Goal: Task Accomplishment & Management: Use online tool/utility

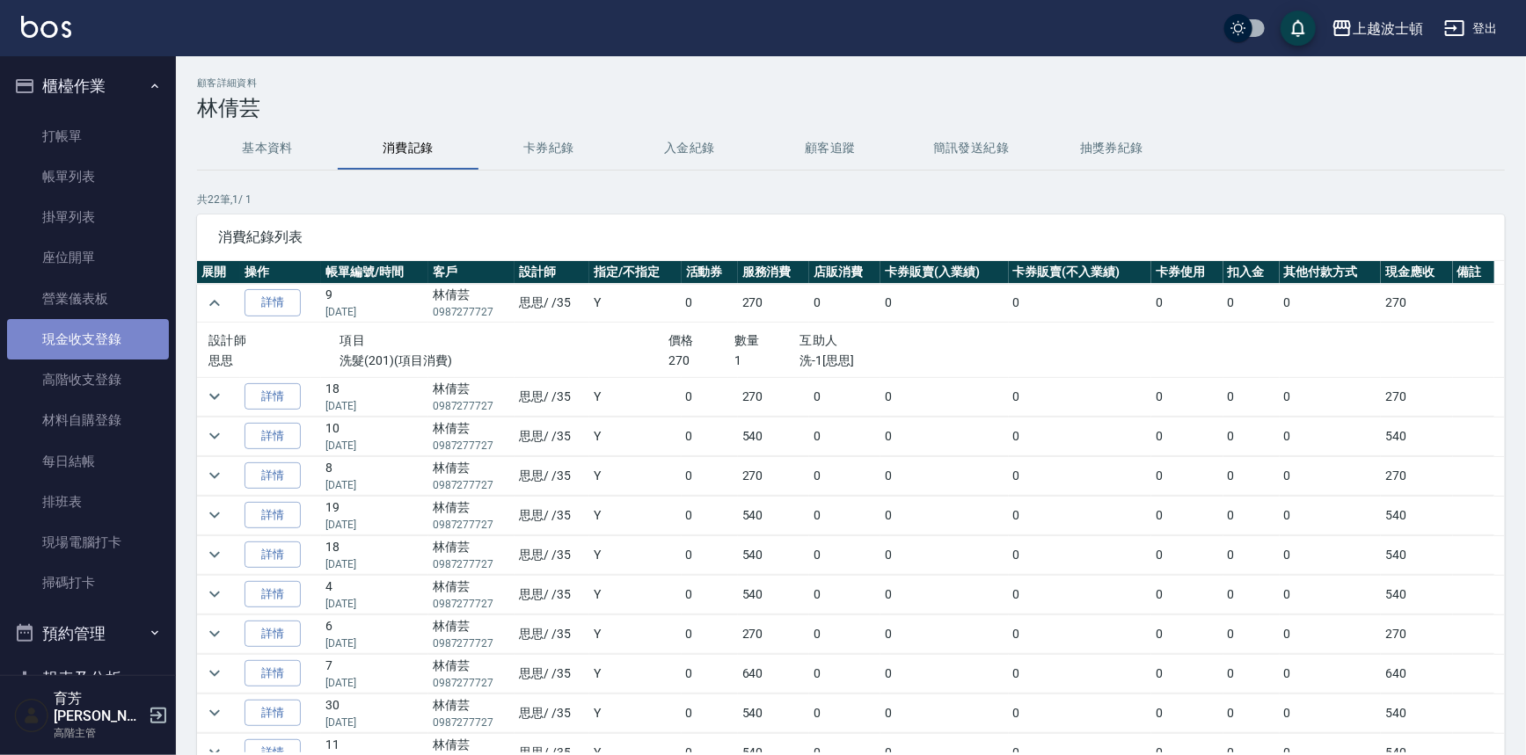
click at [98, 342] on link "現金收支登錄" at bounding box center [88, 339] width 162 height 40
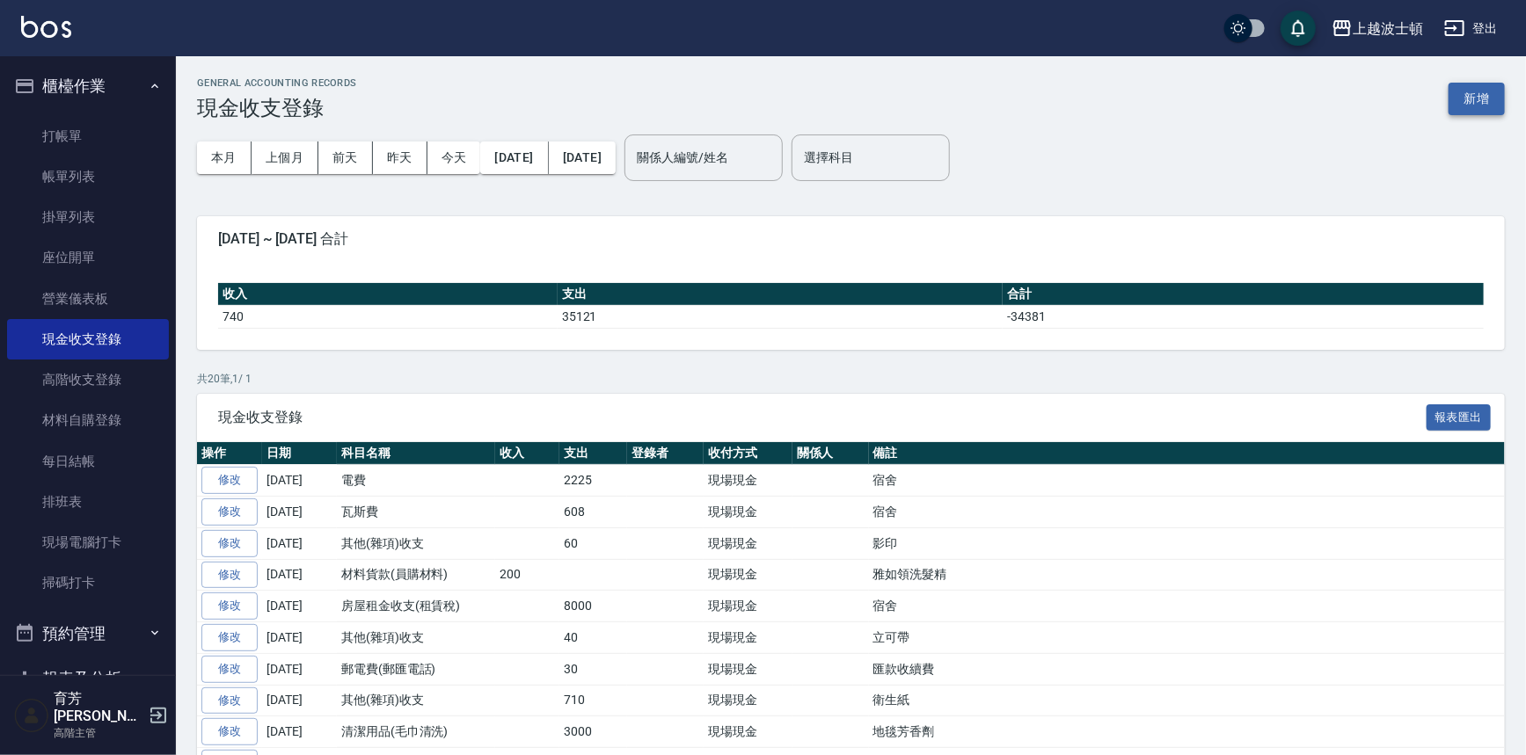
click at [1479, 98] on button "新增" at bounding box center [1477, 99] width 56 height 33
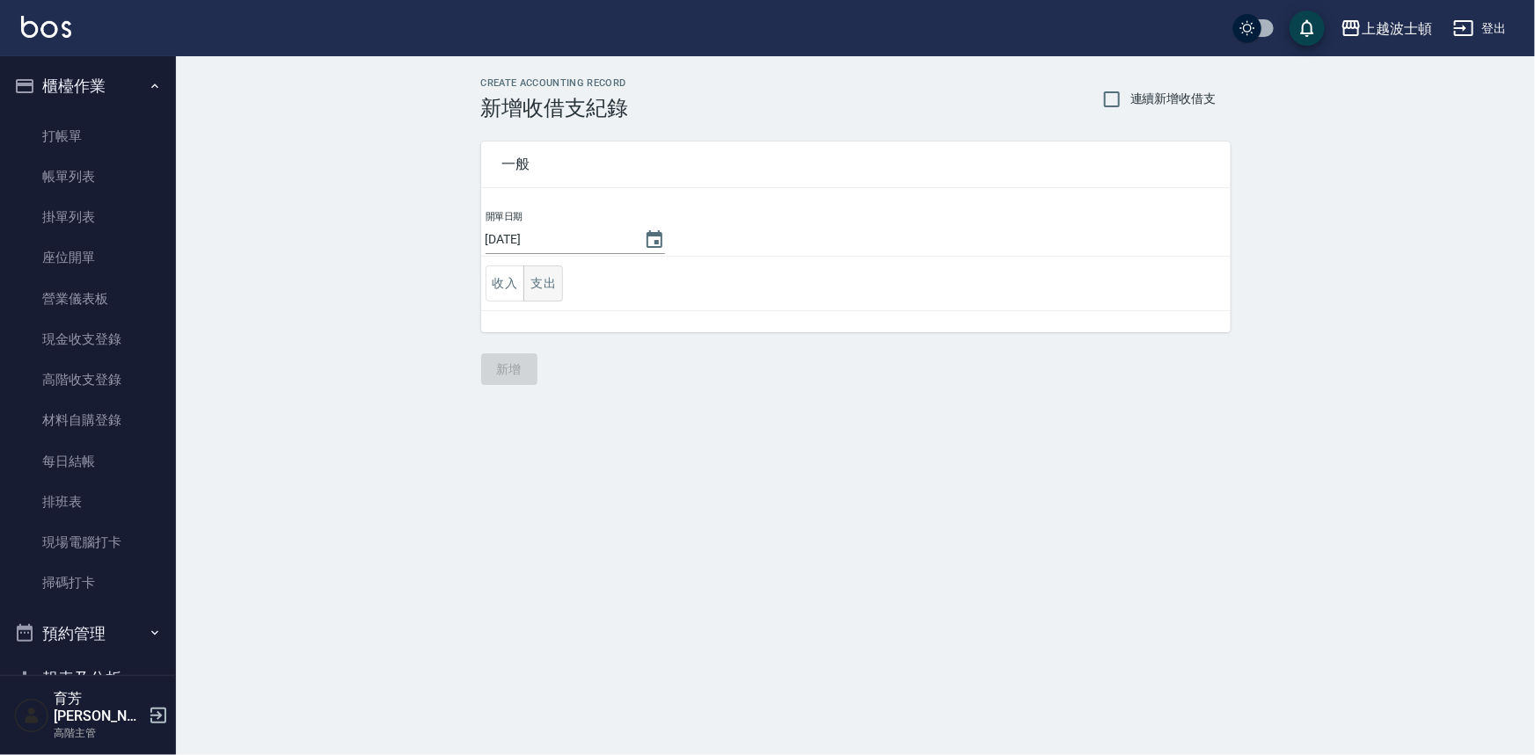
click at [548, 281] on button "支出" at bounding box center [543, 284] width 40 height 36
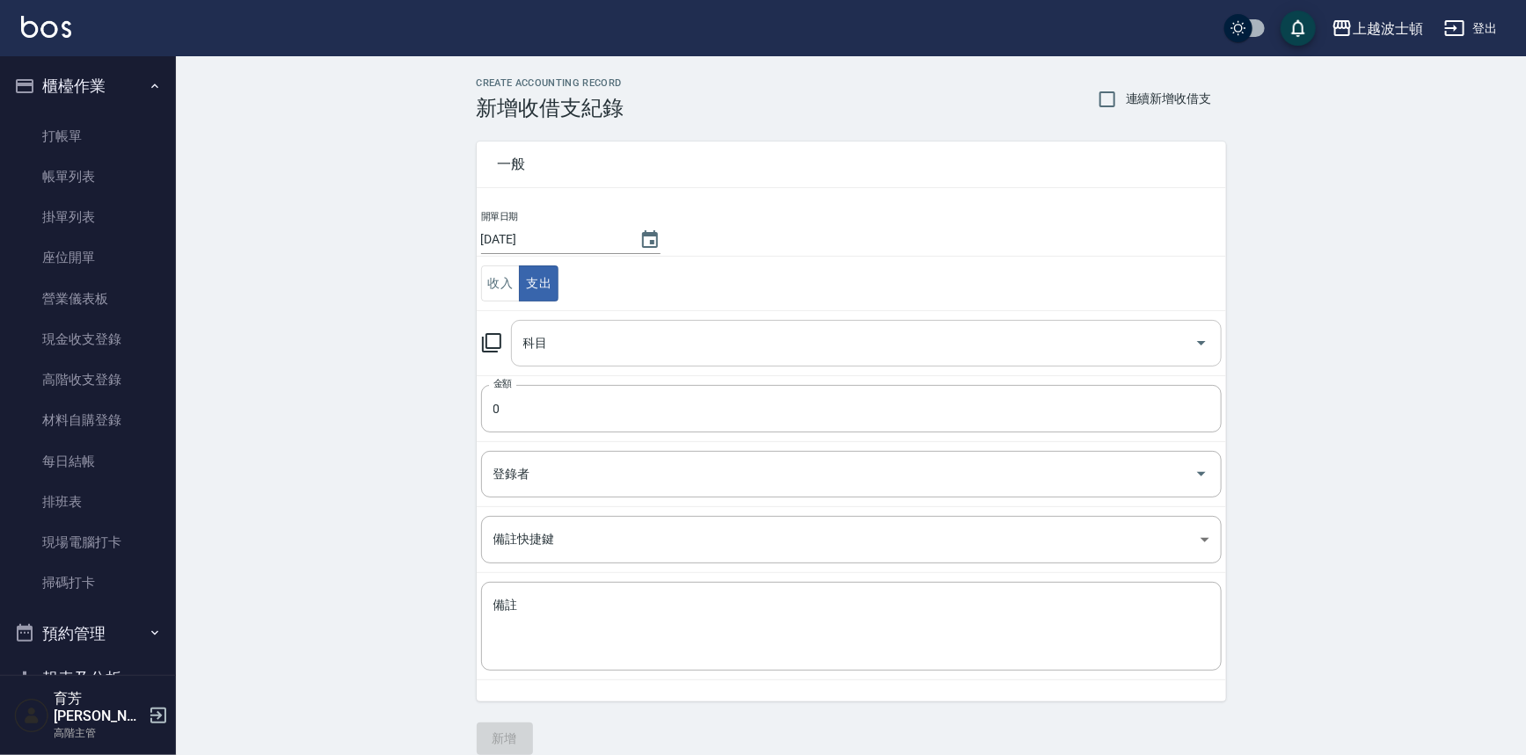
click at [554, 361] on div "科目" at bounding box center [866, 343] width 711 height 47
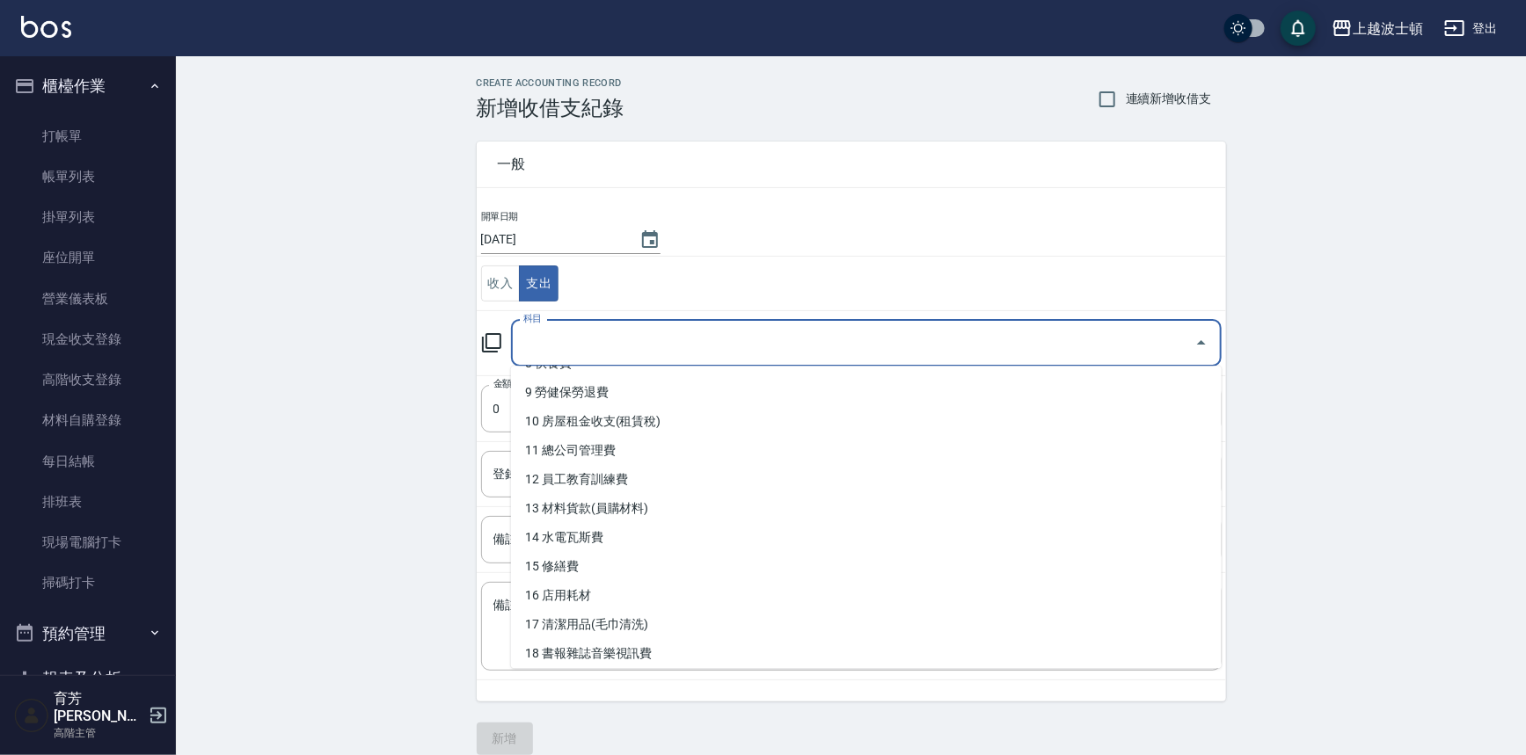
scroll to position [265, 0]
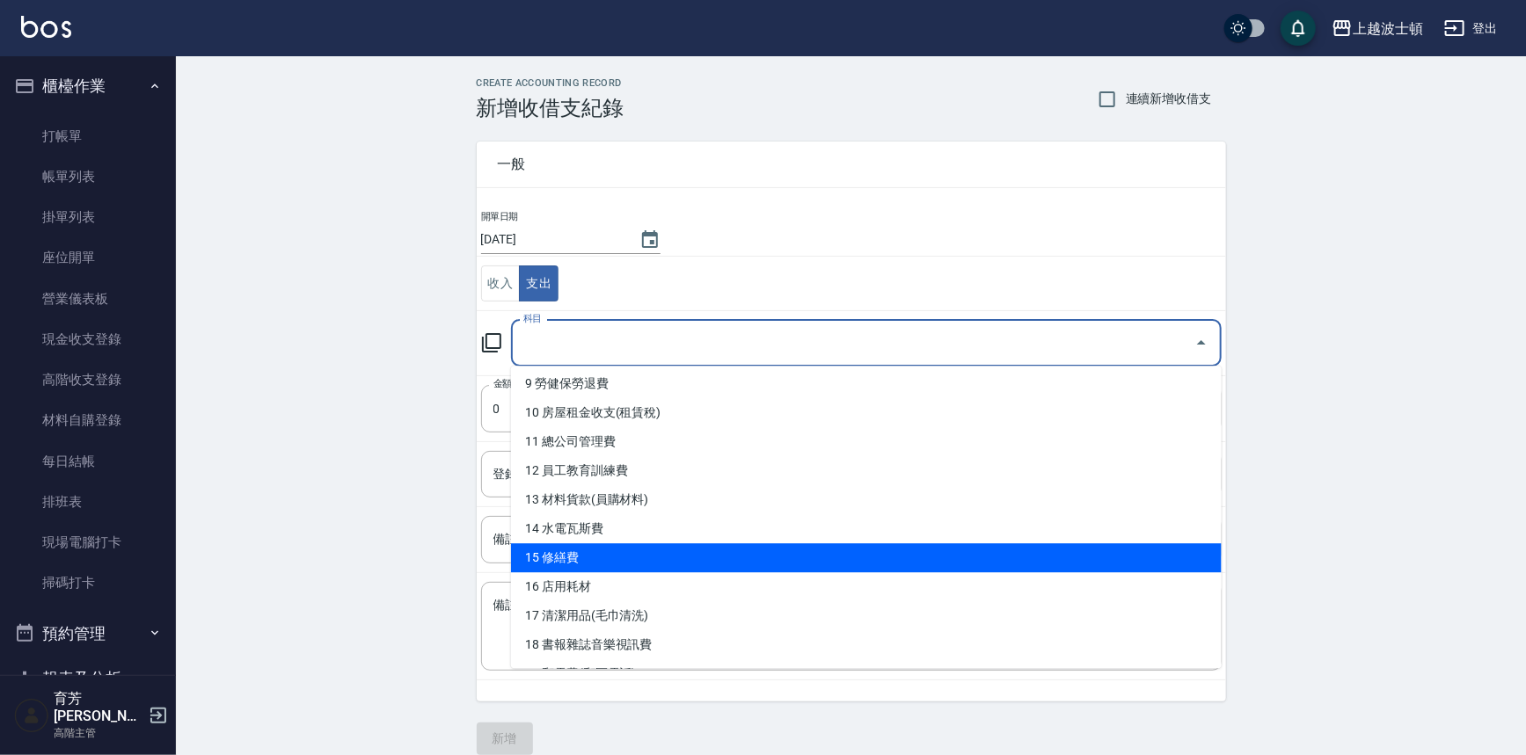
click at [656, 548] on li "15 修繕費" at bounding box center [866, 558] width 711 height 29
type input "15 修繕費"
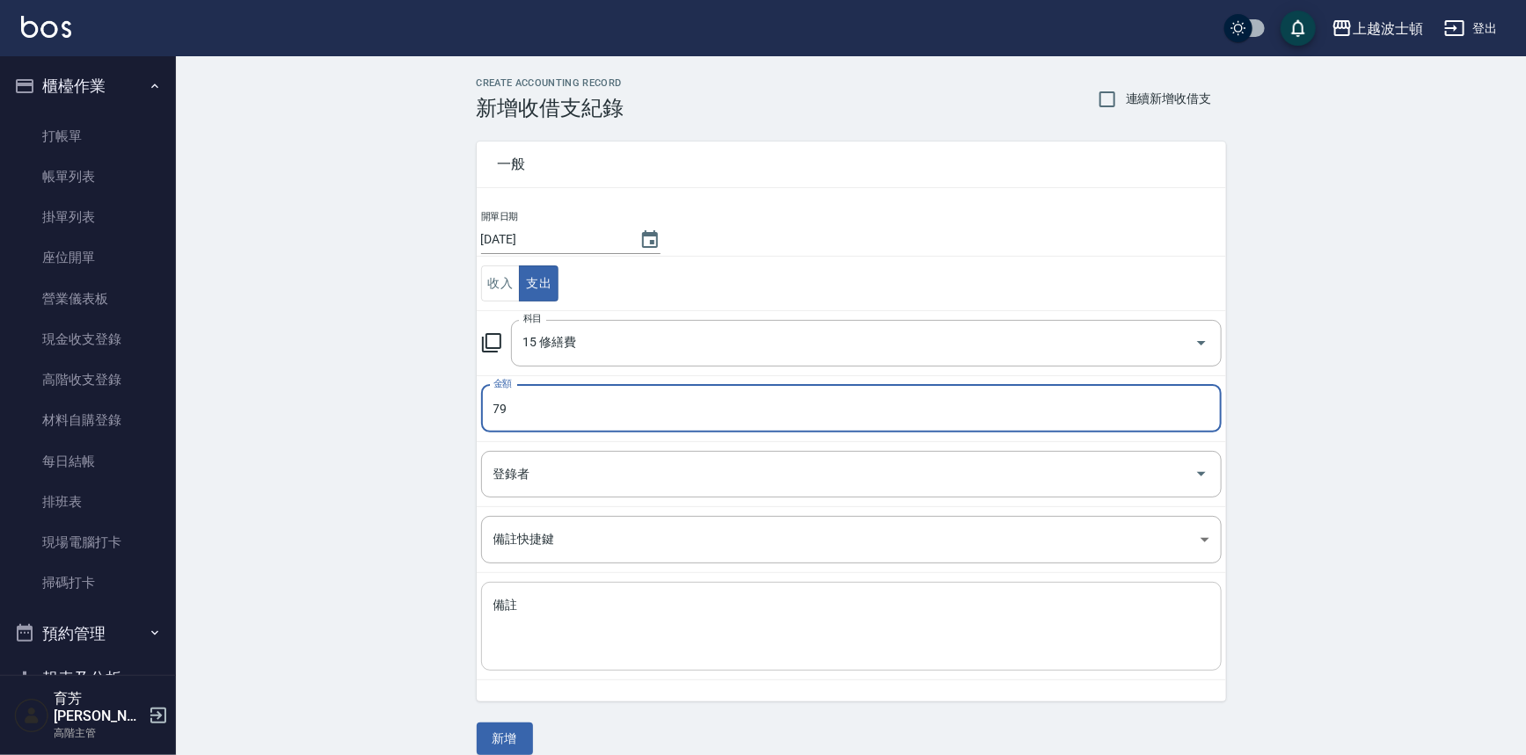
type input "79"
click at [609, 634] on textarea "備註" at bounding box center [851, 627] width 716 height 60
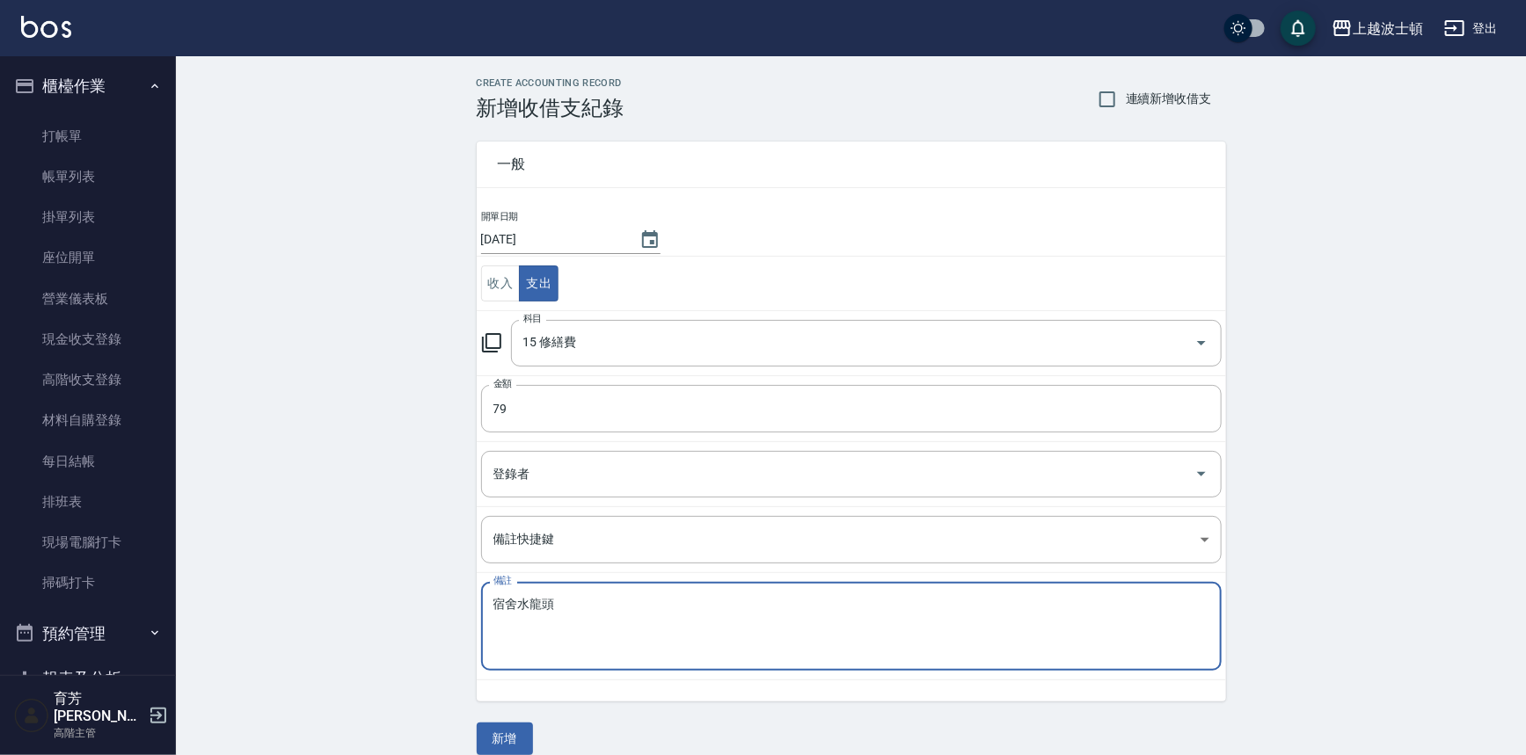
click at [498, 627] on textarea "宿舍水龍頭" at bounding box center [851, 627] width 716 height 60
type textarea "宿舍水龍頭"
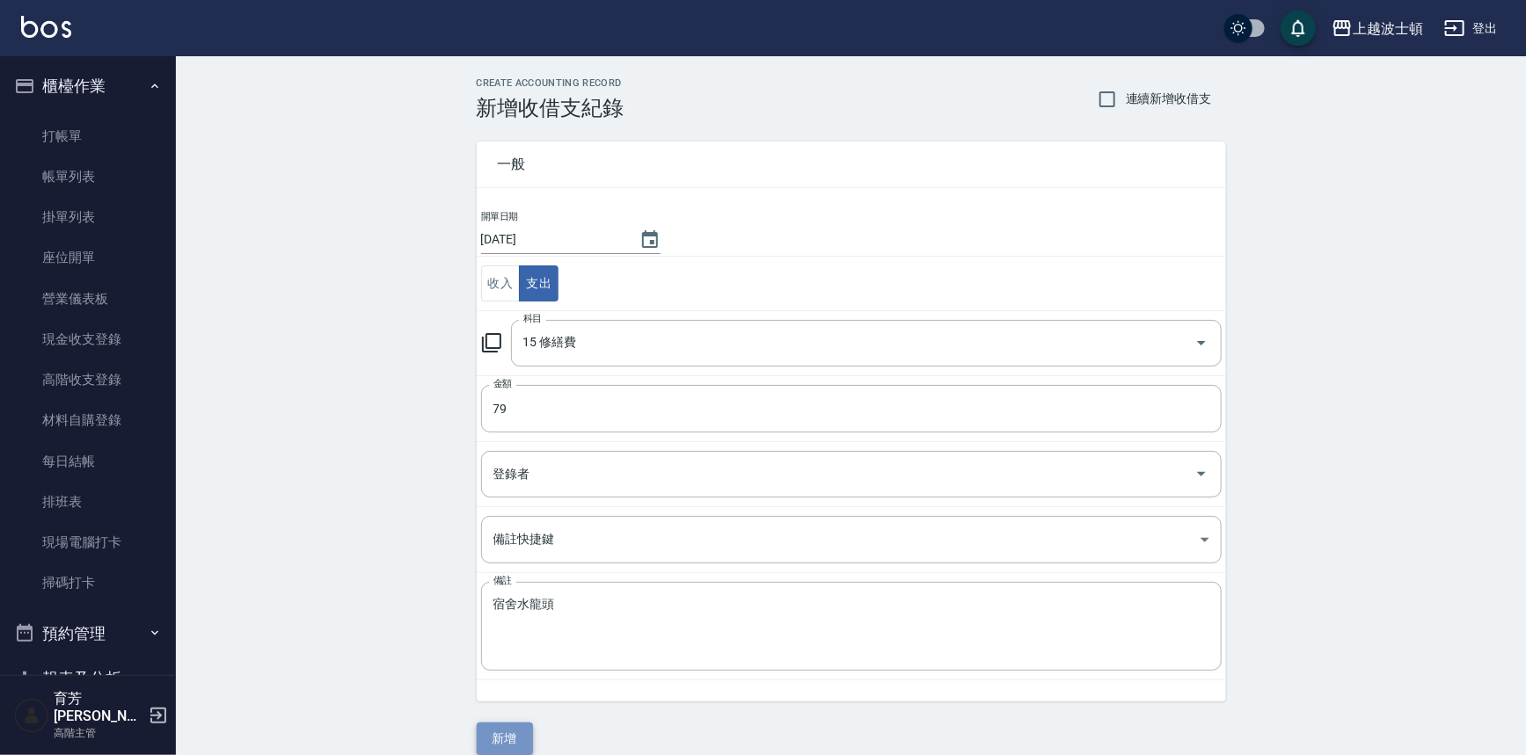
click at [522, 745] on button "新增" at bounding box center [505, 739] width 56 height 33
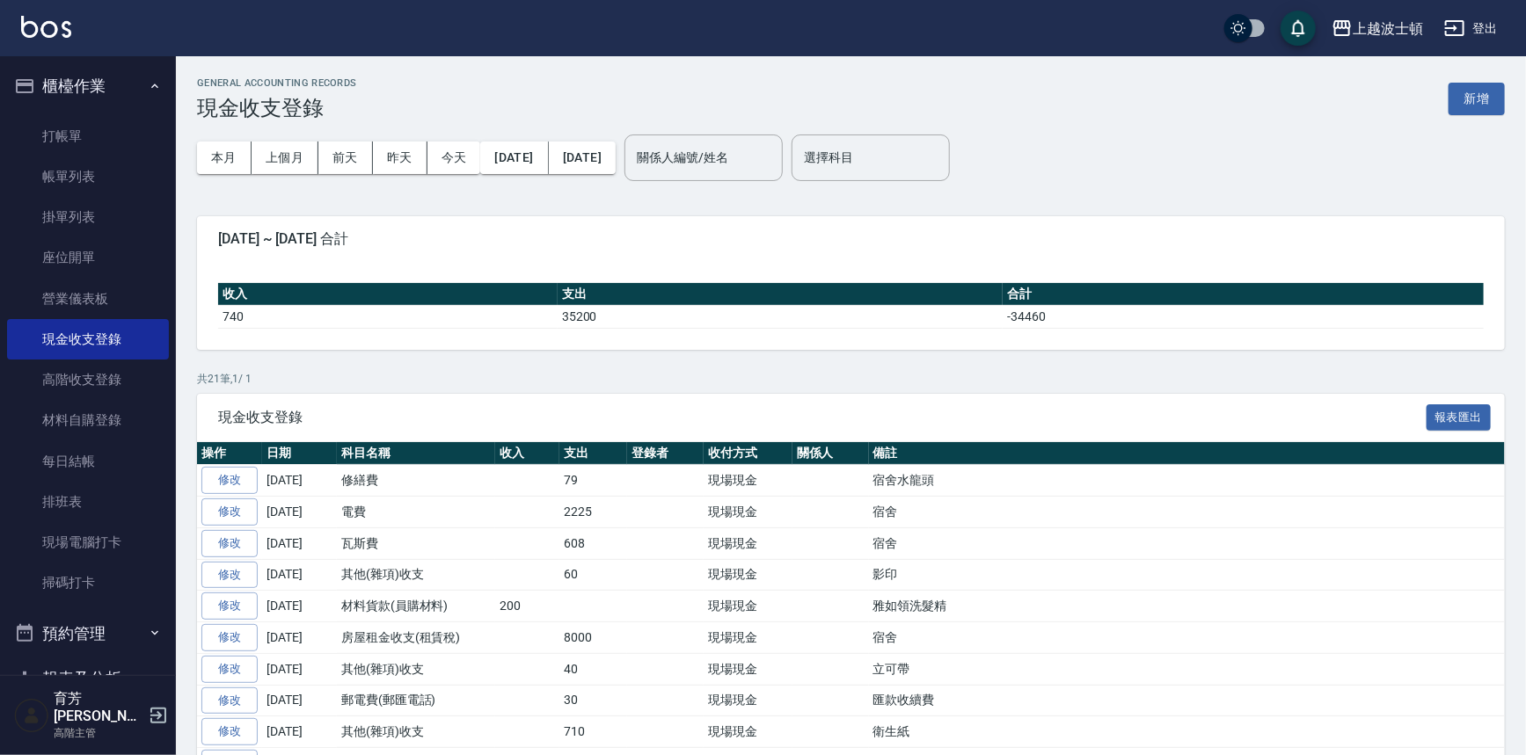
click at [93, 84] on button "櫃檯作業" at bounding box center [88, 86] width 162 height 46
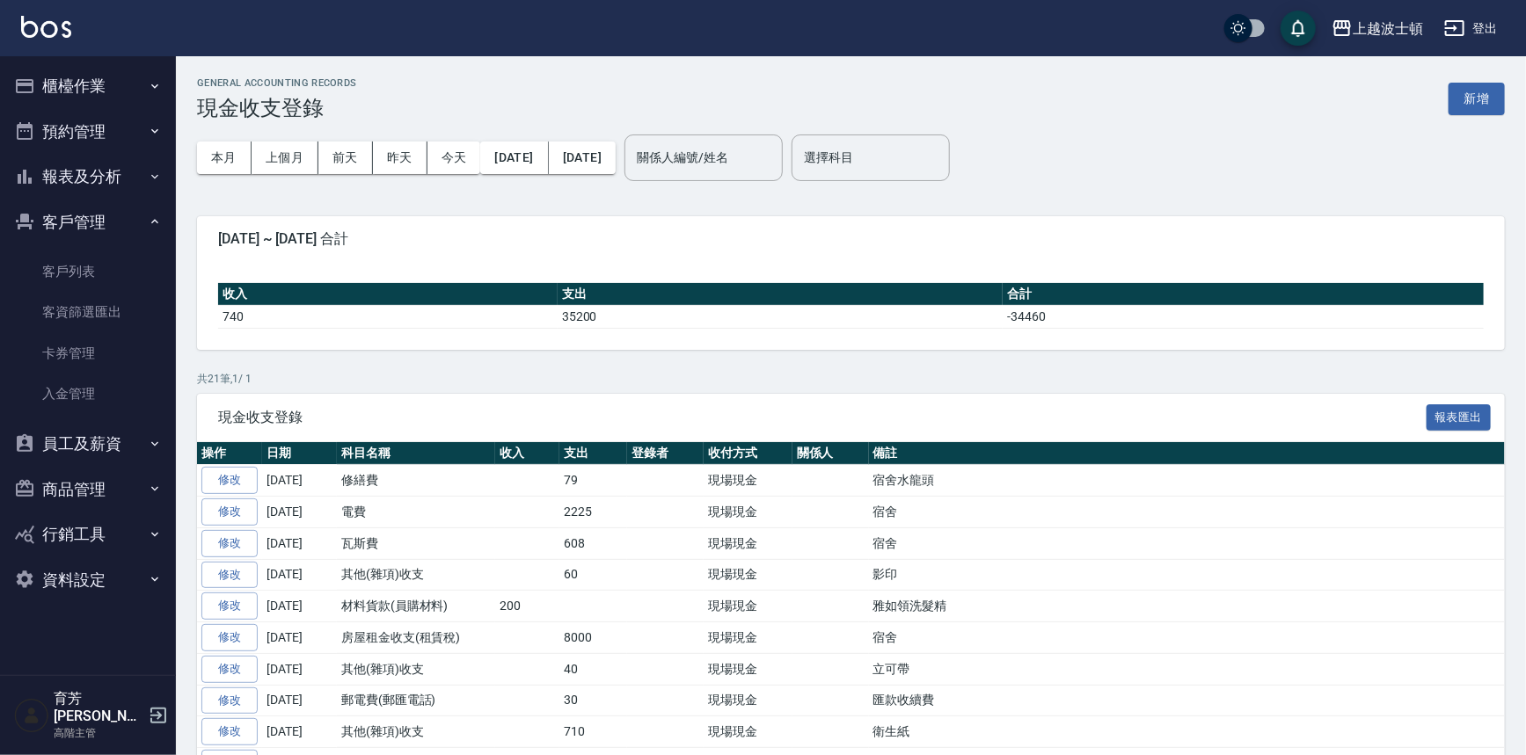
click at [87, 221] on button "客戶管理" at bounding box center [88, 223] width 162 height 46
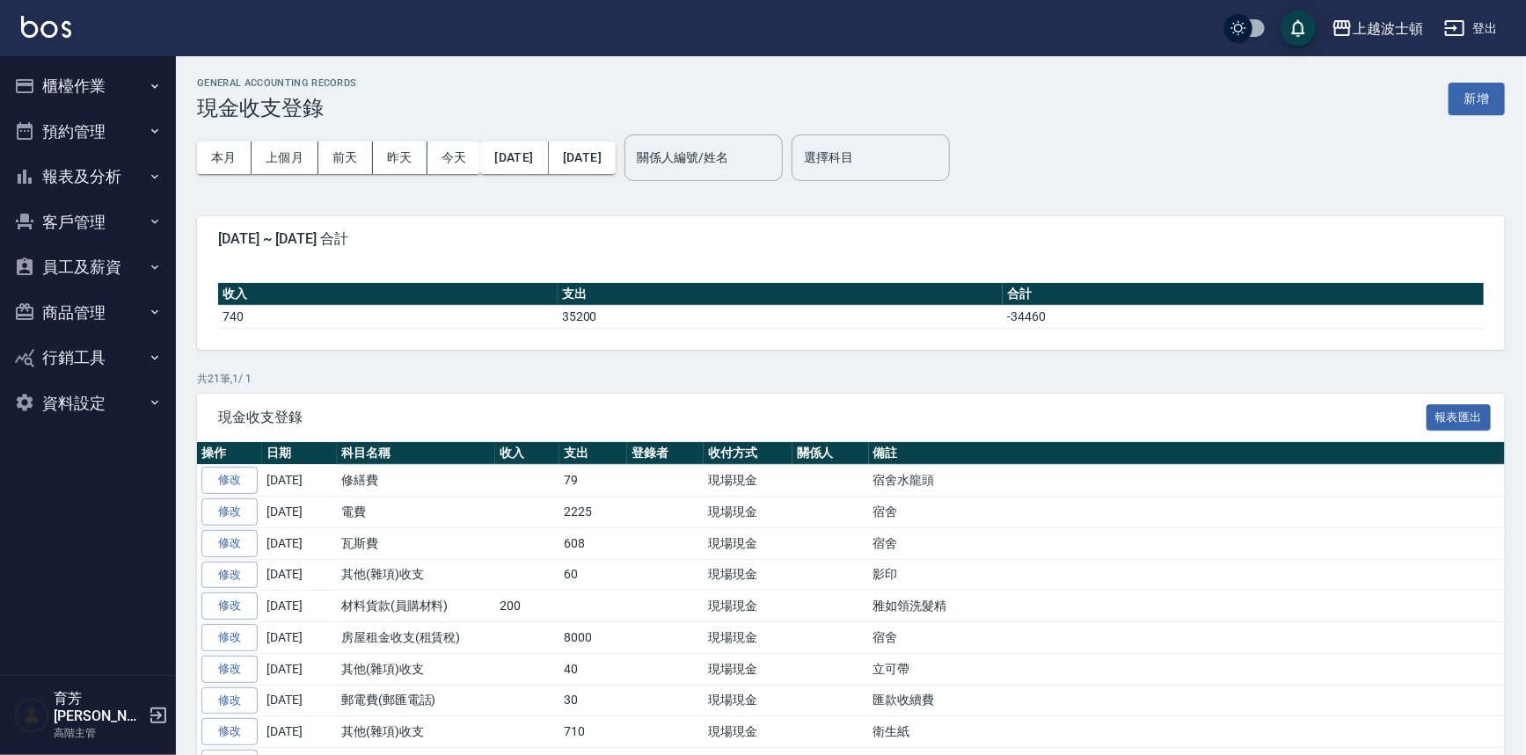
click at [99, 174] on button "報表及分析" at bounding box center [88, 177] width 162 height 46
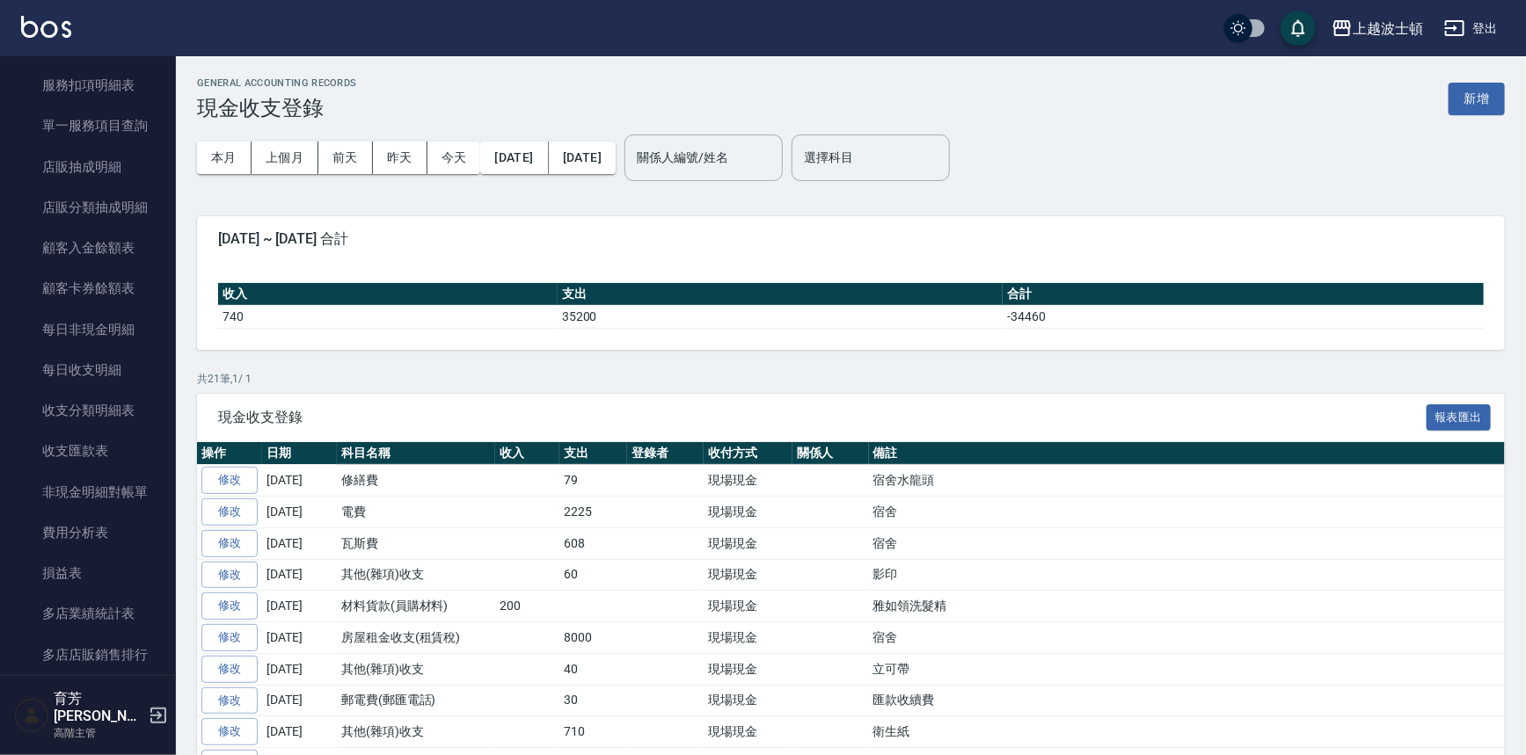
scroll to position [1202, 0]
click at [76, 382] on link "每日收支明細" at bounding box center [88, 367] width 162 height 40
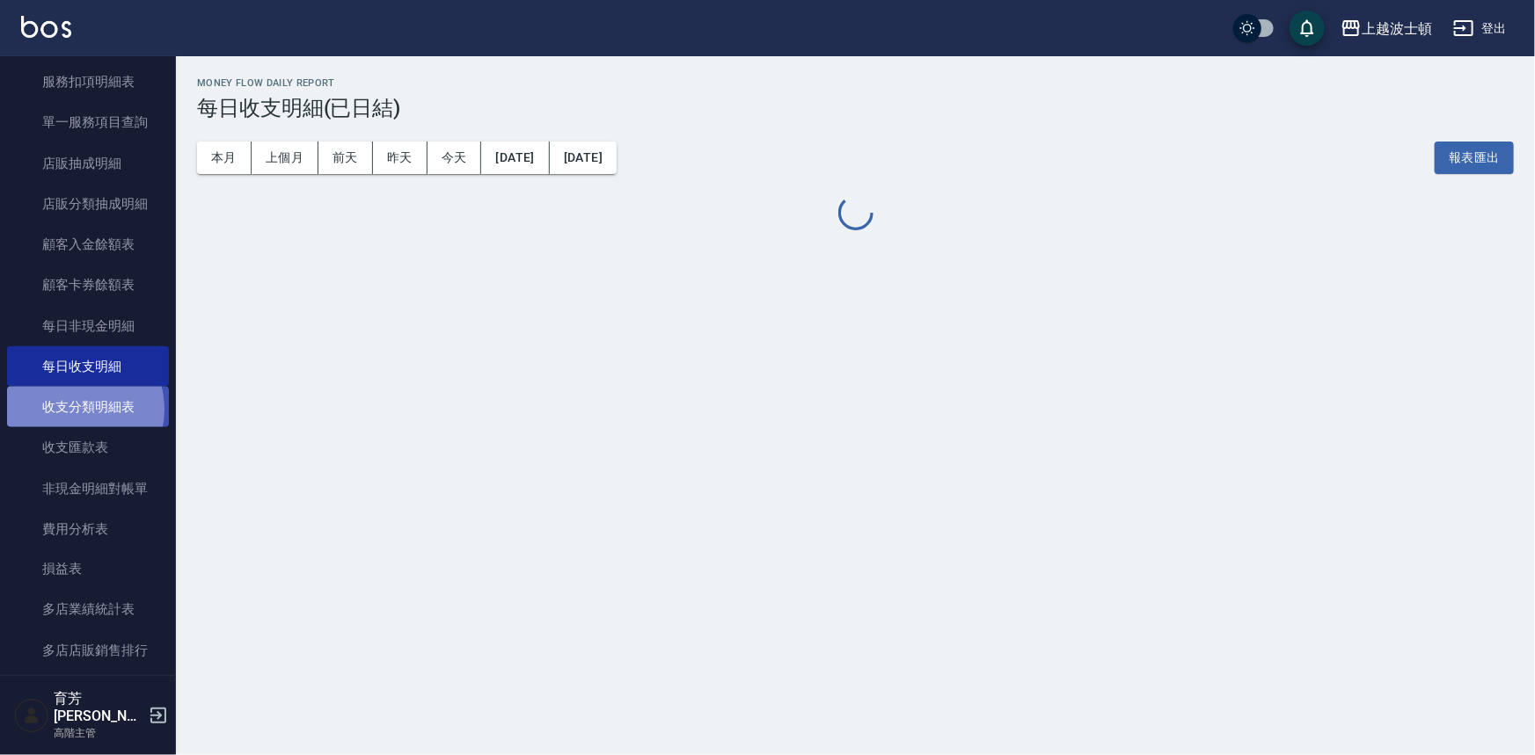
click at [75, 410] on link "收支分類明細表" at bounding box center [88, 407] width 162 height 40
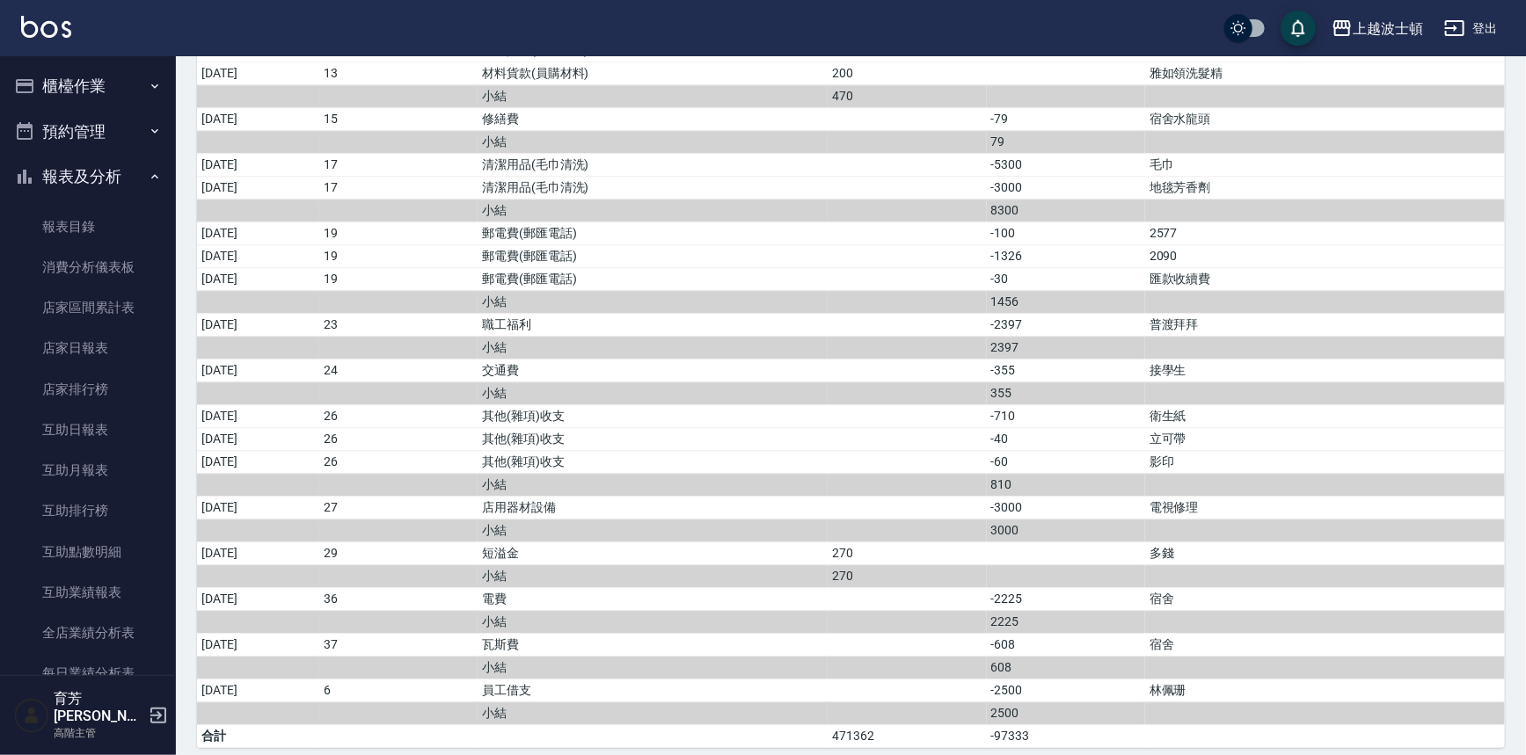
click at [105, 182] on button "報表及分析" at bounding box center [88, 177] width 162 height 46
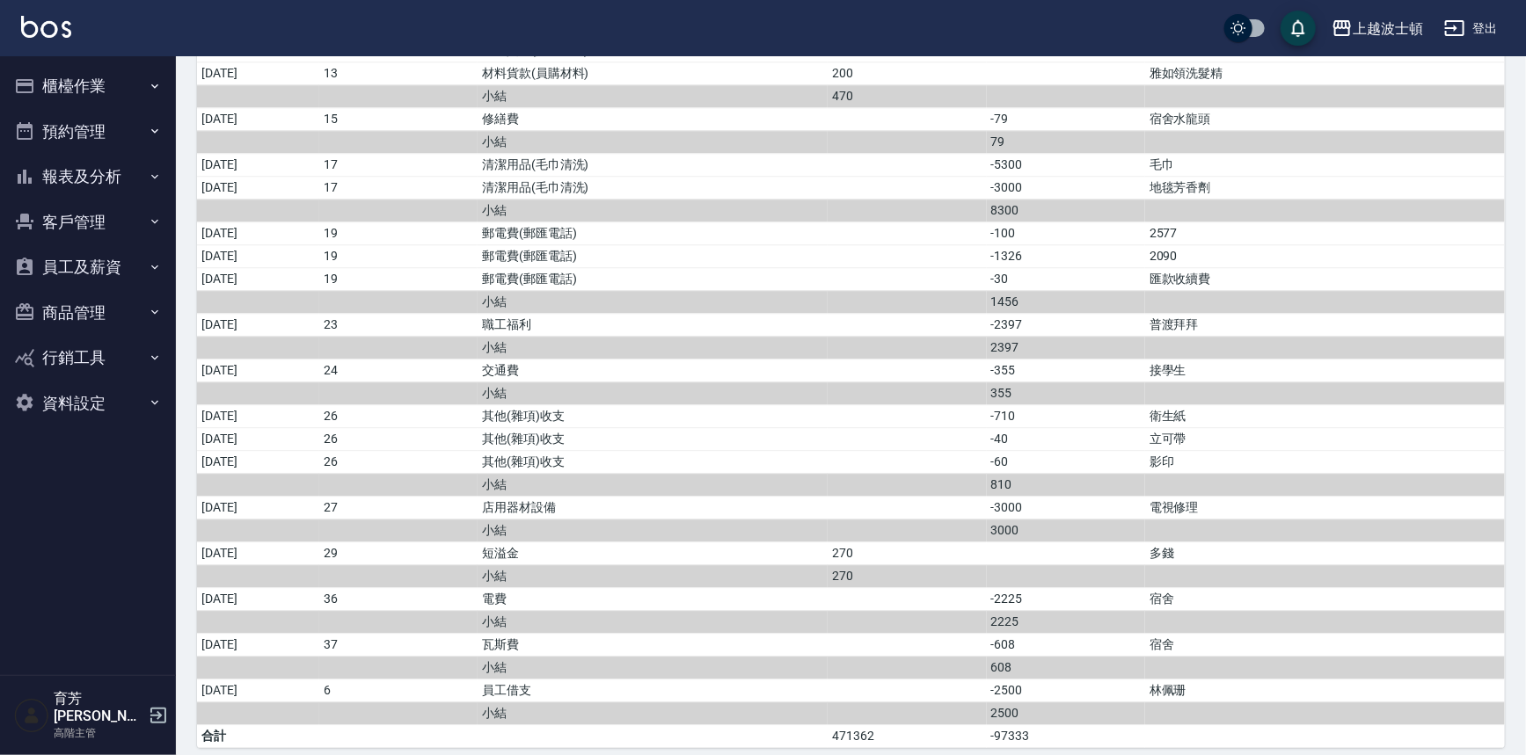
click at [96, 72] on button "櫃檯作業" at bounding box center [88, 86] width 162 height 46
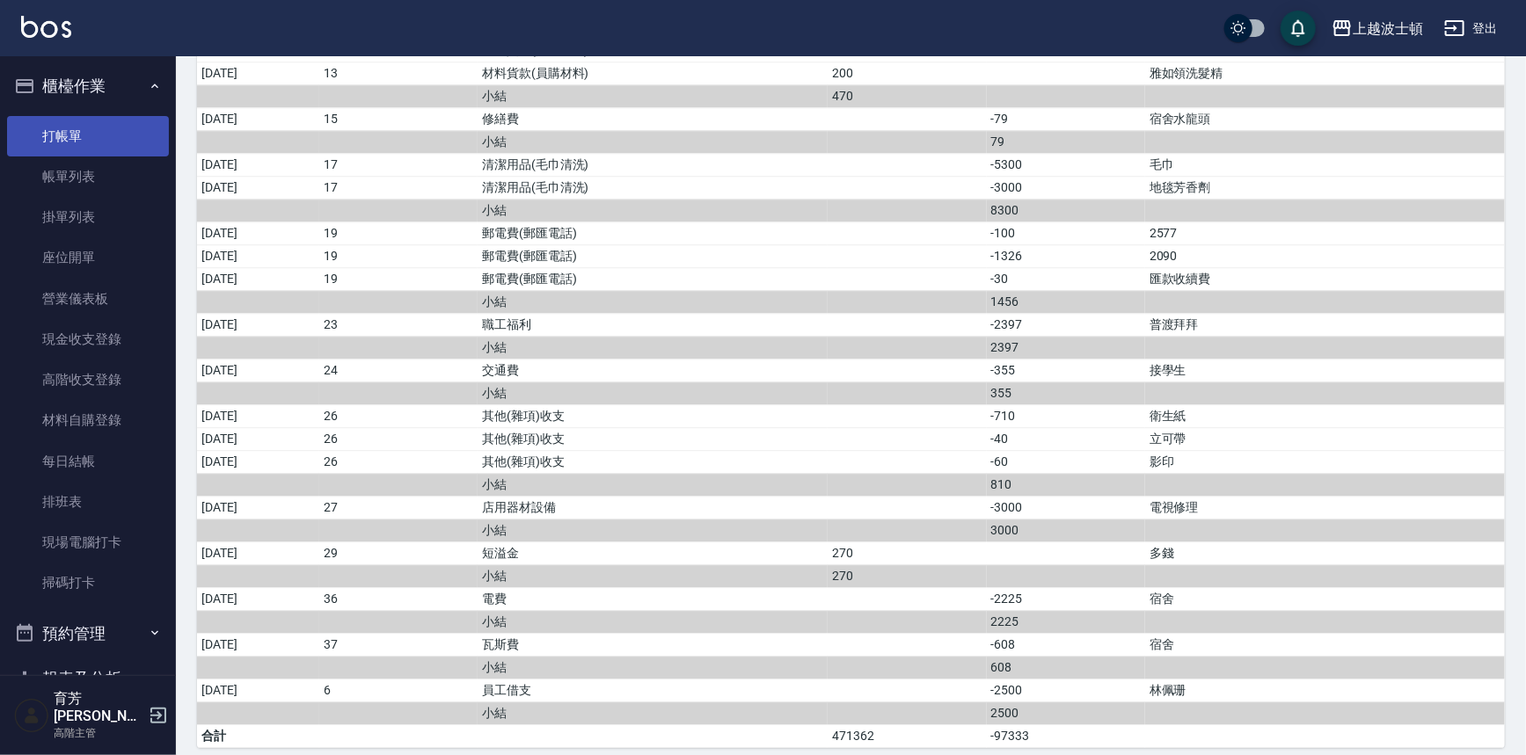
click at [68, 140] on link "打帳單" at bounding box center [88, 136] width 162 height 40
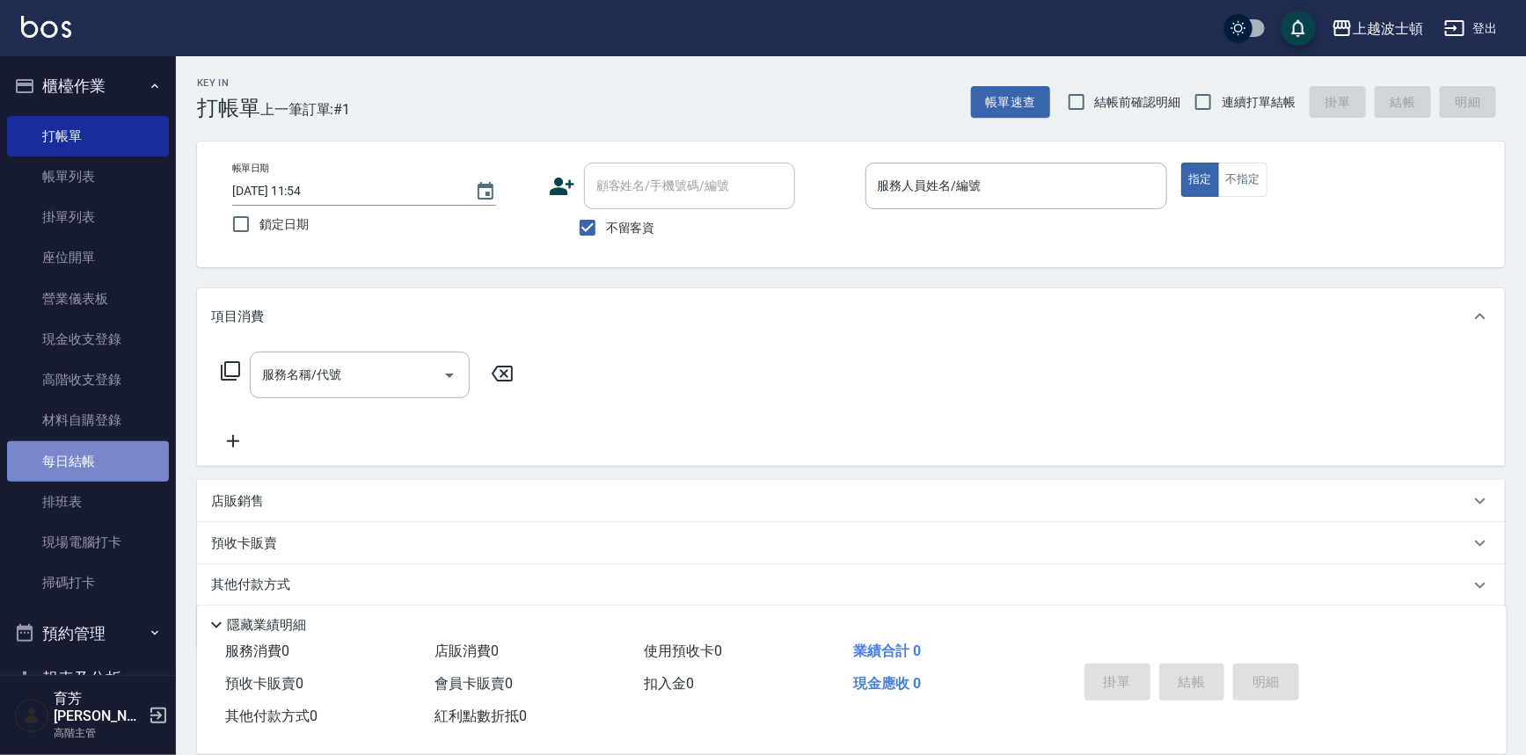
click at [95, 453] on link "每日結帳" at bounding box center [88, 462] width 162 height 40
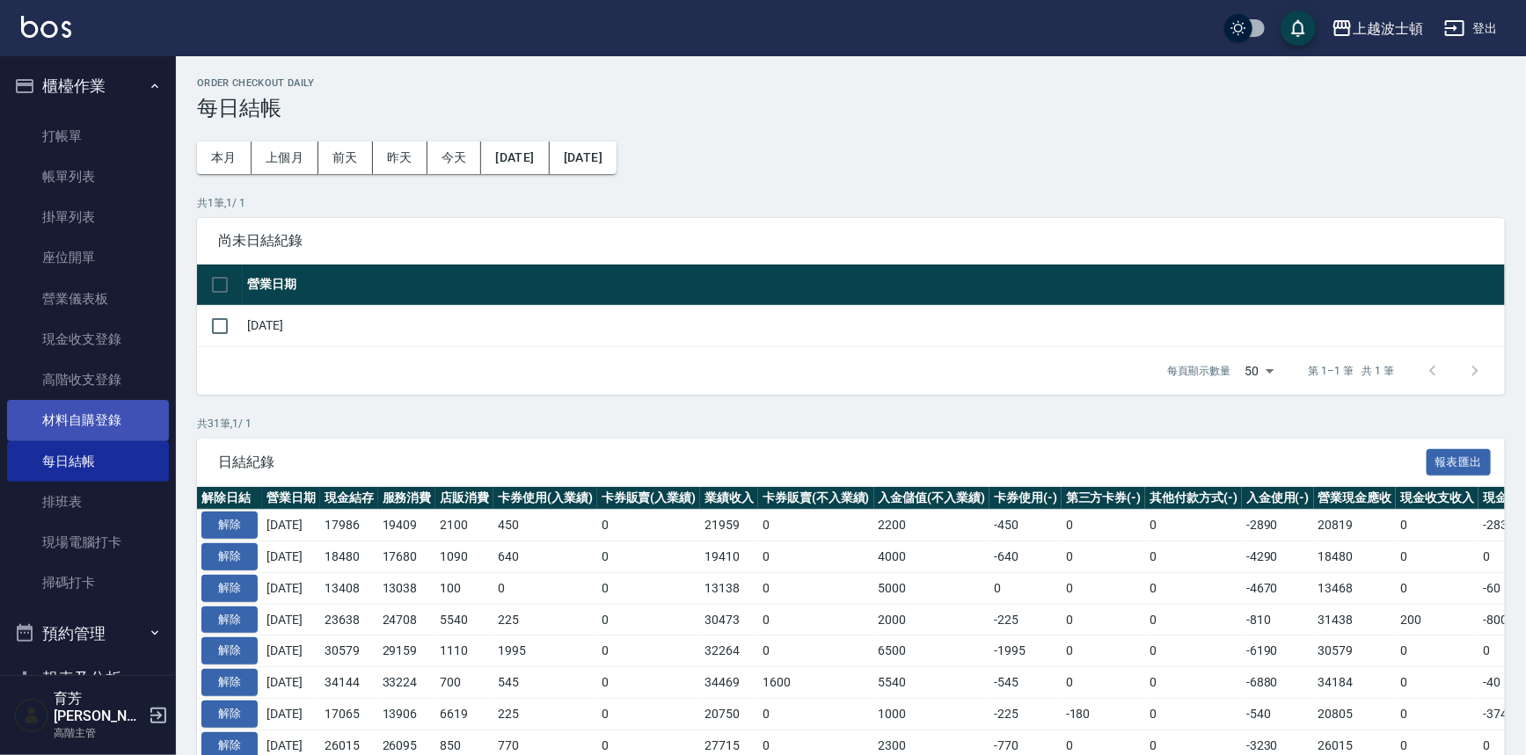
click at [99, 426] on link "材料自購登錄" at bounding box center [88, 420] width 162 height 40
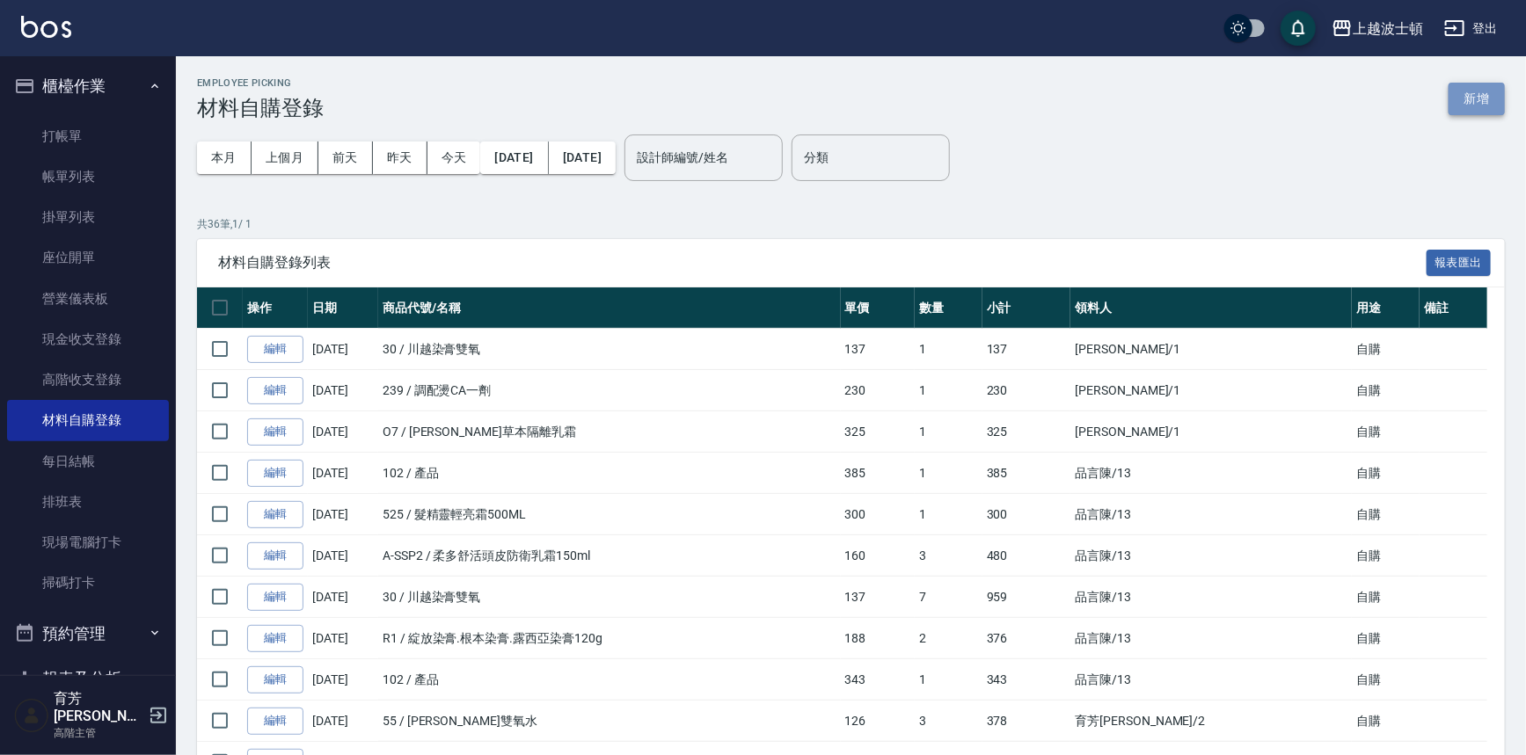
click at [1487, 97] on button "新增" at bounding box center [1477, 99] width 56 height 33
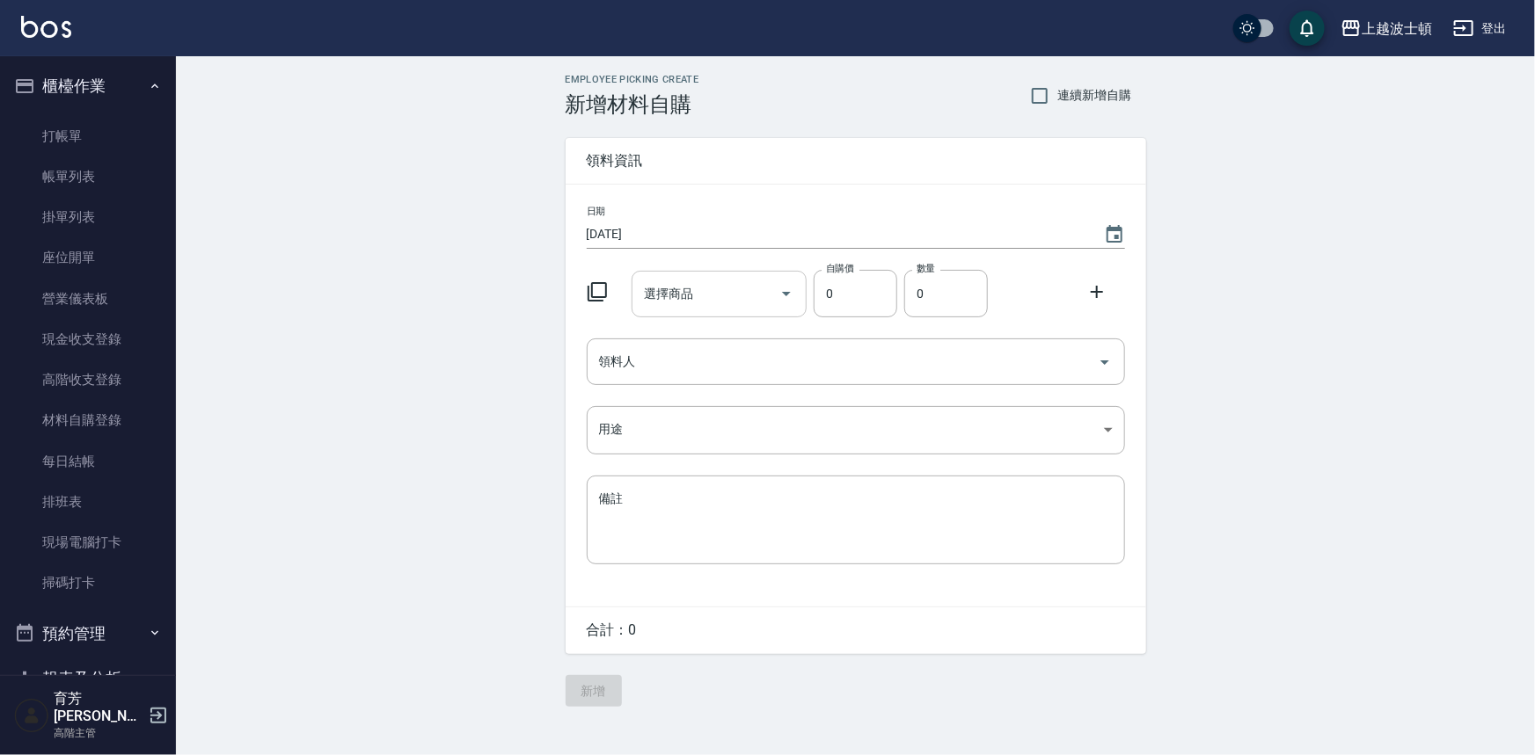
click at [686, 296] on div "選擇商品 選擇商品" at bounding box center [718, 294] width 175 height 47
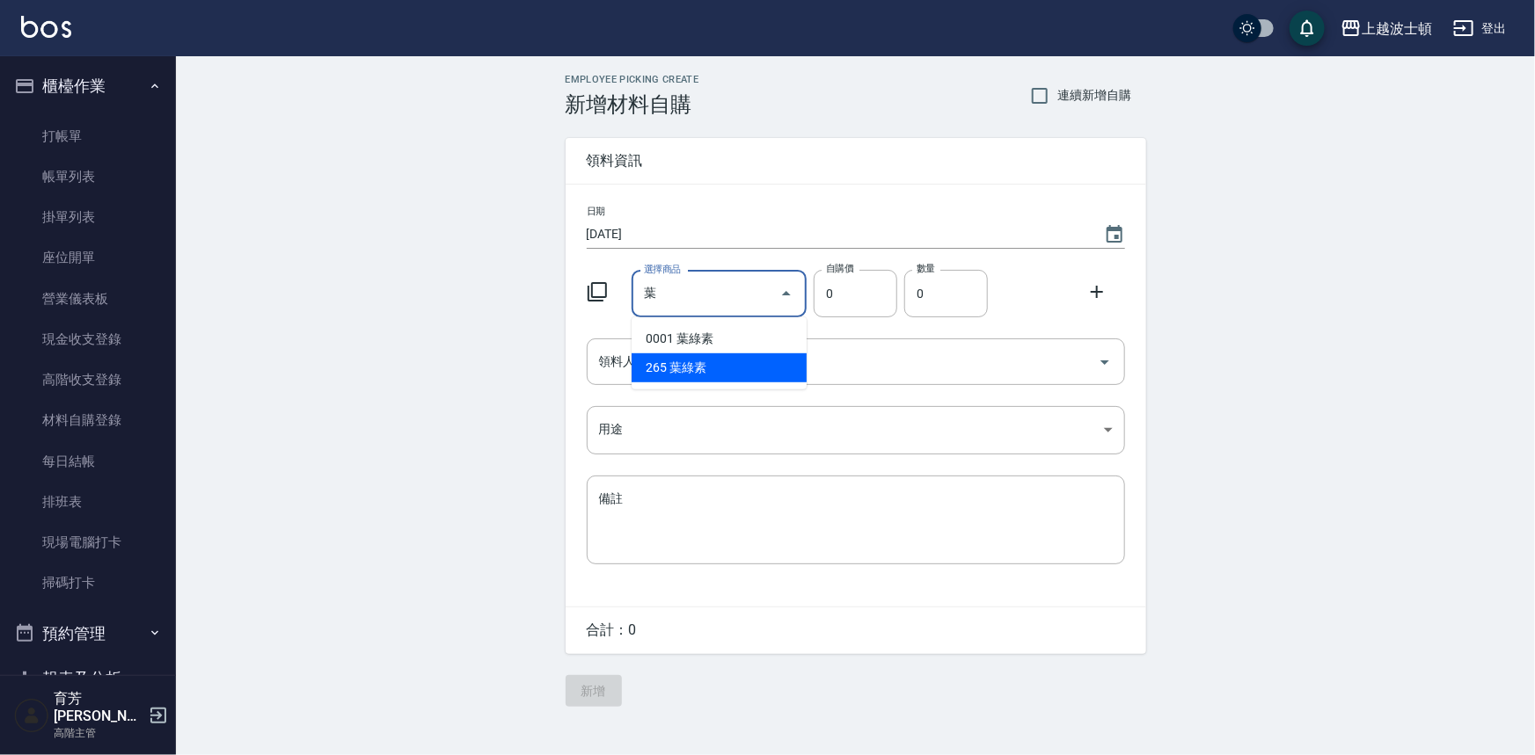
click at [697, 361] on li "265 葉綠素" at bounding box center [718, 368] width 175 height 29
type input "葉綠素"
type input "500"
type input "1"
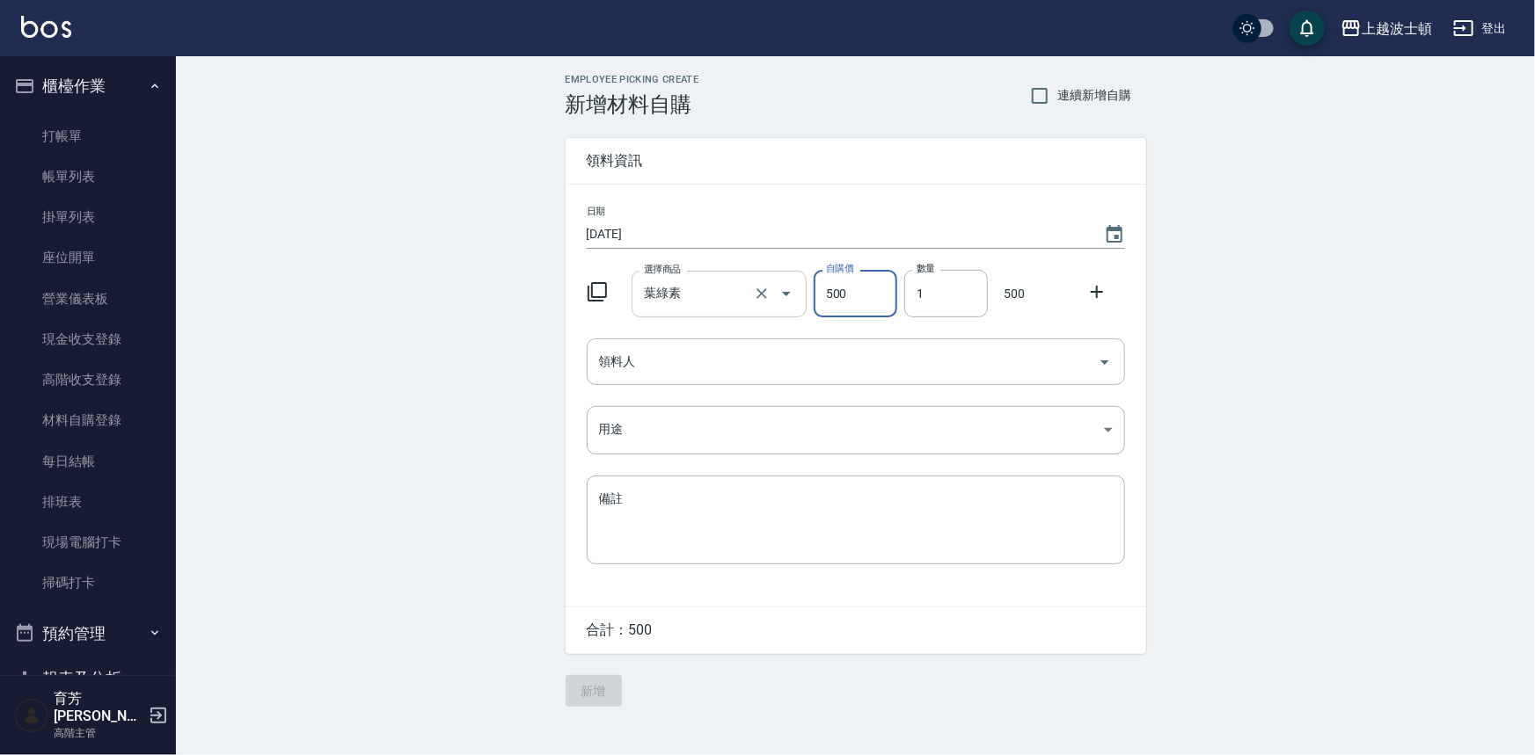
click at [734, 290] on input "葉綠素" at bounding box center [694, 294] width 110 height 31
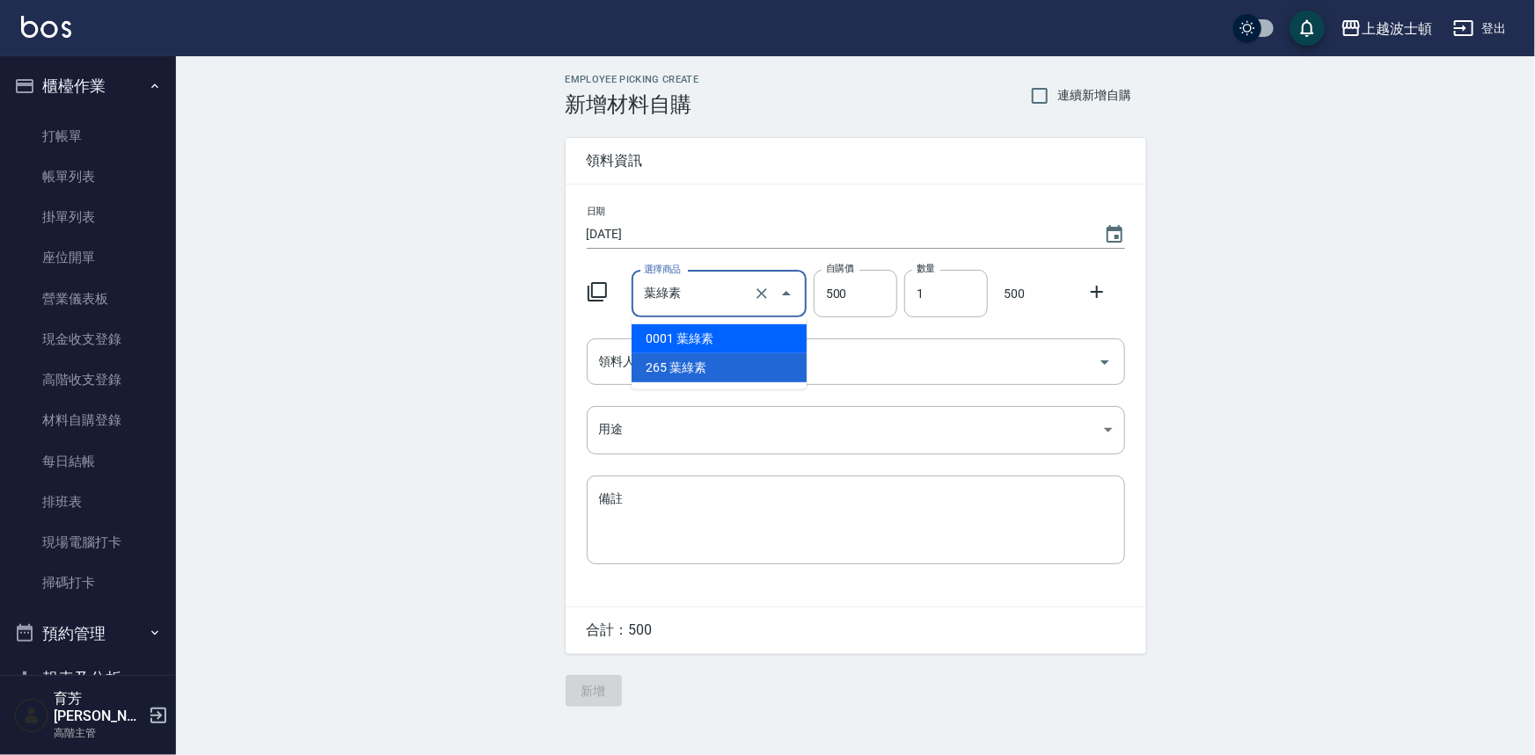
click at [717, 340] on li "0001 葉綠素" at bounding box center [718, 339] width 175 height 29
type input "480"
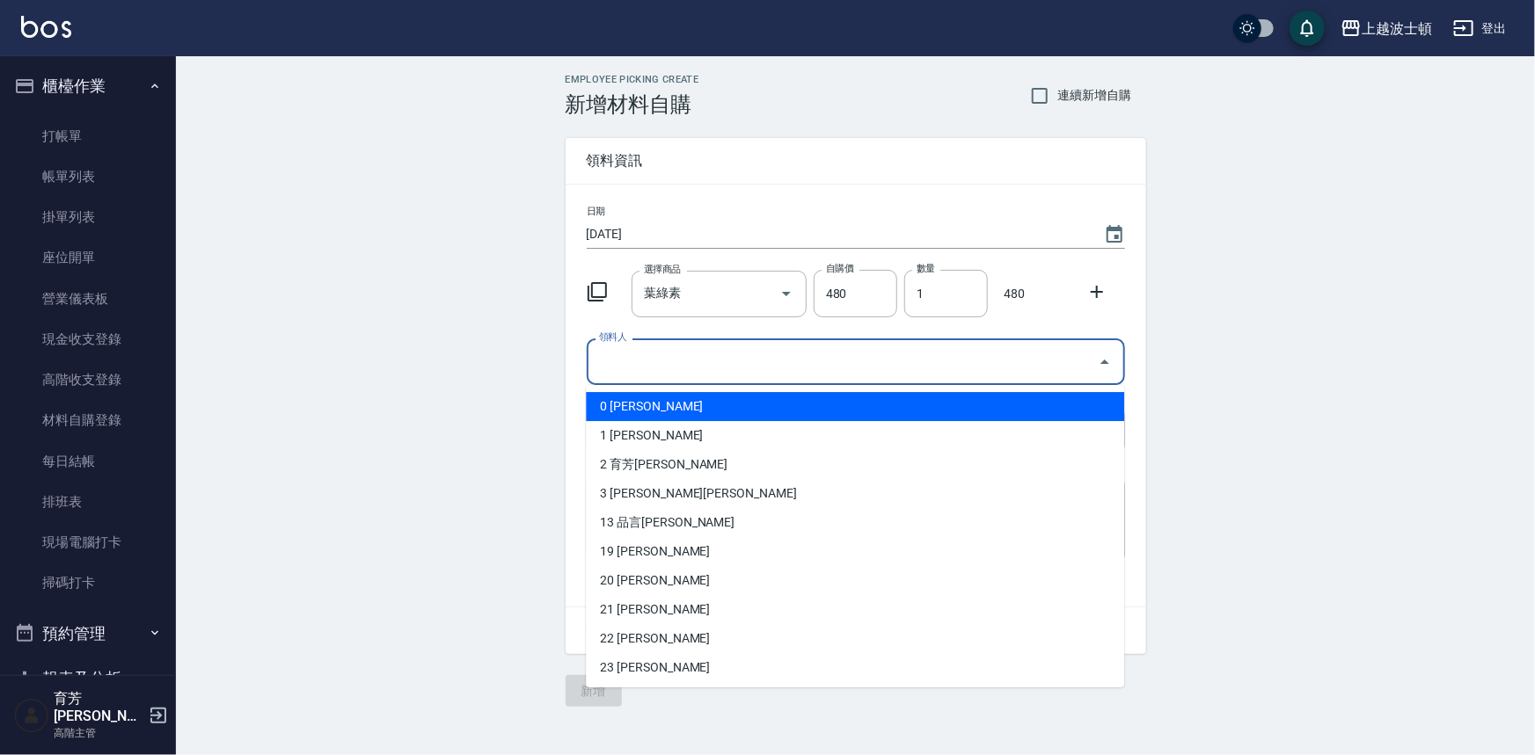
click at [704, 369] on input "領料人" at bounding box center [843, 362] width 496 height 31
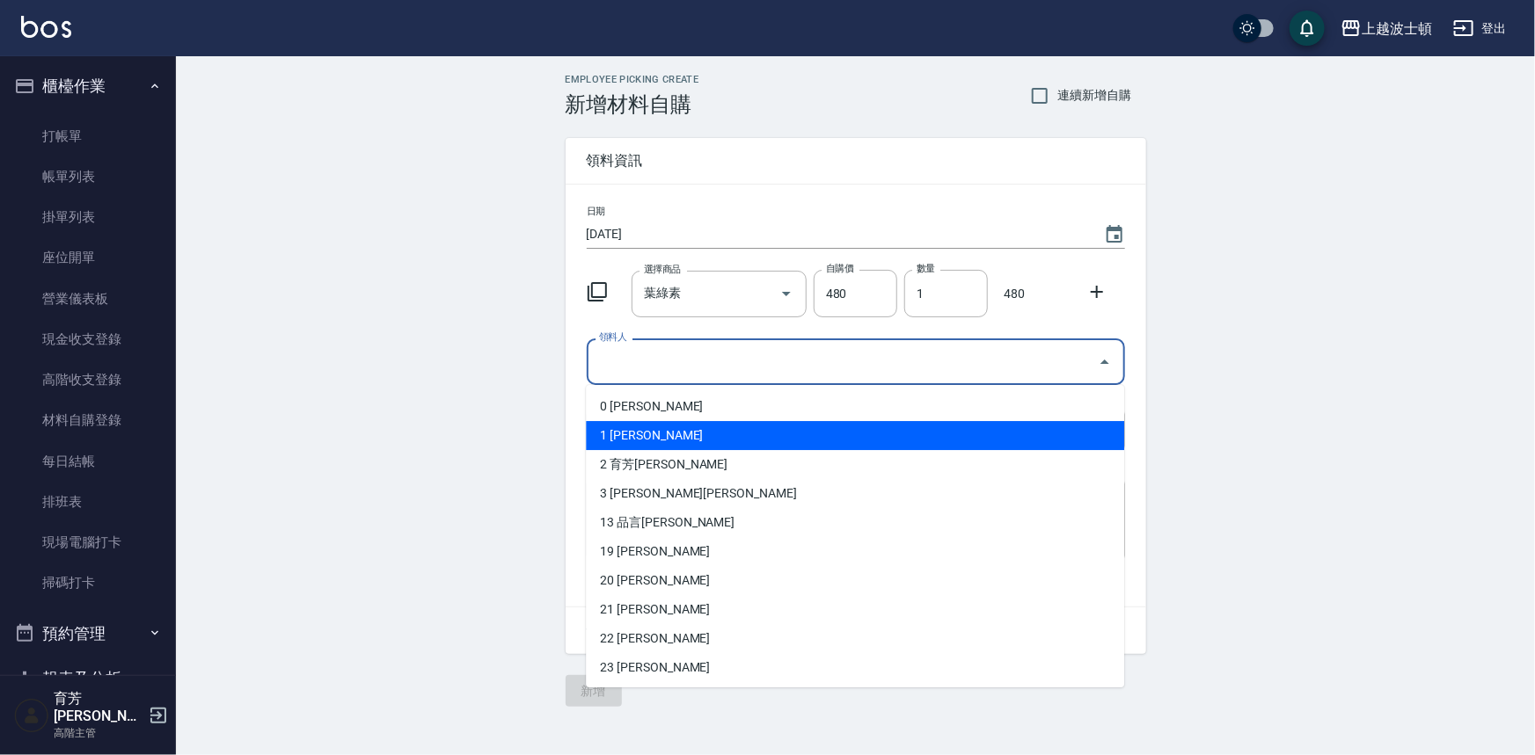
click at [633, 433] on li "1 [PERSON_NAME]" at bounding box center [855, 435] width 538 height 29
type input "[PERSON_NAME]"
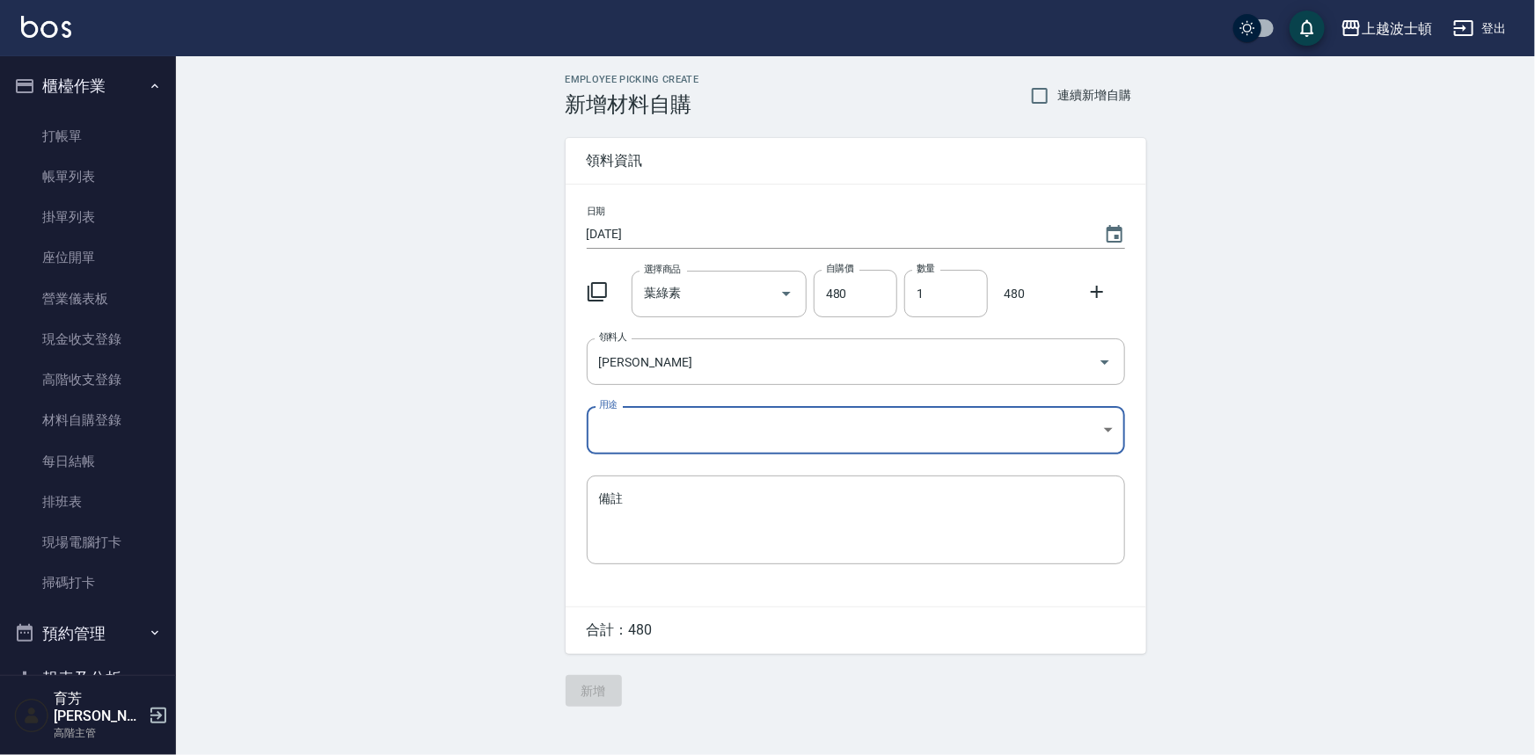
click at [633, 420] on body "上越波士頓 登出 櫃檯作業 打帳單 帳單列表 掛單列表 座位開單 營業儀表板 現金收支登錄 高階收支登錄 材料自購登錄 每日結帳 排班表 現場電腦打卡 掃碼打…" at bounding box center [767, 377] width 1535 height 755
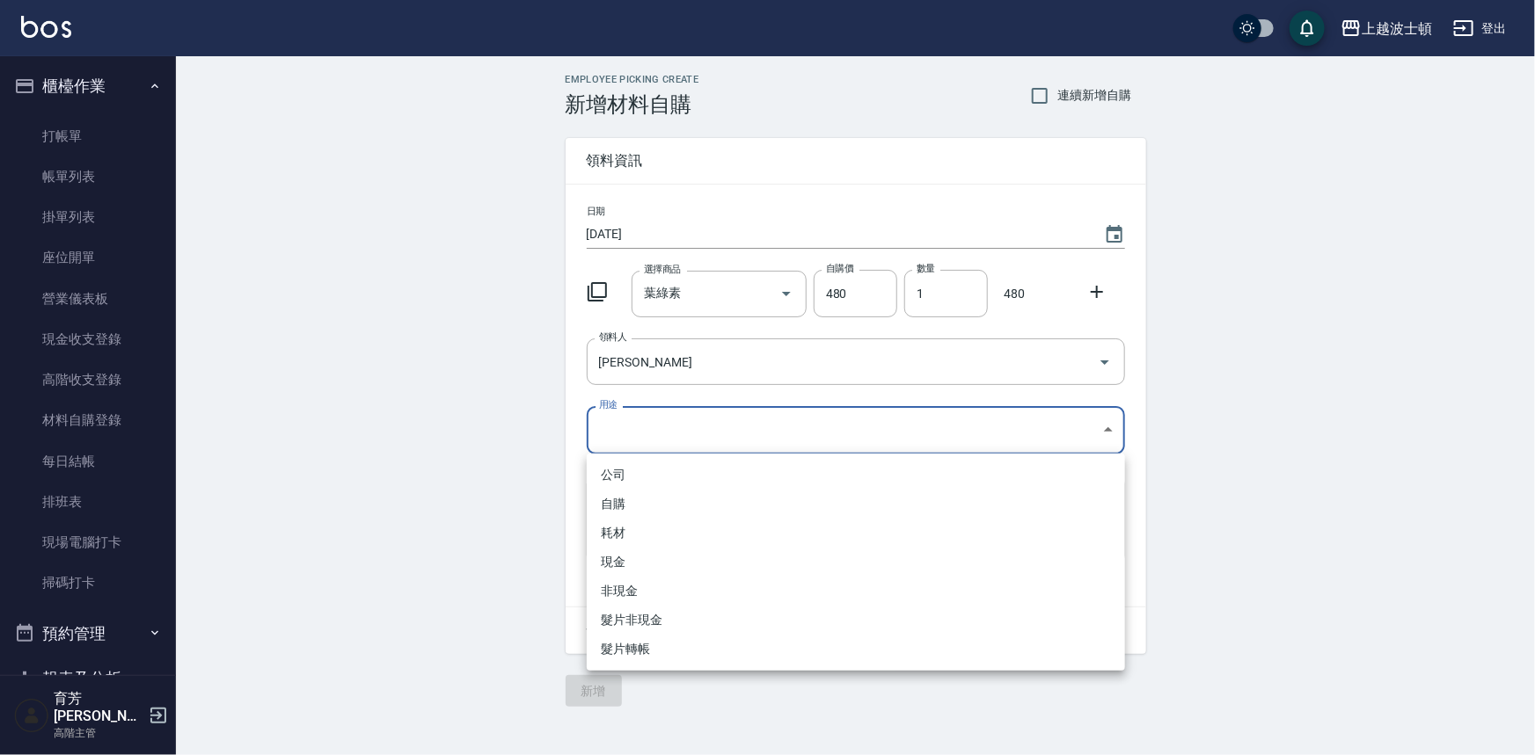
click at [614, 501] on li "自購" at bounding box center [856, 504] width 538 height 29
type input "自購"
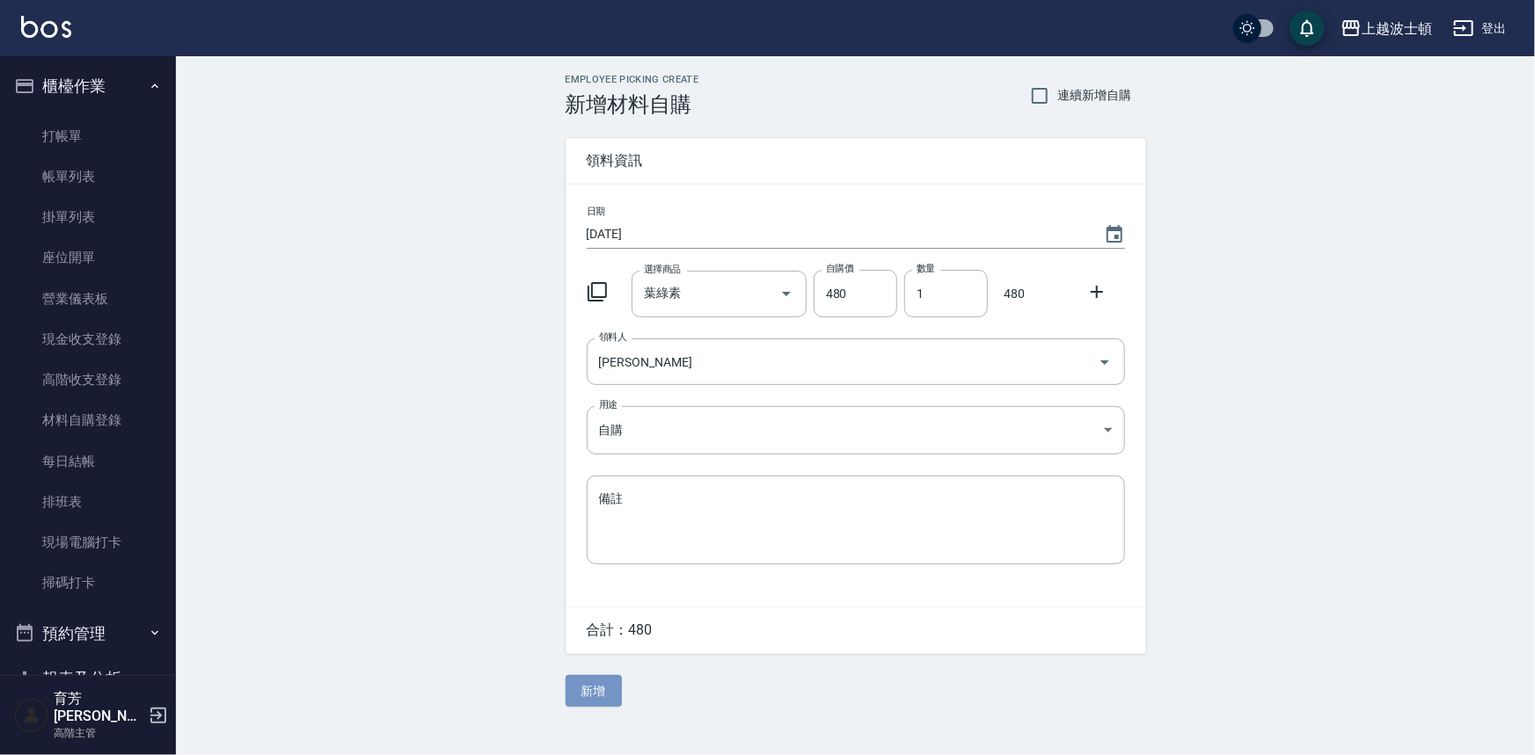
drag, startPoint x: 598, startPoint y: 692, endPoint x: 631, endPoint y: 655, distance: 49.8
click at [603, 686] on button "新增" at bounding box center [594, 691] width 56 height 33
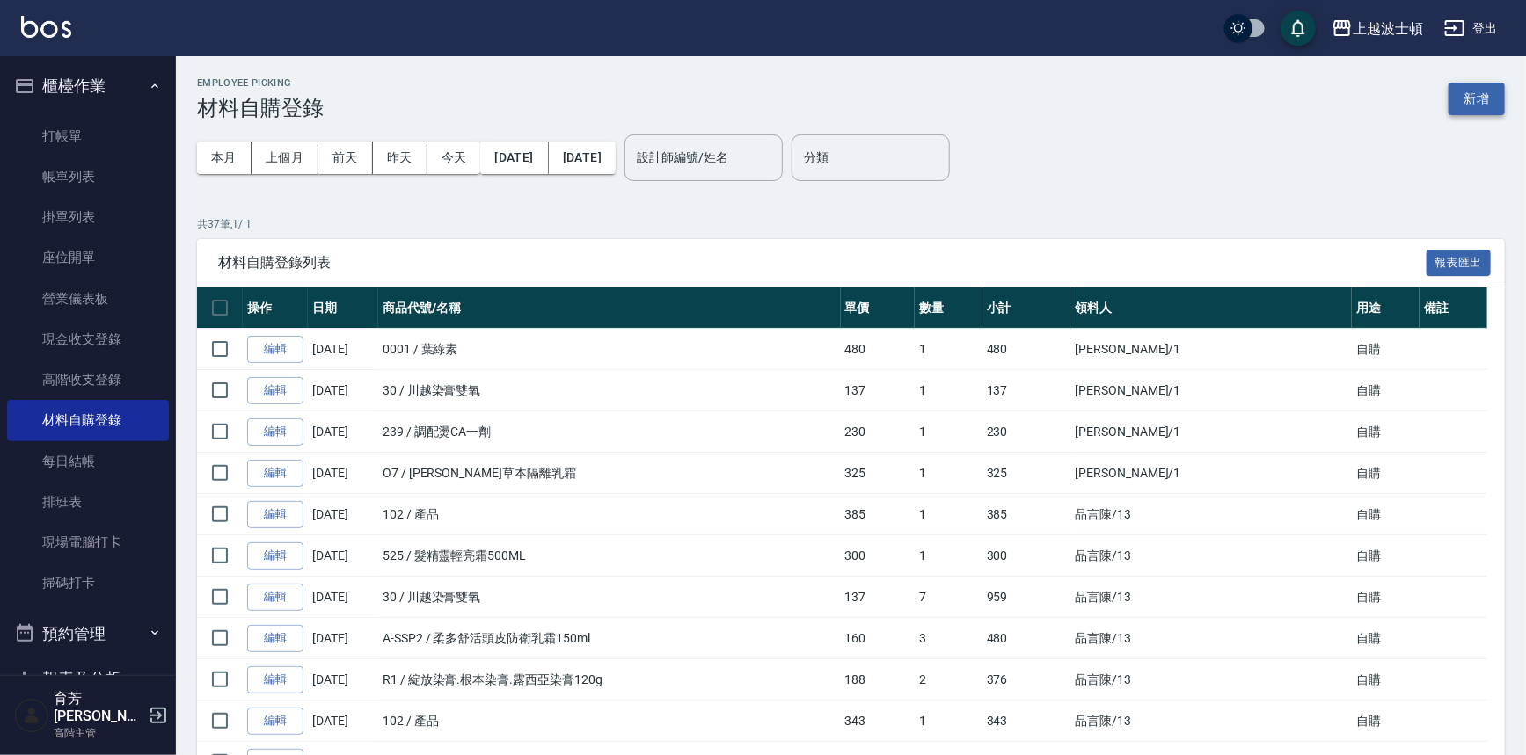
click at [1496, 96] on button "新增" at bounding box center [1477, 99] width 56 height 33
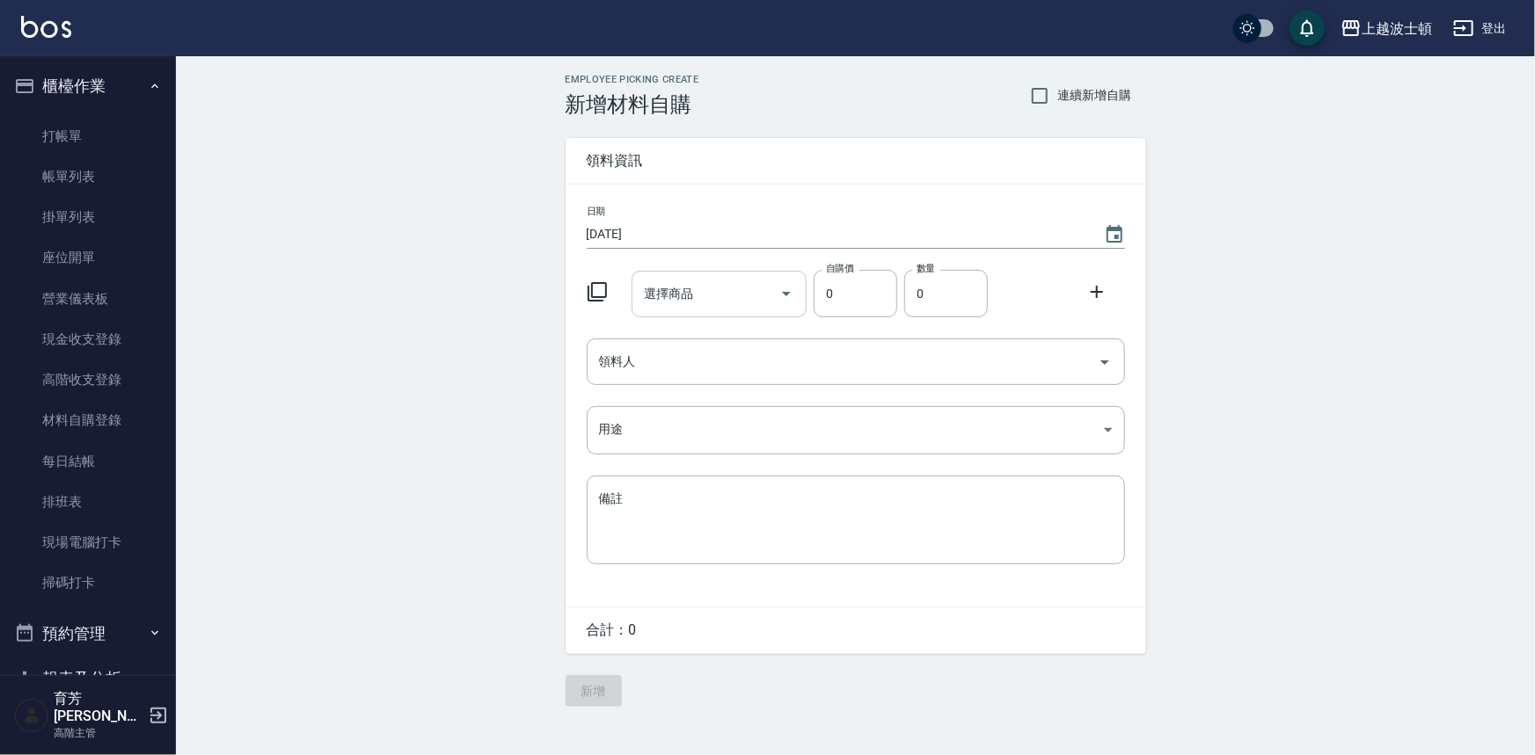
click at [704, 298] on input "選擇商品" at bounding box center [705, 294] width 133 height 31
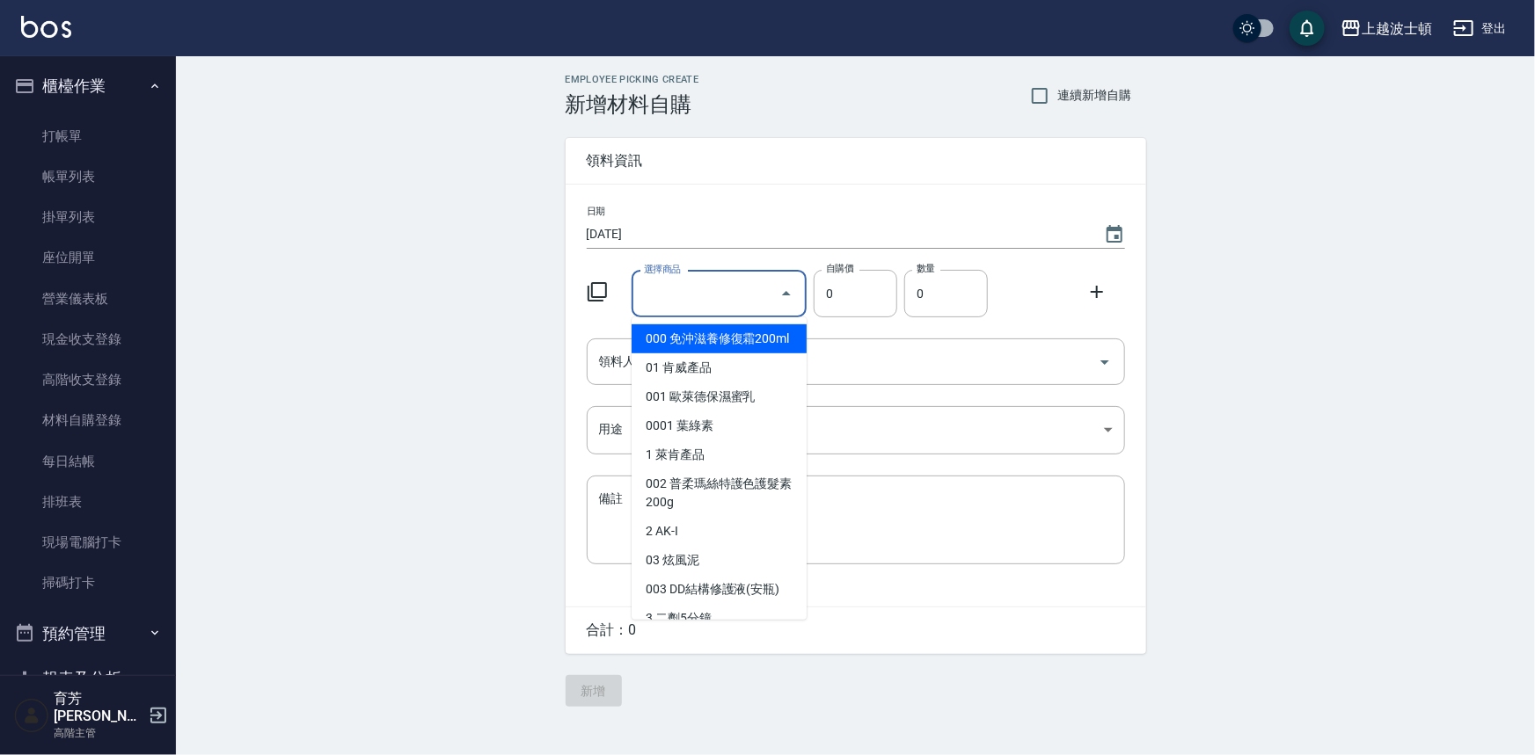
type input "川越染膏雙氧"
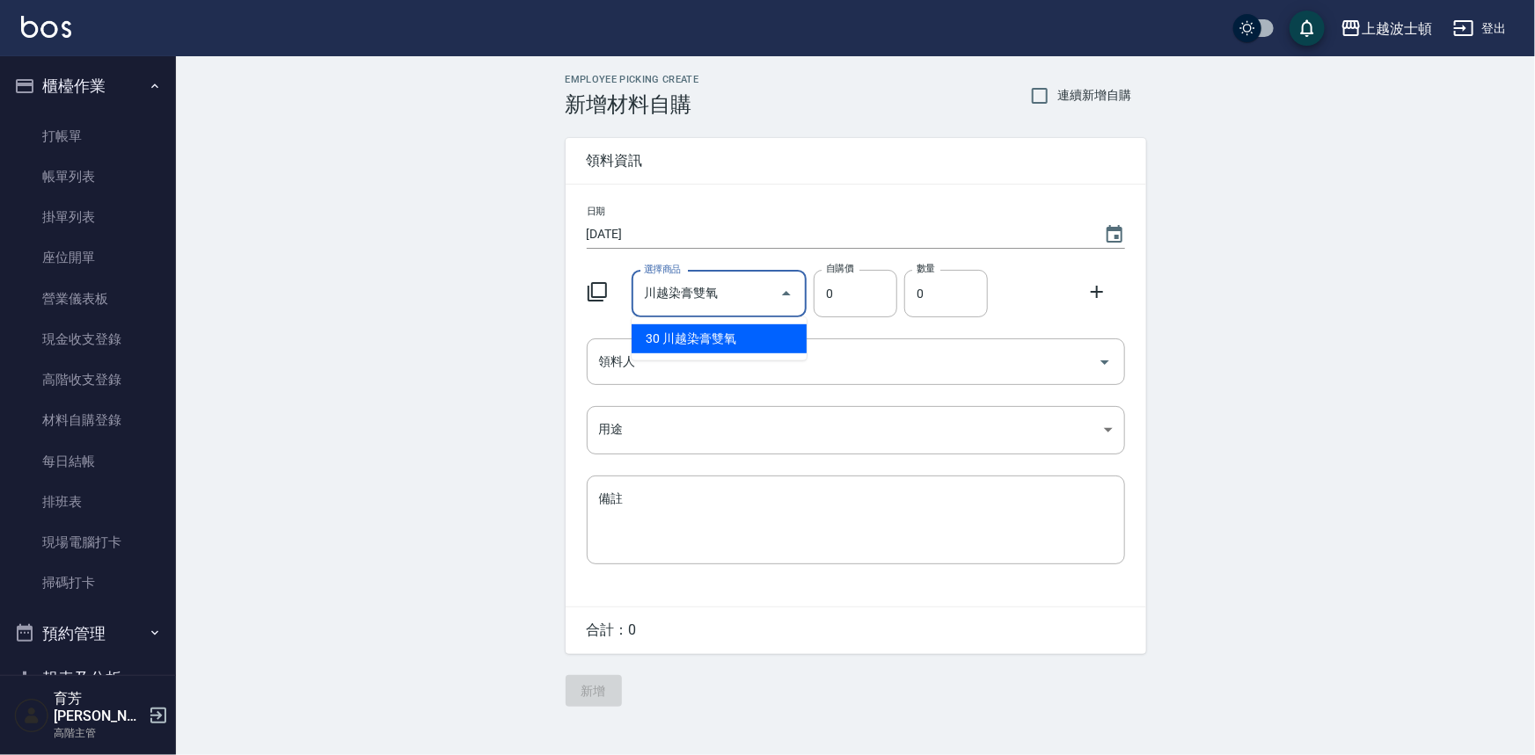
click at [753, 337] on li "30 川越染膏雙氧" at bounding box center [718, 339] width 175 height 29
type input "137"
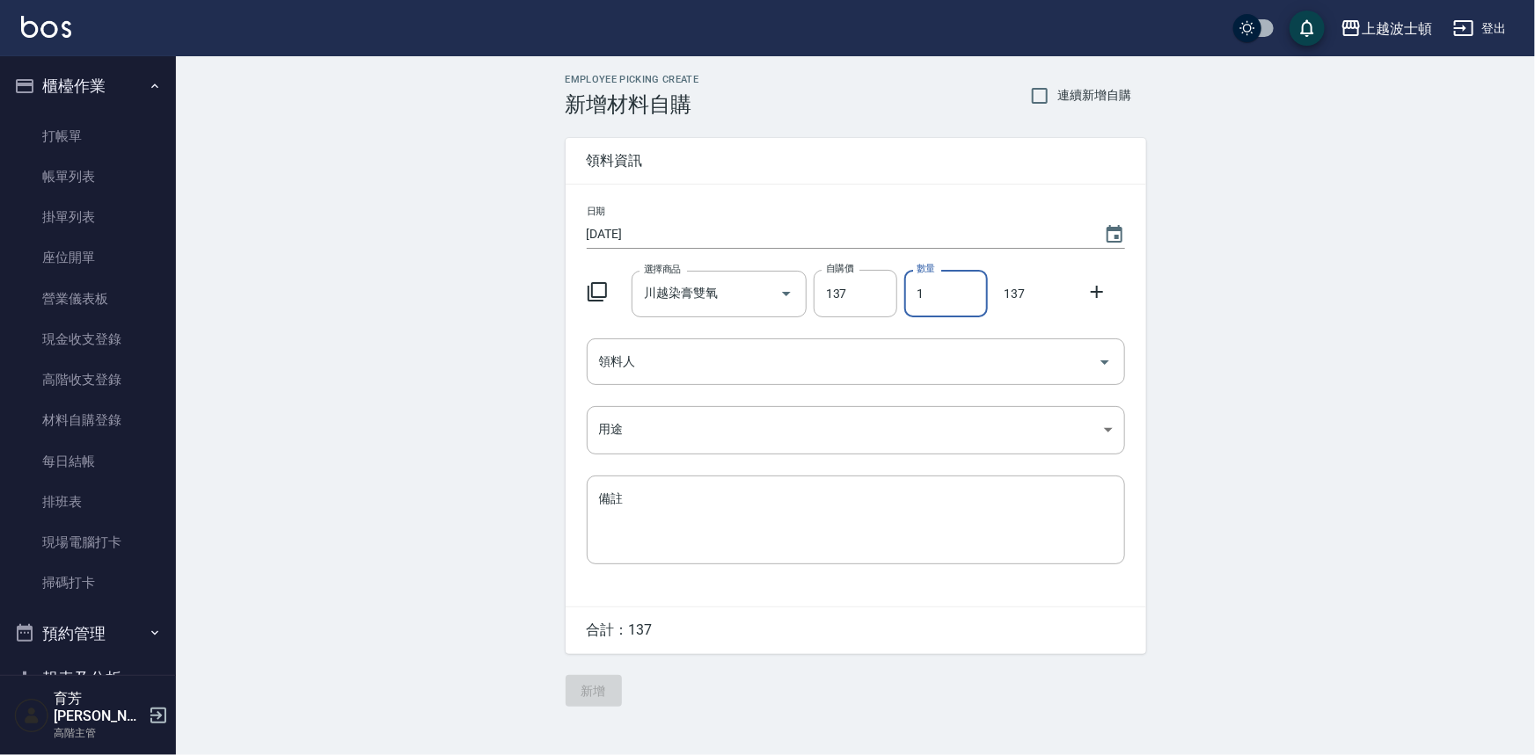
drag, startPoint x: 925, startPoint y: 304, endPoint x: 911, endPoint y: 308, distance: 14.5
click at [911, 308] on input "1" at bounding box center [946, 293] width 84 height 47
type input "3"
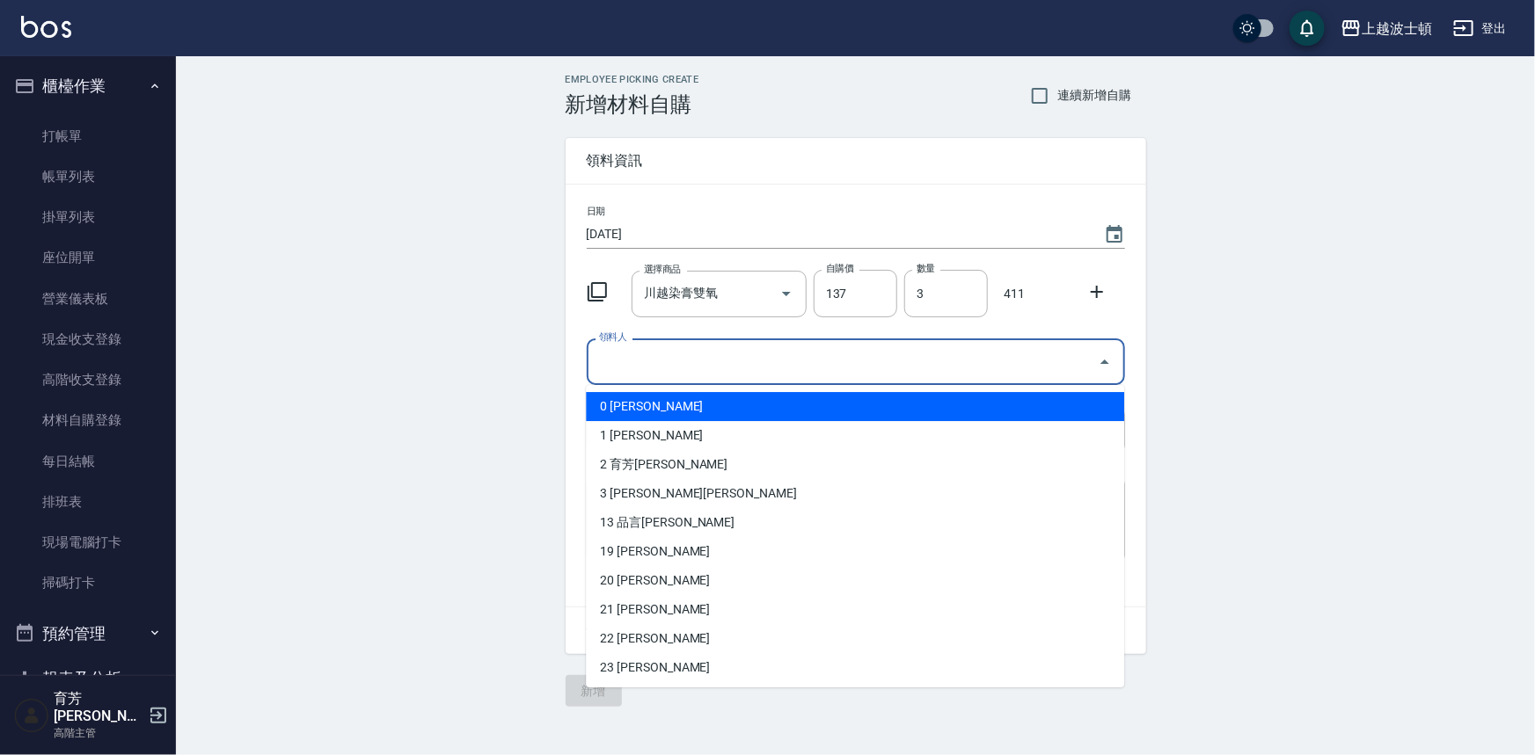
click at [616, 372] on input "領料人" at bounding box center [843, 362] width 496 height 31
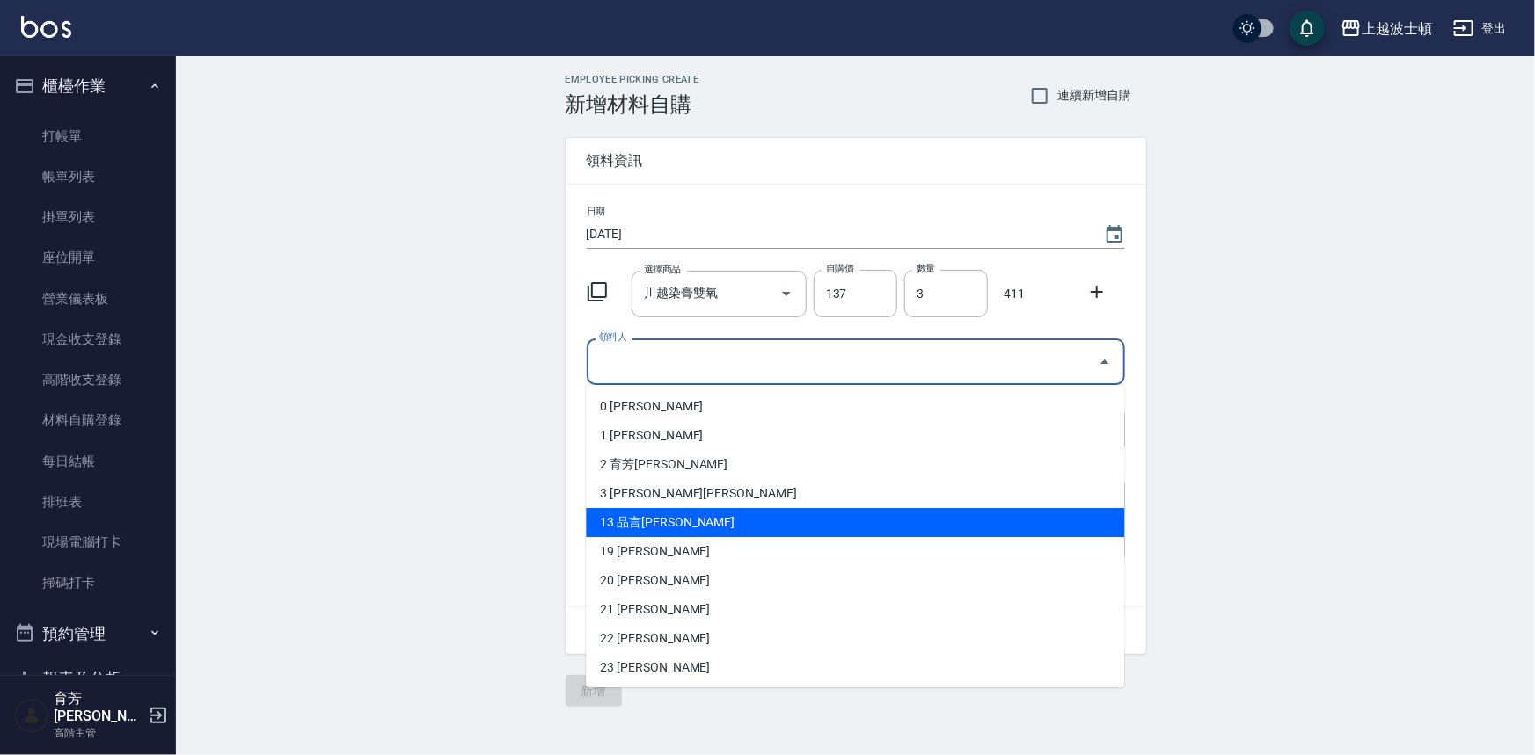
click at [621, 528] on li "13 品言[PERSON_NAME]" at bounding box center [855, 522] width 538 height 29
type input "品言陳"
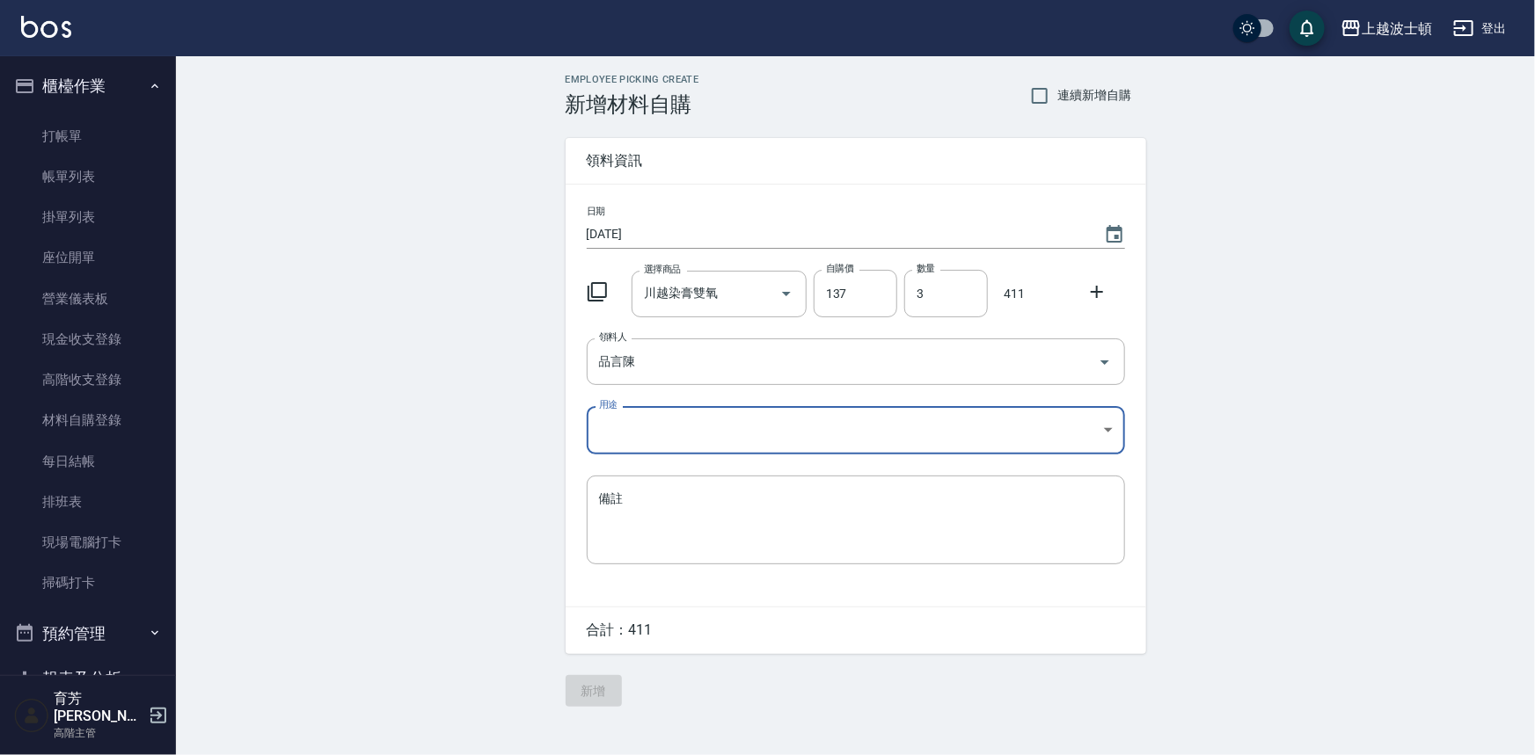
click at [611, 419] on body "上越波士頓 登出 櫃檯作業 打帳單 帳單列表 掛單列表 座位開單 營業儀表板 現金收支登錄 高階收支登錄 材料自購登錄 每日結帳 排班表 現場電腦打卡 掃碼打…" at bounding box center [767, 377] width 1535 height 755
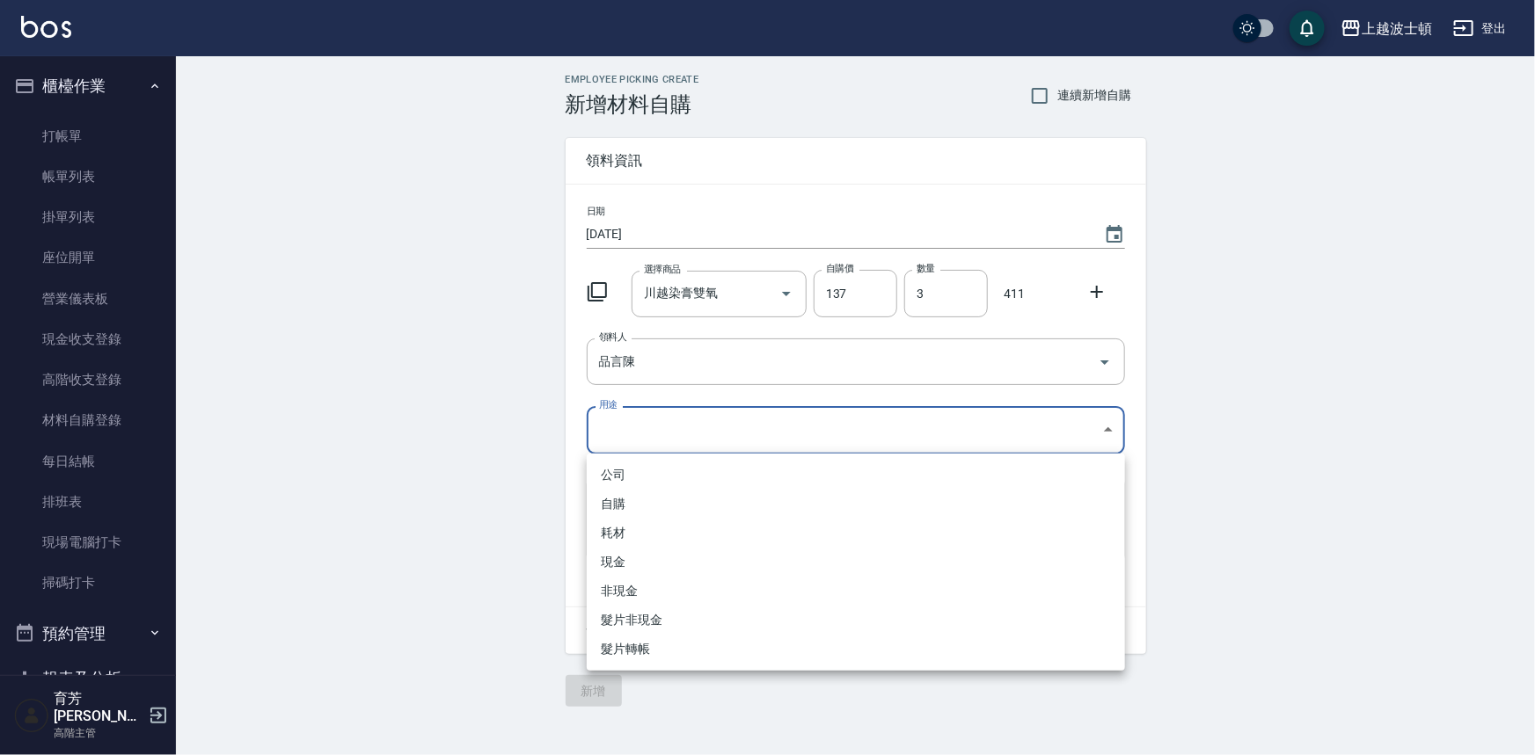
click at [612, 506] on li "自購" at bounding box center [856, 504] width 538 height 29
type input "自購"
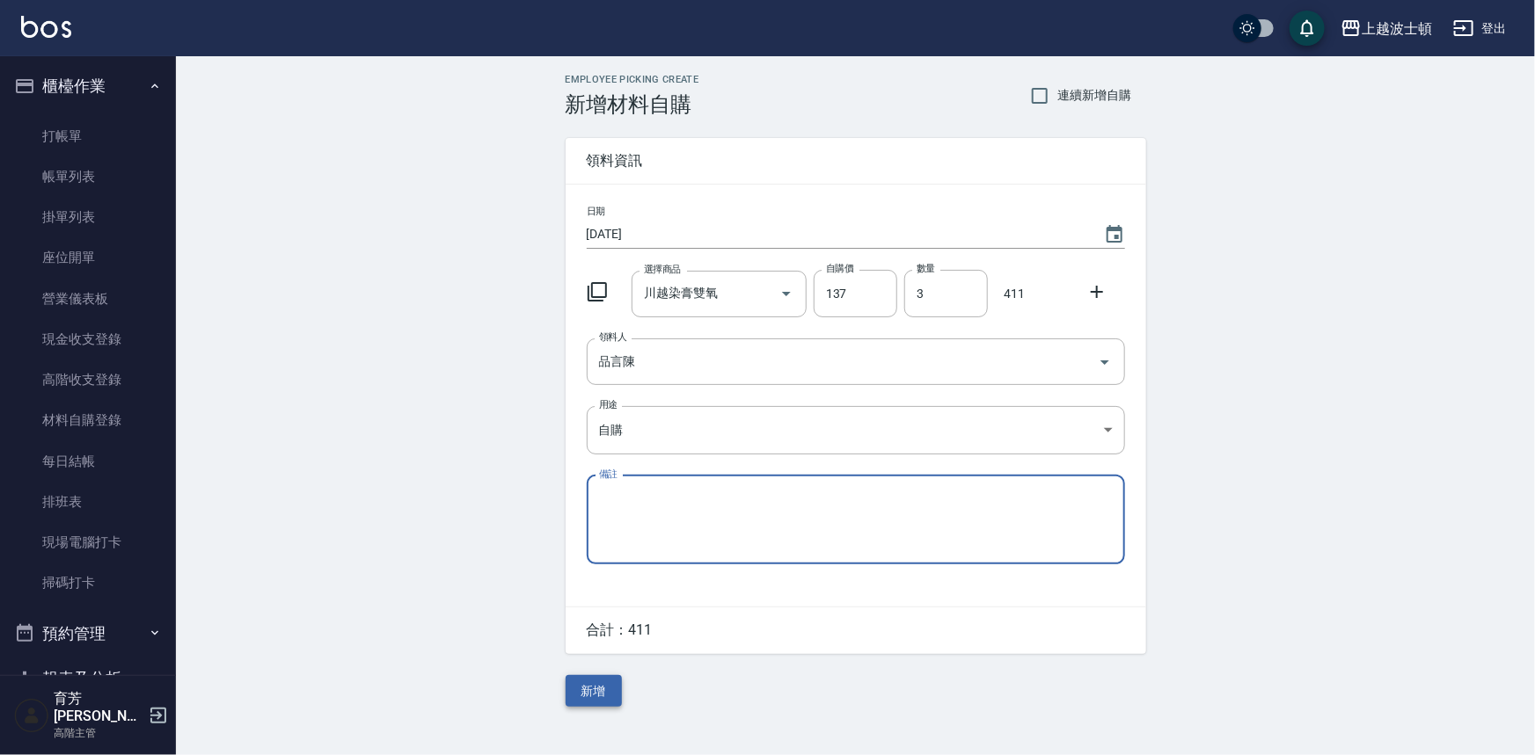
click at [597, 686] on button "新增" at bounding box center [594, 691] width 56 height 33
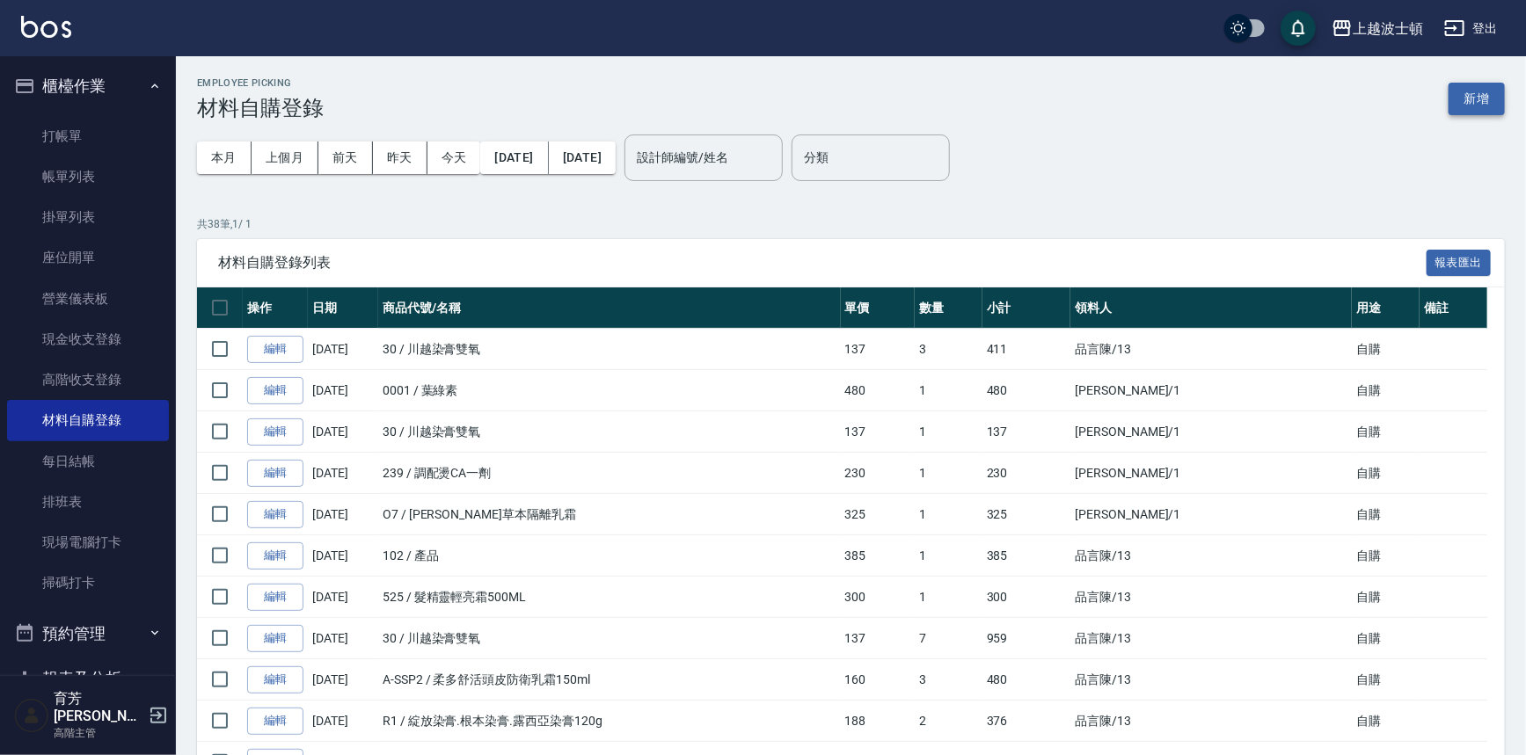
click at [1469, 89] on button "新增" at bounding box center [1477, 99] width 56 height 33
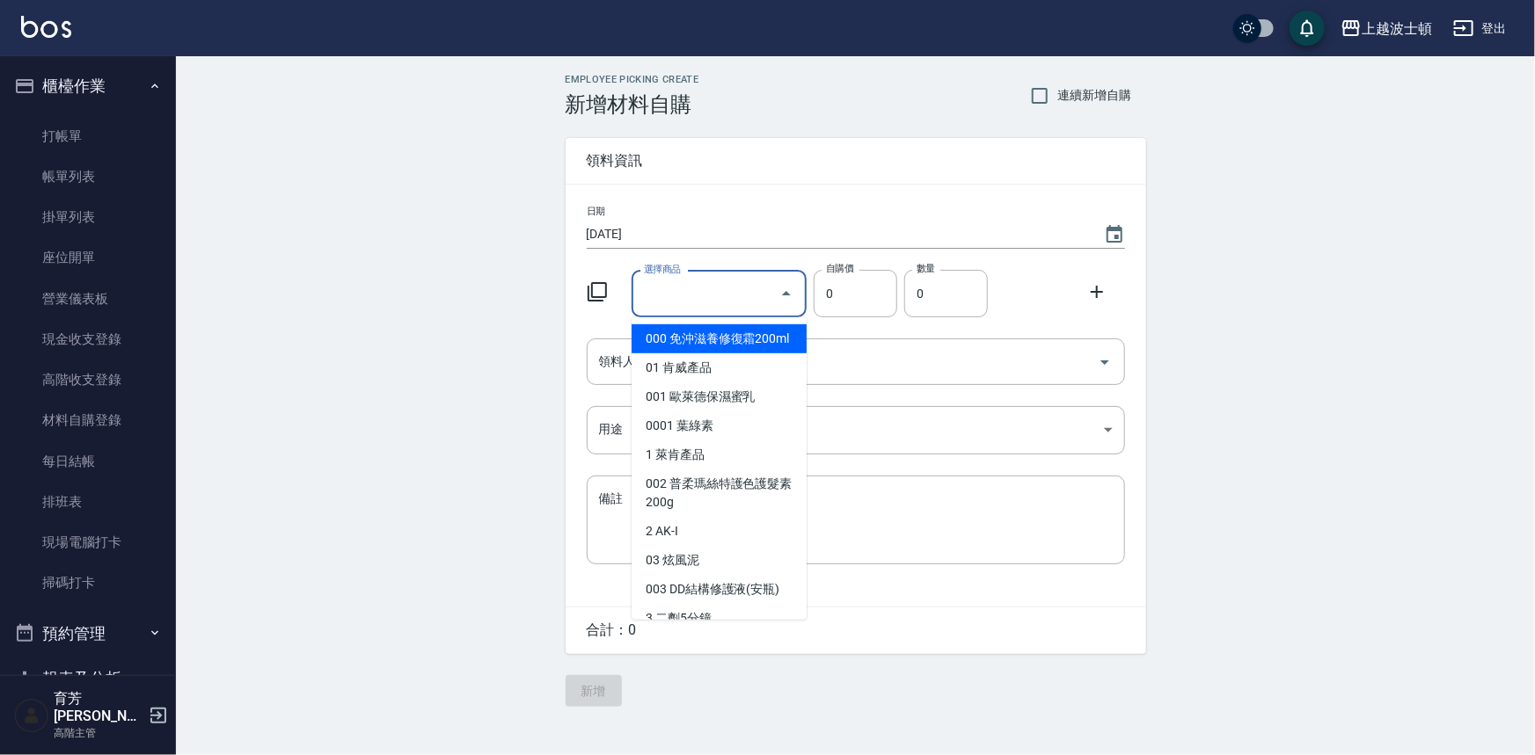
click at [697, 307] on input "選擇商品" at bounding box center [705, 294] width 133 height 31
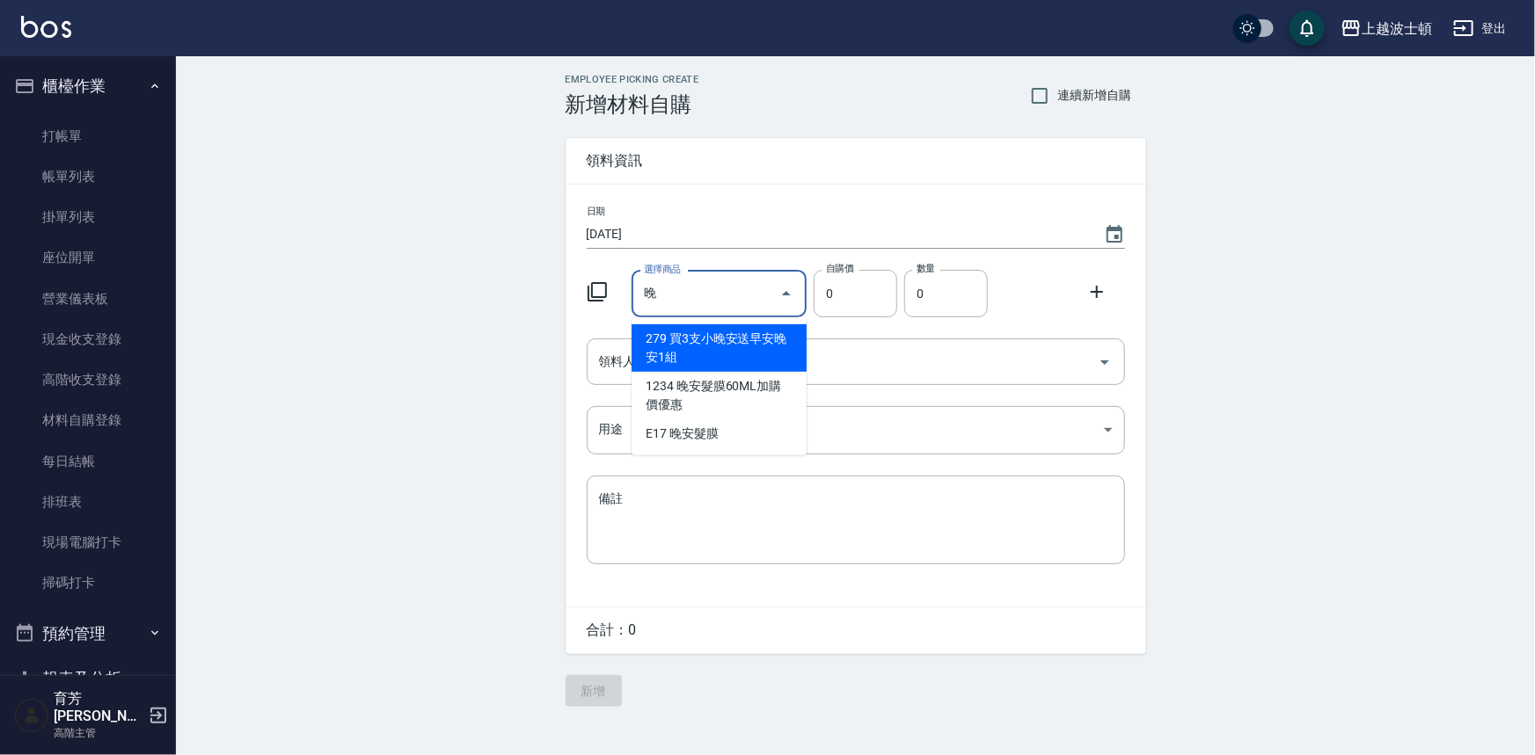
click at [668, 354] on li "279 買3支小晚安送早安晚安1組" at bounding box center [718, 348] width 175 height 47
type input "買3支小晚安送早安晚安1組"
type input "620"
type input "1"
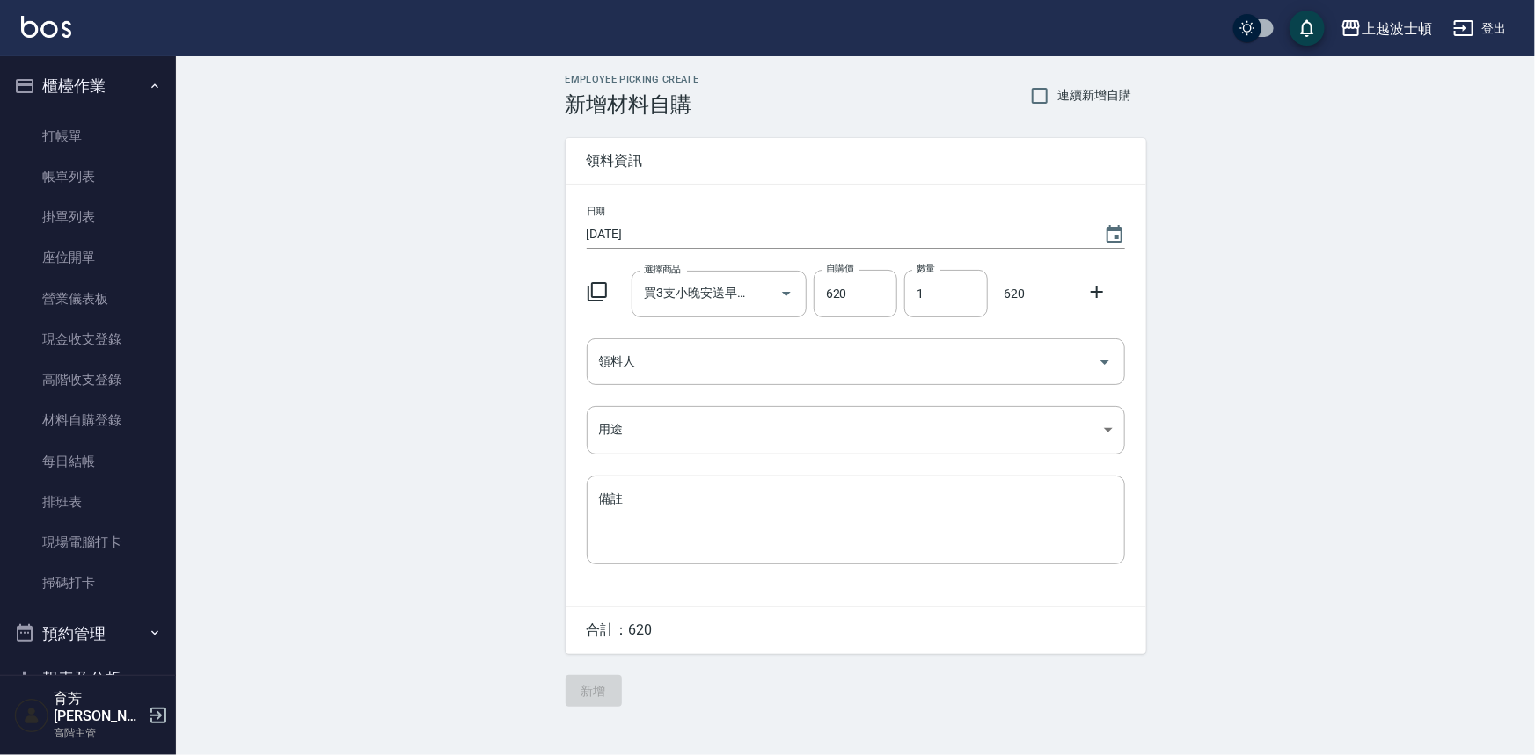
click at [1106, 286] on icon at bounding box center [1096, 291] width 21 height 21
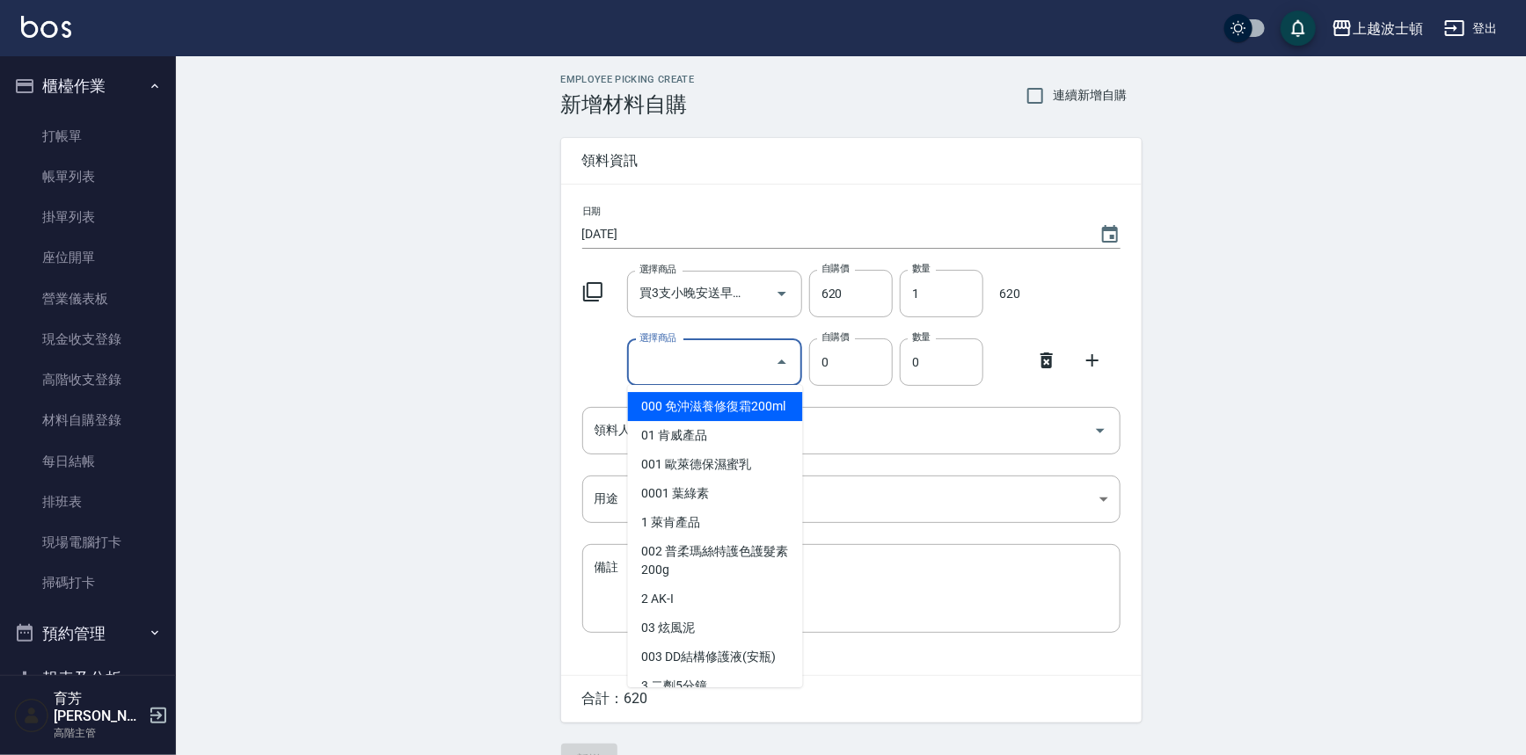
click at [696, 365] on input "選擇商品" at bounding box center [701, 362] width 133 height 31
type input "1"
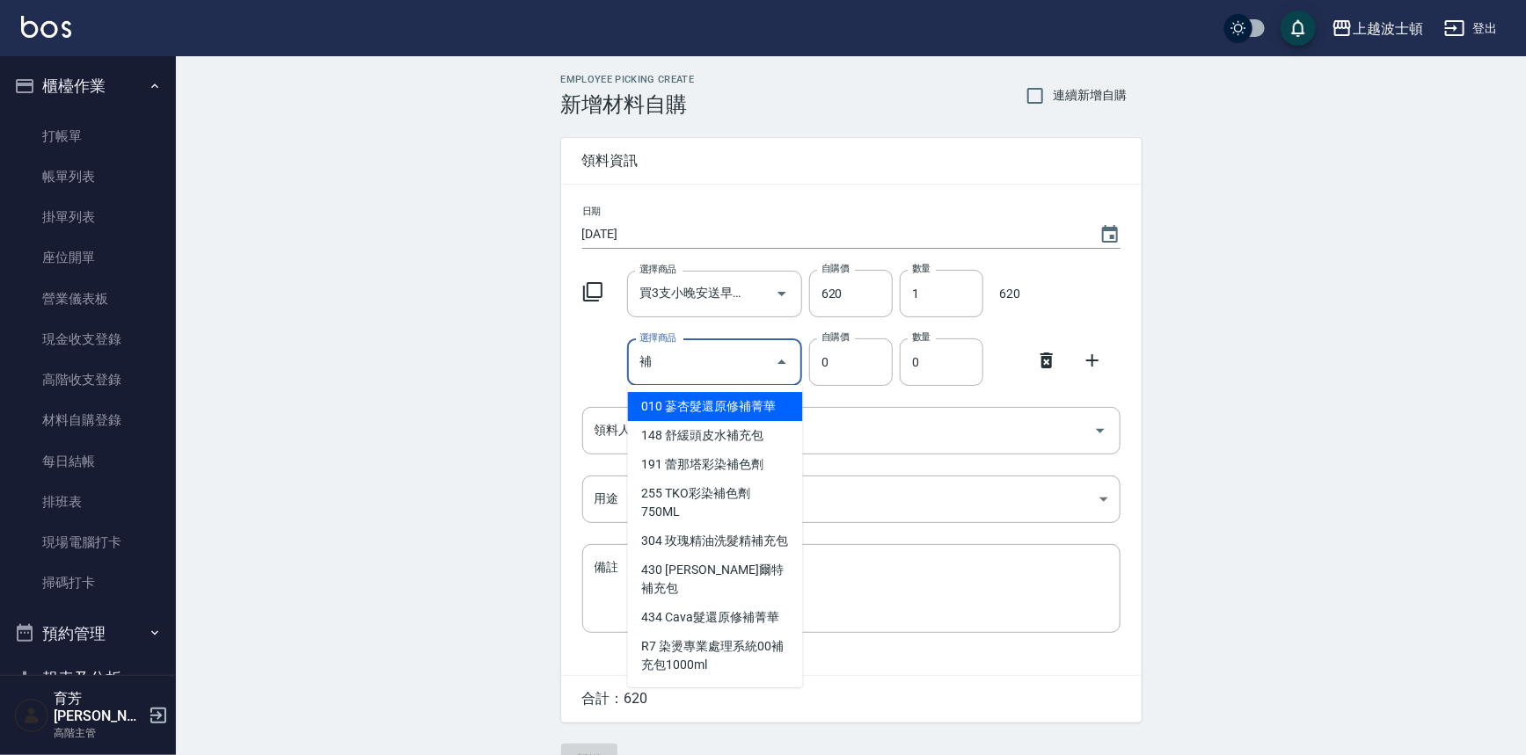
click at [776, 457] on li "191 蕾那塔彩染補色劑" at bounding box center [715, 464] width 175 height 29
type input "蕾那塔彩染補色劑"
type input "300"
type input "1"
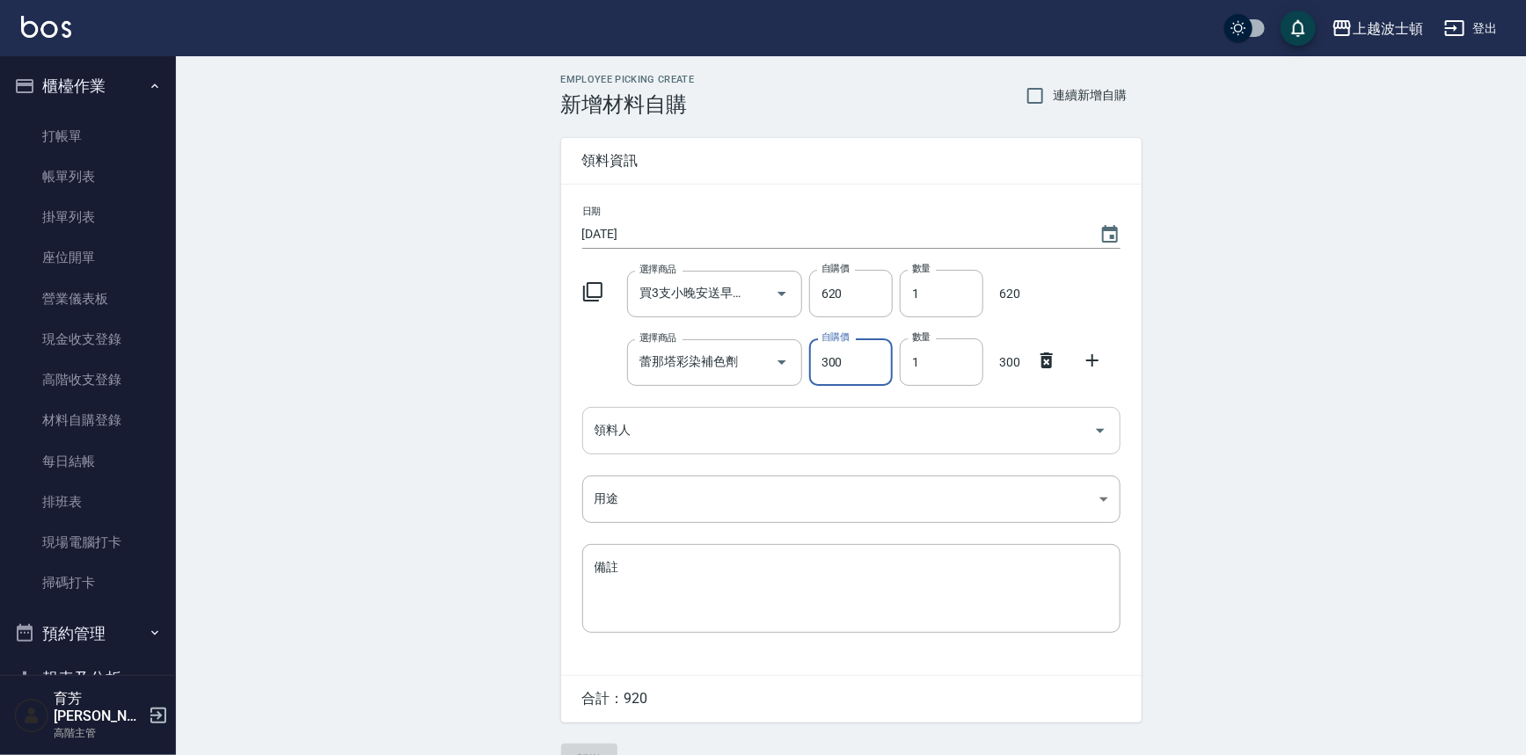
click at [636, 431] on input "領料人" at bounding box center [838, 430] width 496 height 31
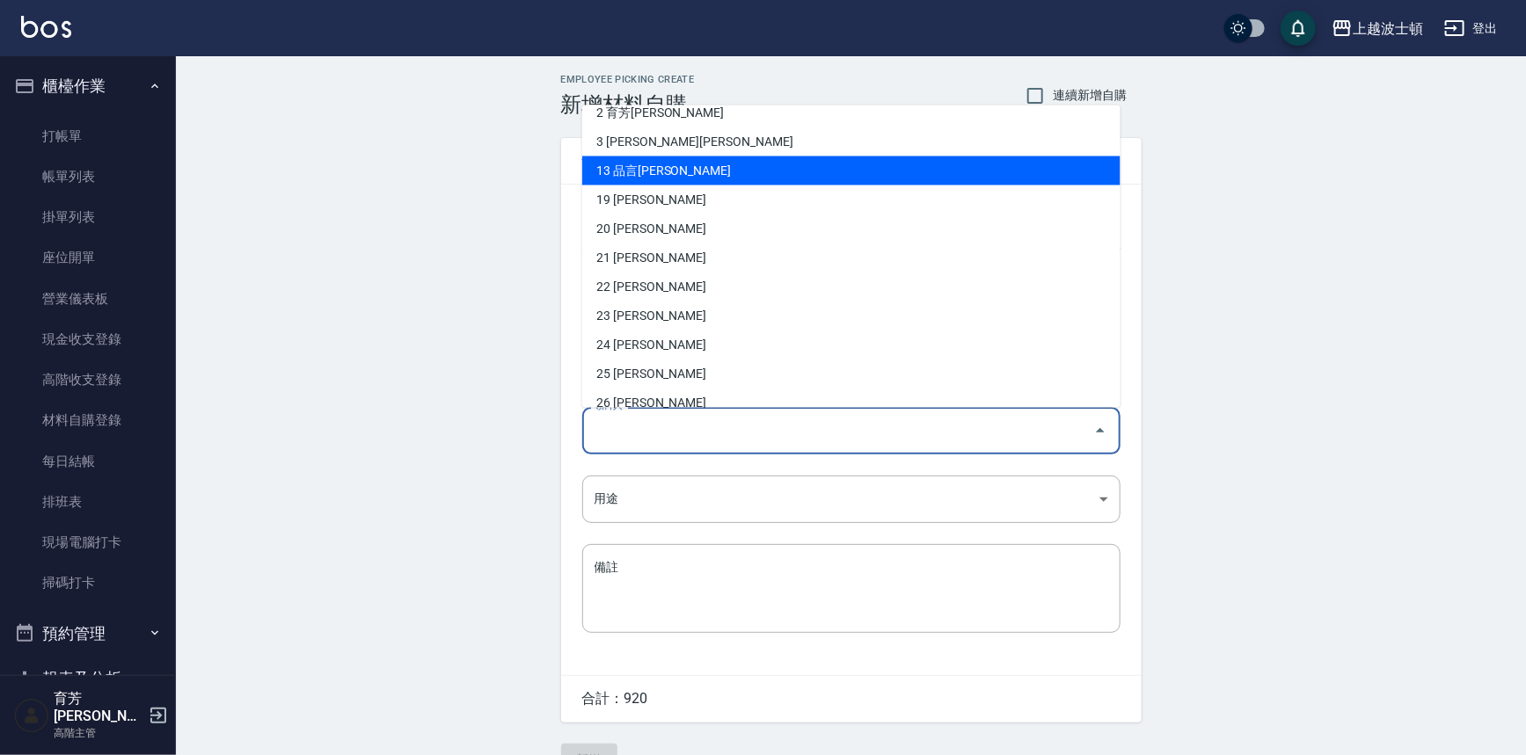
scroll to position [79, 0]
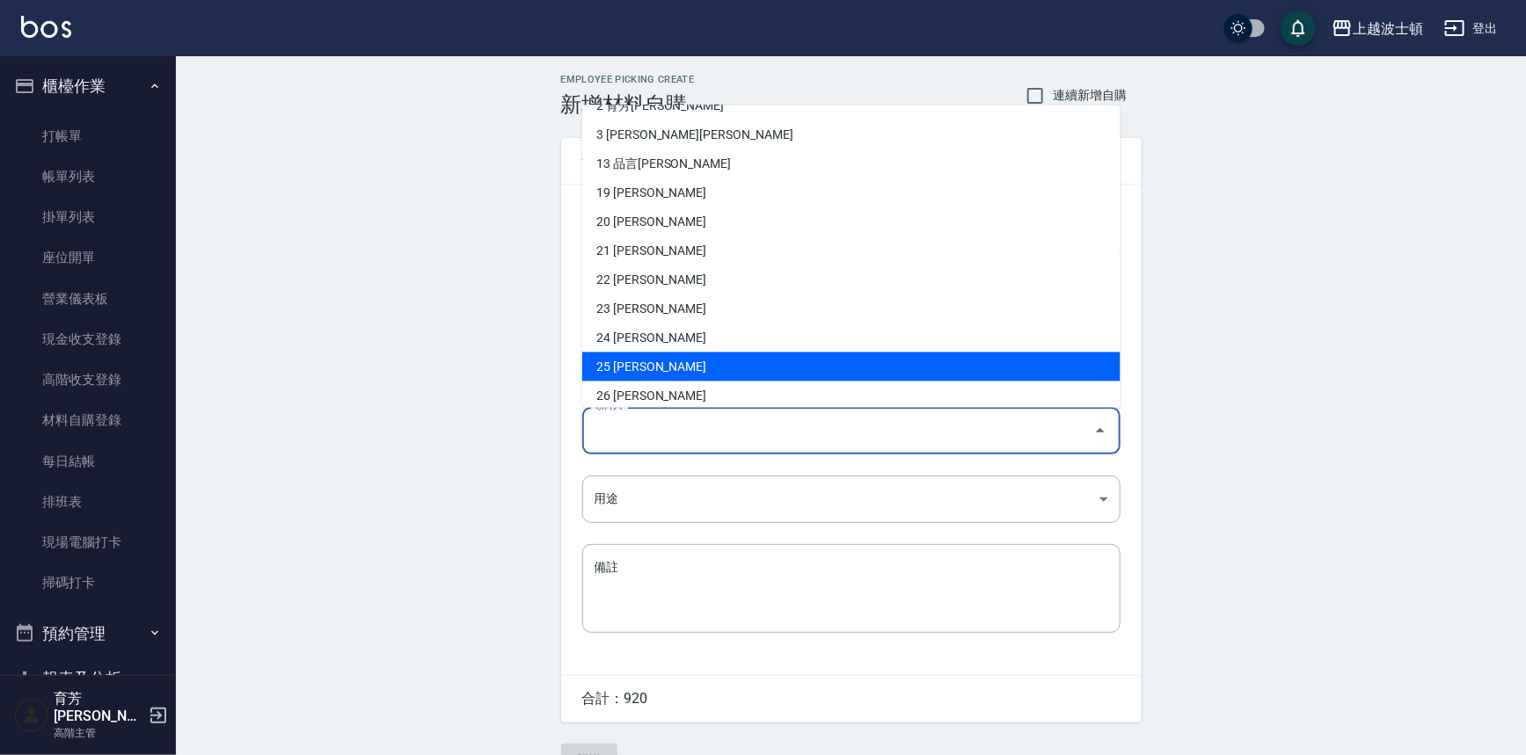
click at [660, 363] on li "25 [PERSON_NAME]" at bounding box center [851, 367] width 538 height 29
type input "林佩姍"
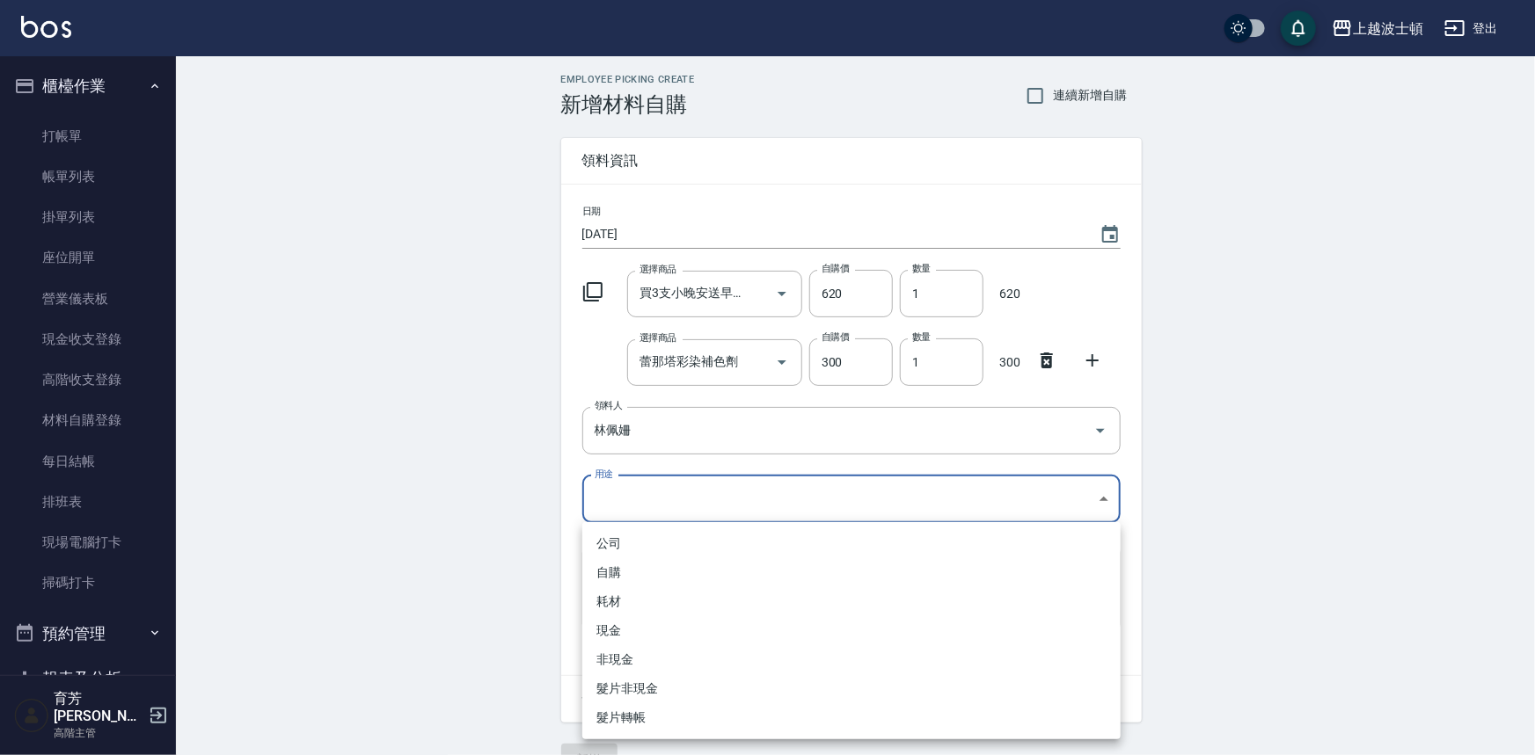
drag, startPoint x: 606, startPoint y: 486, endPoint x: 606, endPoint y: 500, distance: 13.2
click at [606, 487] on body "上越波士頓 登出 櫃檯作業 打帳單 帳單列表 掛單列表 座位開單 營業儀表板 現金收支登錄 高階收支登錄 材料自購登錄 每日結帳 排班表 現場電腦打卡 掃碼打…" at bounding box center [767, 396] width 1535 height 793
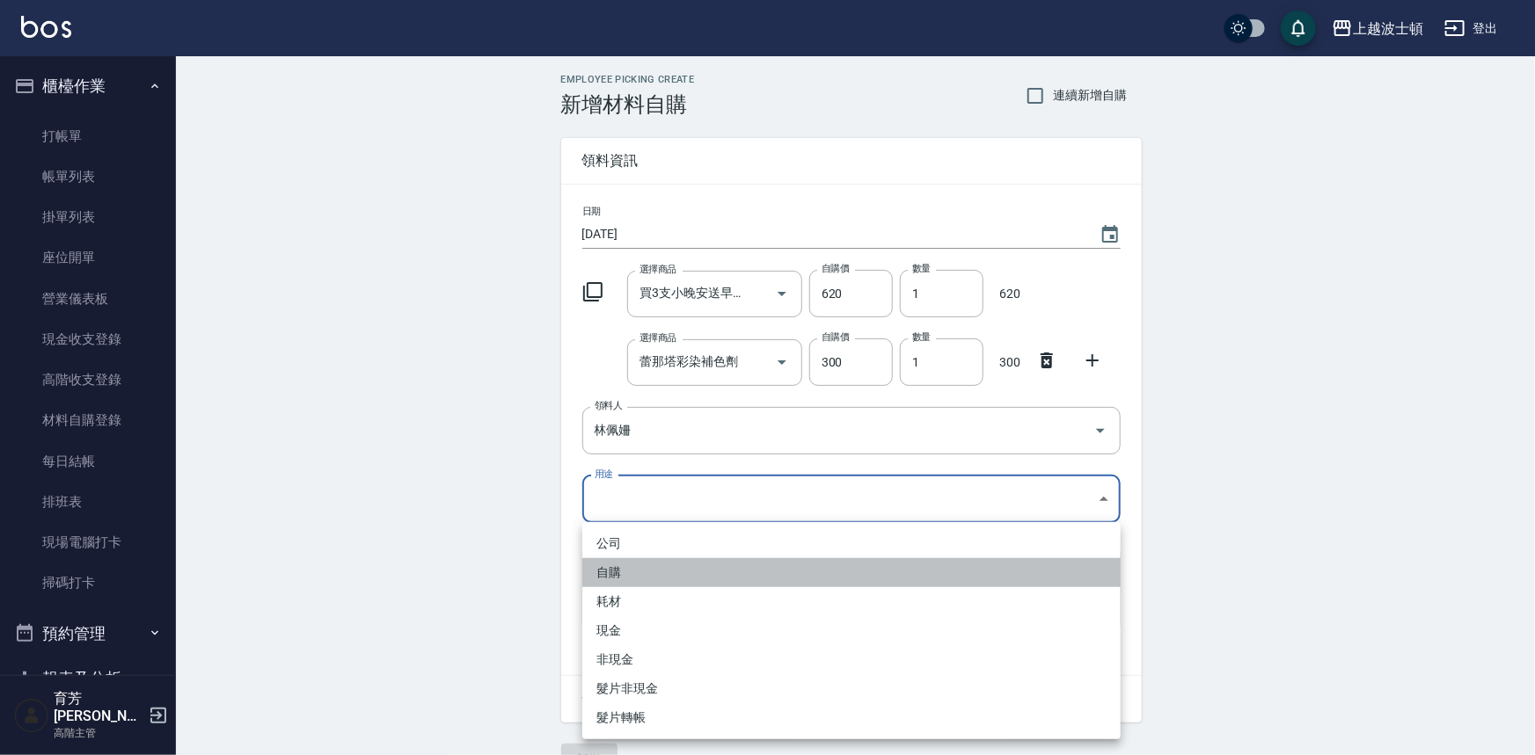
drag, startPoint x: 616, startPoint y: 572, endPoint x: 615, endPoint y: 584, distance: 12.3
click at [616, 572] on li "自購" at bounding box center [851, 572] width 538 height 29
type input "自購"
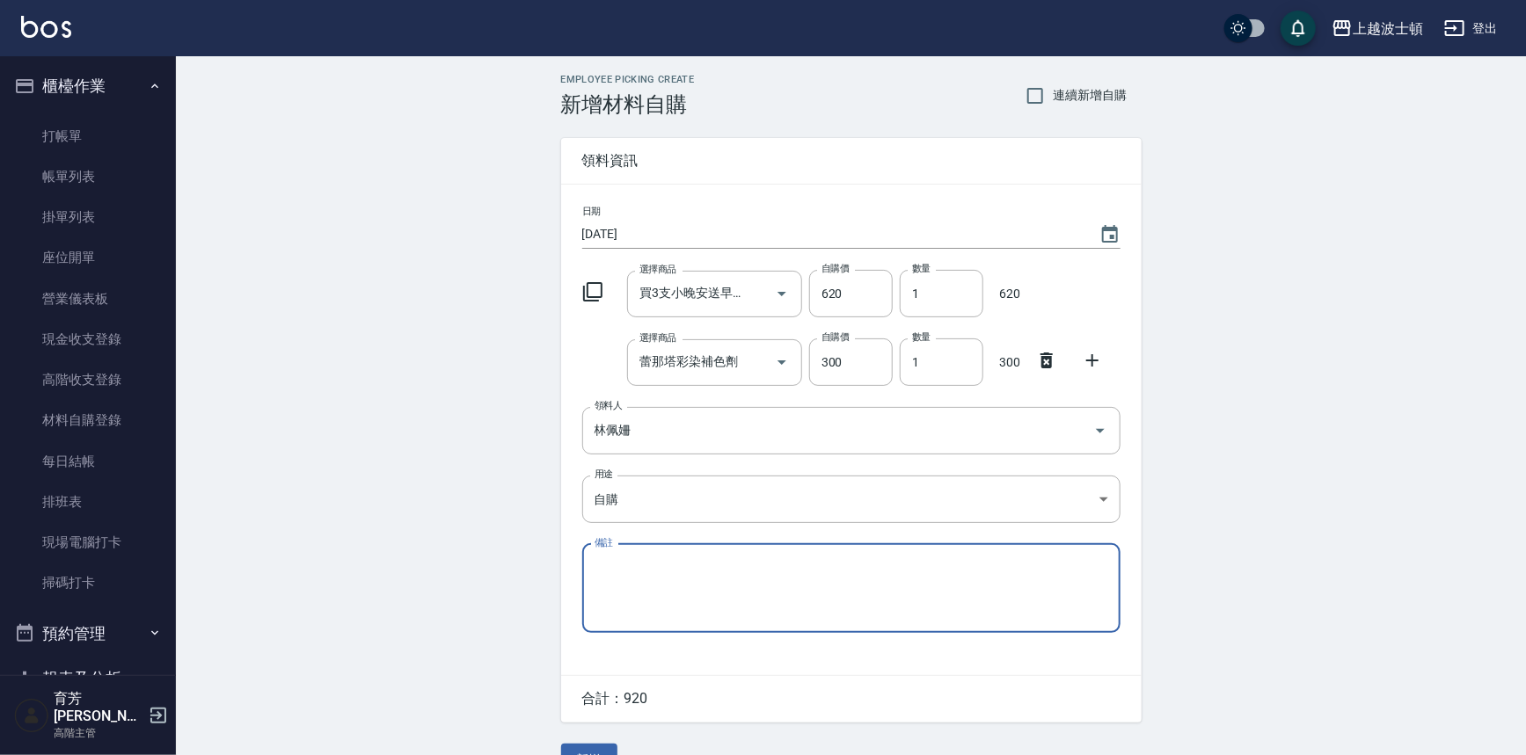
scroll to position [39, 0]
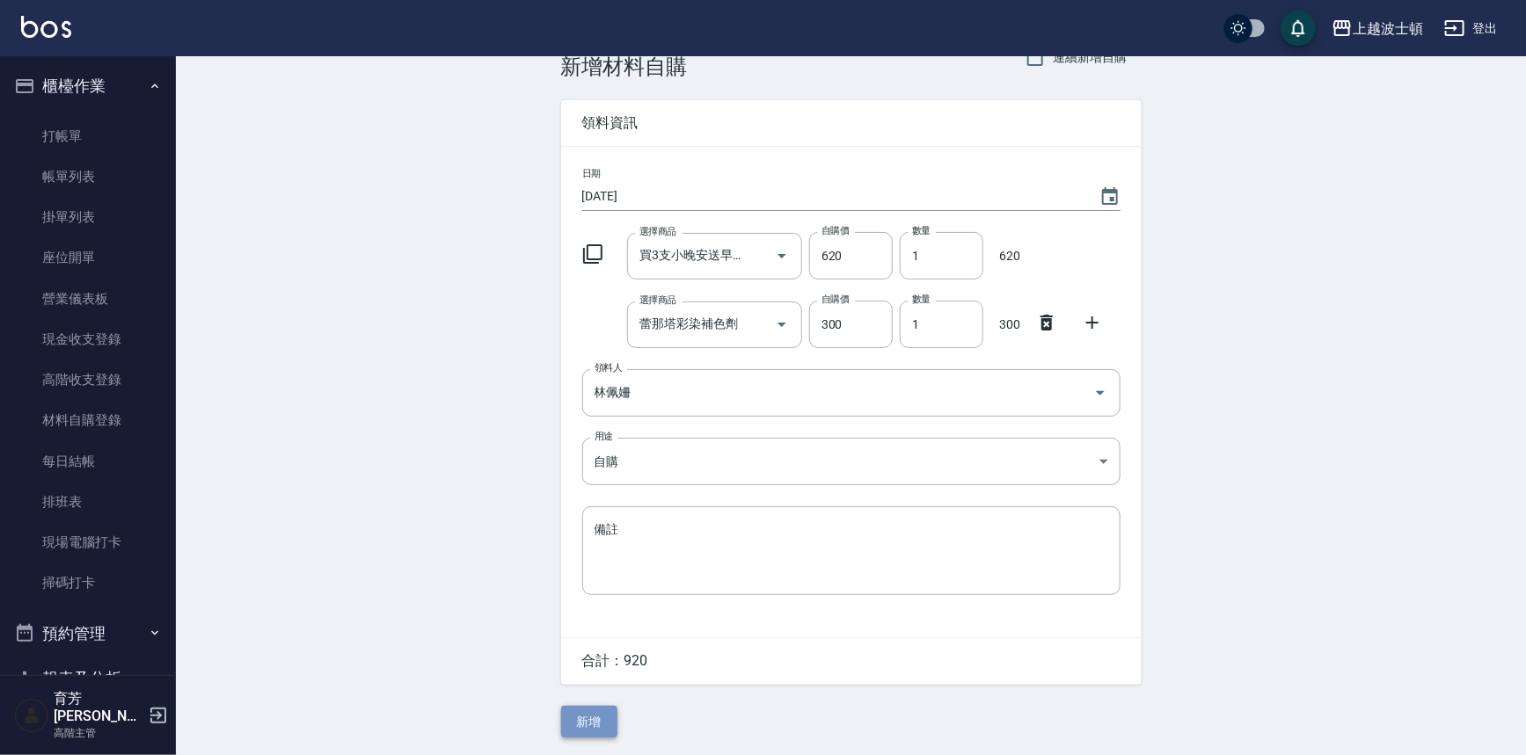
click at [591, 721] on button "新增" at bounding box center [589, 722] width 56 height 33
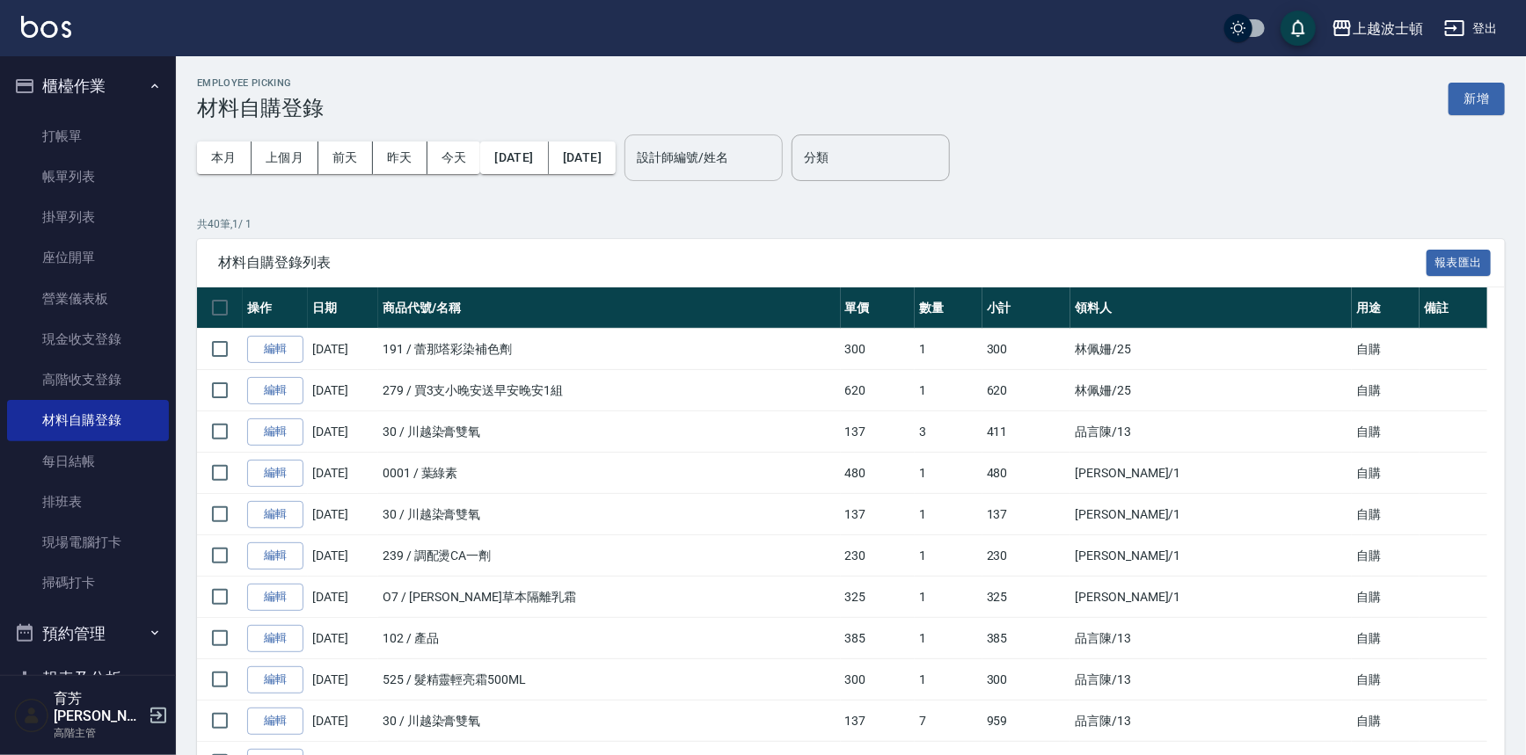
click at [730, 178] on div "設計師編號/姓名" at bounding box center [703, 158] width 158 height 47
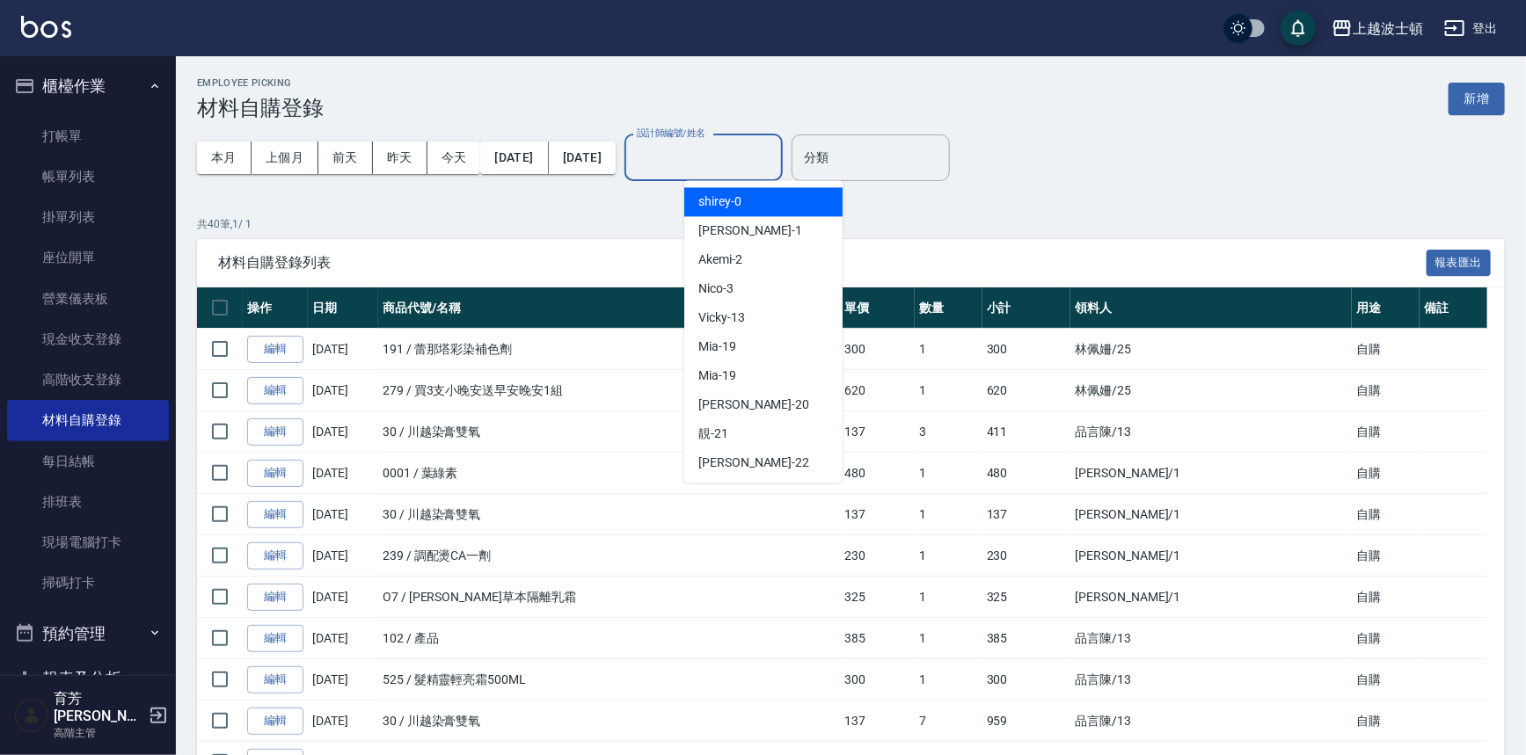
click at [729, 211] on div "shirey -0" at bounding box center [763, 201] width 158 height 29
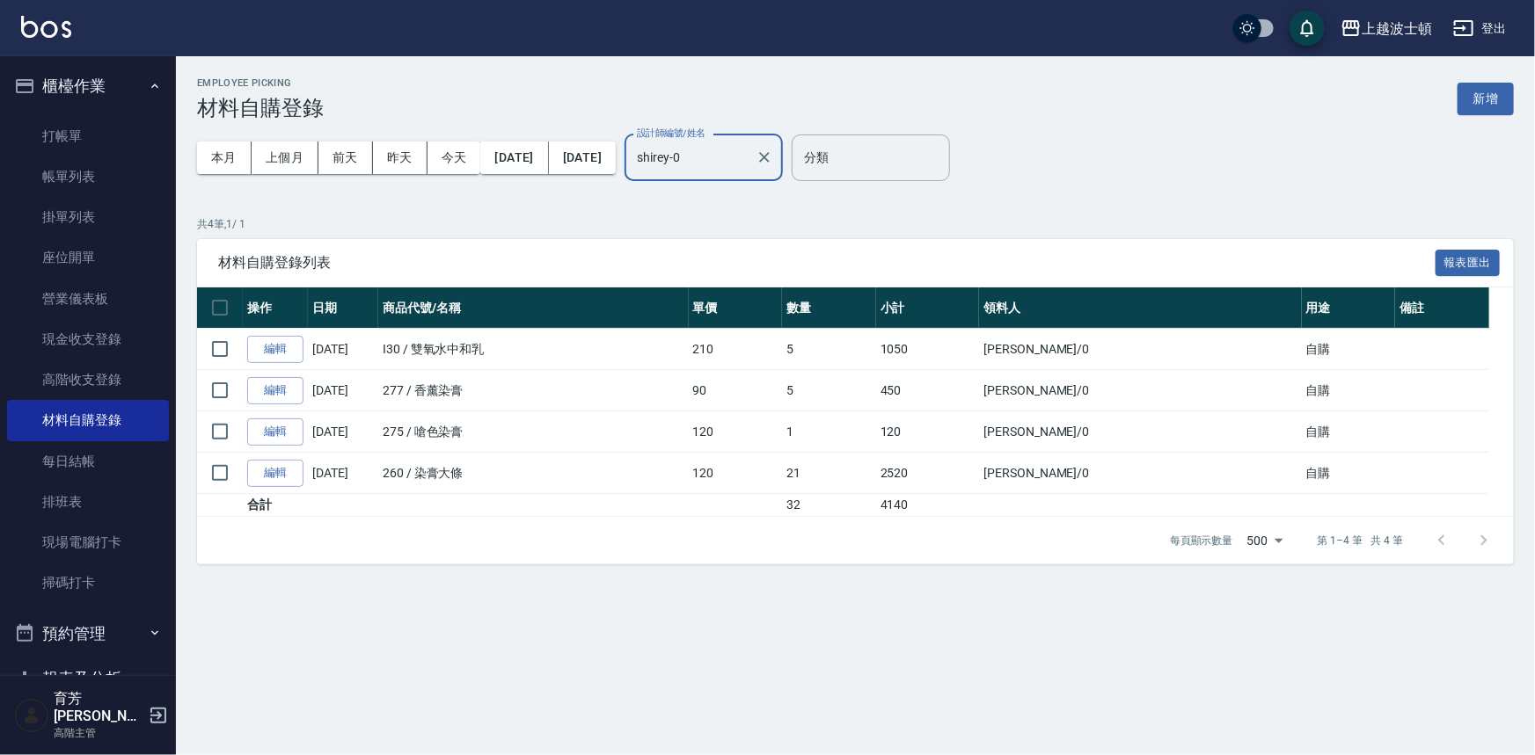
click at [771, 176] on div "shirey-0 設計師編號/姓名" at bounding box center [703, 158] width 158 height 47
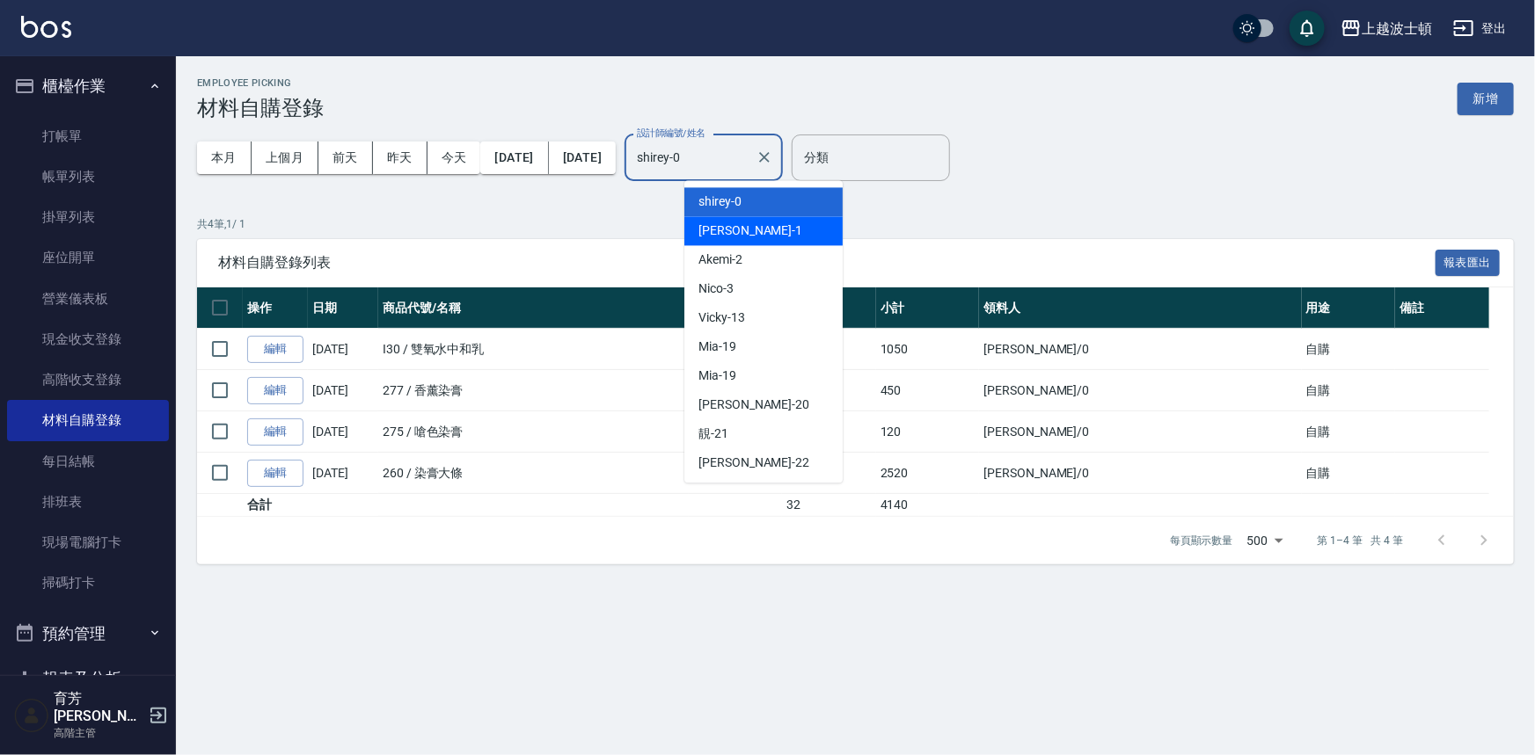
click at [747, 230] on div "[PERSON_NAME] -1" at bounding box center [763, 230] width 158 height 29
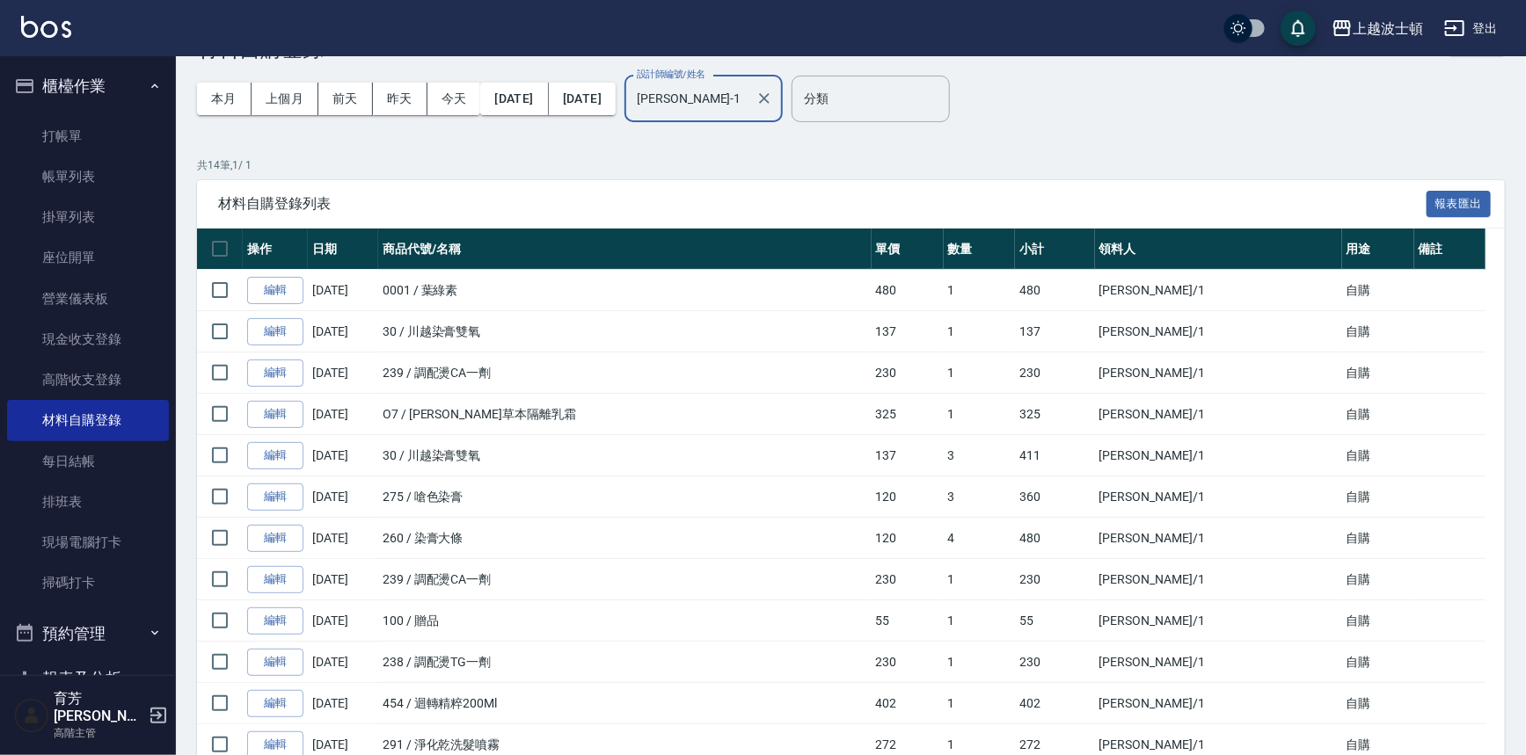
scroll to position [27, 0]
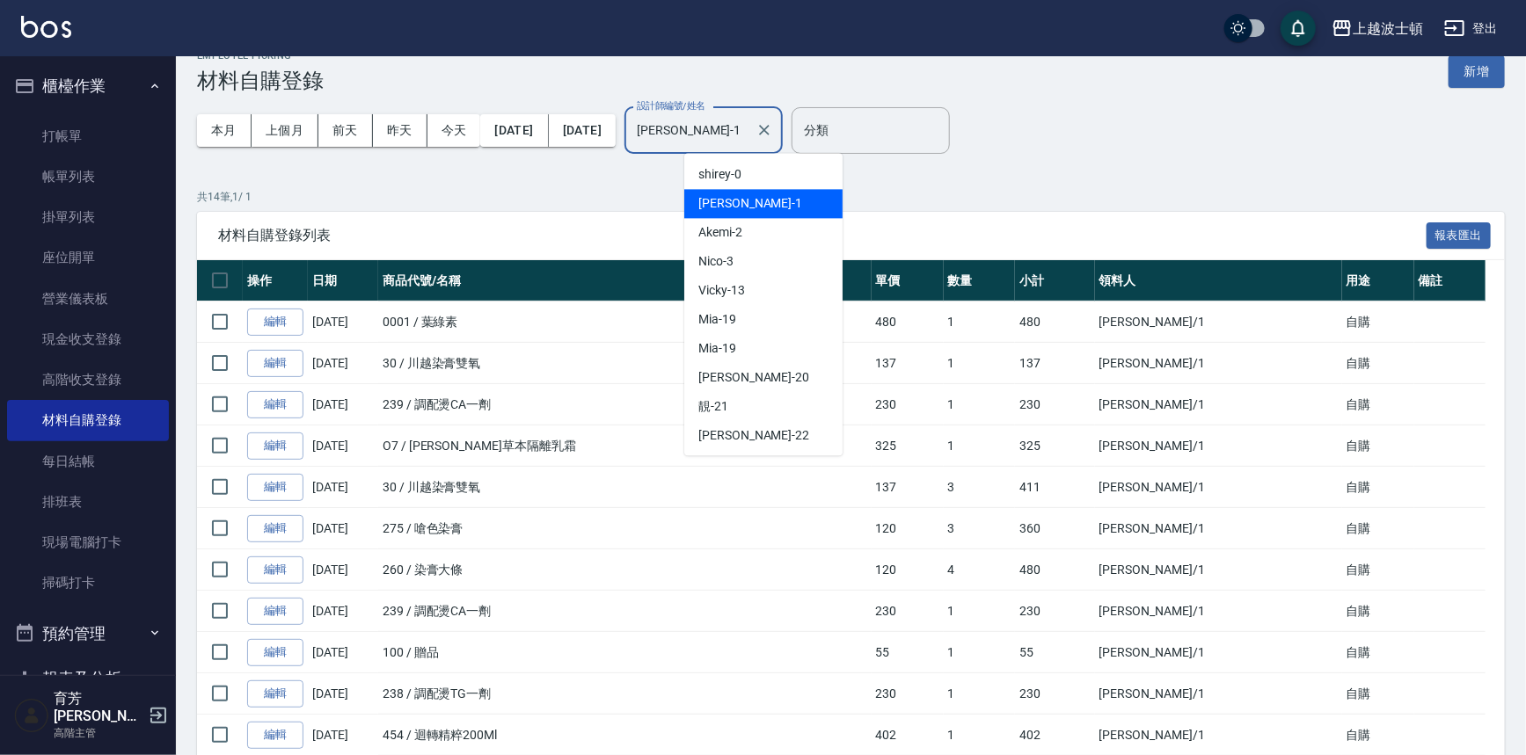
click at [748, 139] on input "[PERSON_NAME]-1" at bounding box center [690, 130] width 116 height 31
click at [762, 181] on div "shirey -0" at bounding box center [763, 174] width 158 height 29
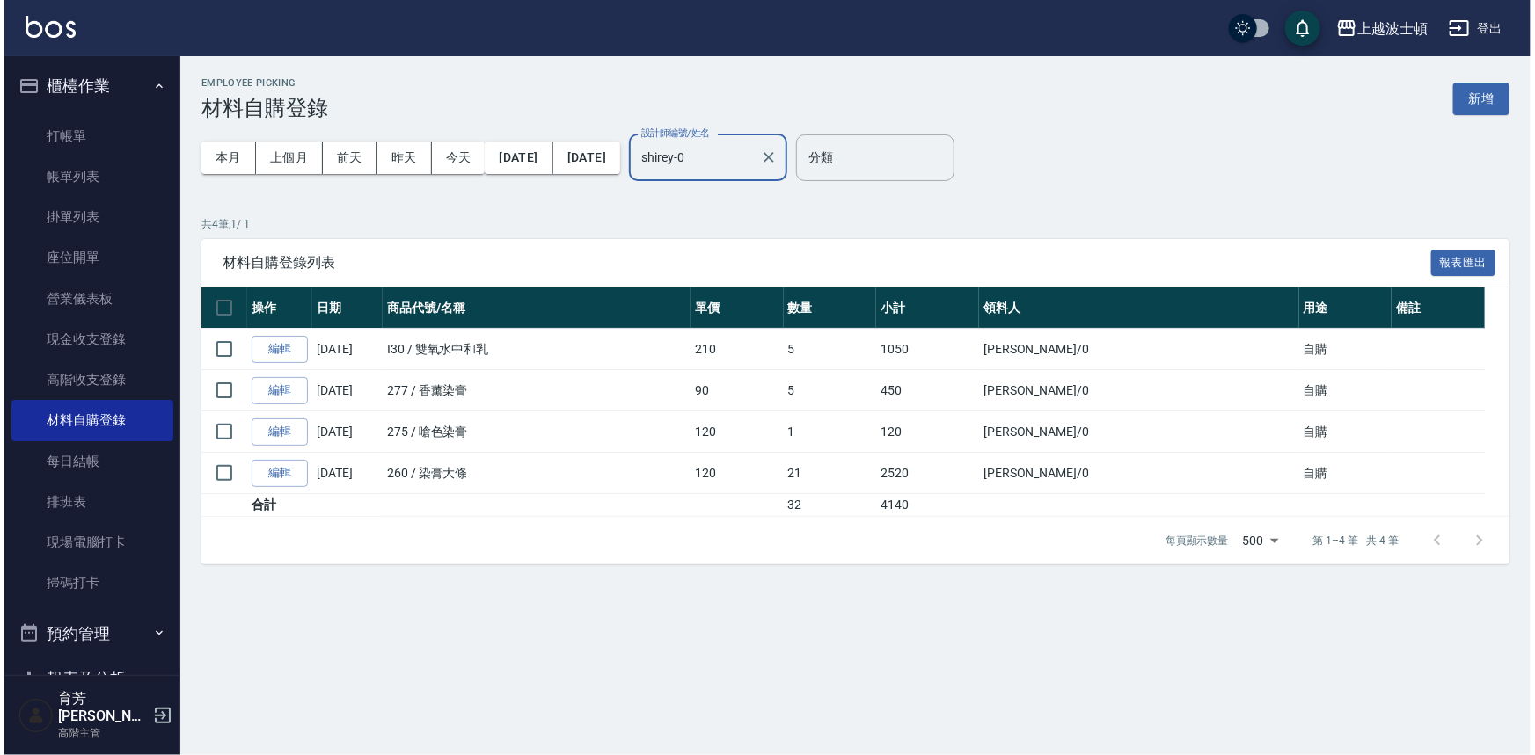
scroll to position [0, 0]
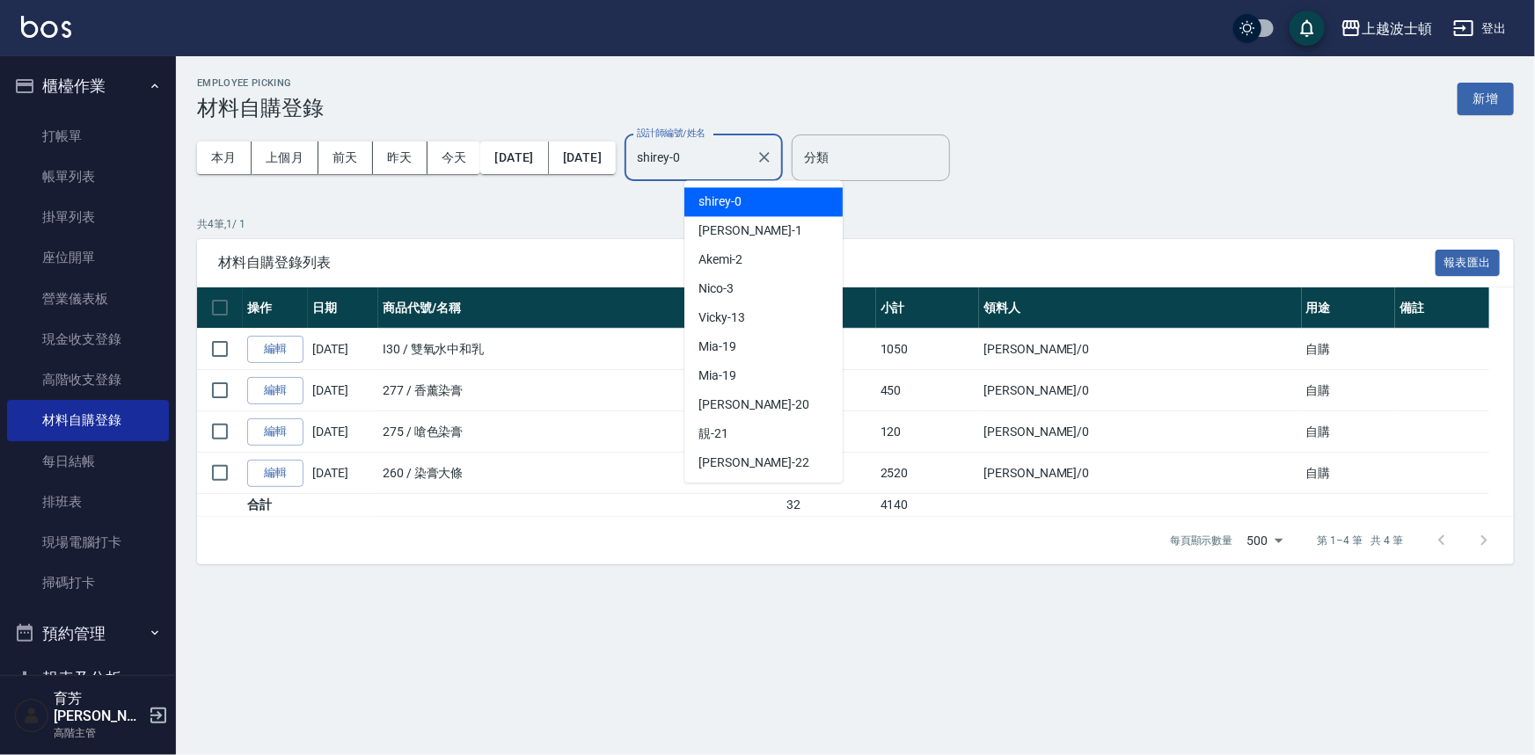
click at [743, 156] on input "shirey-0" at bounding box center [690, 157] width 116 height 31
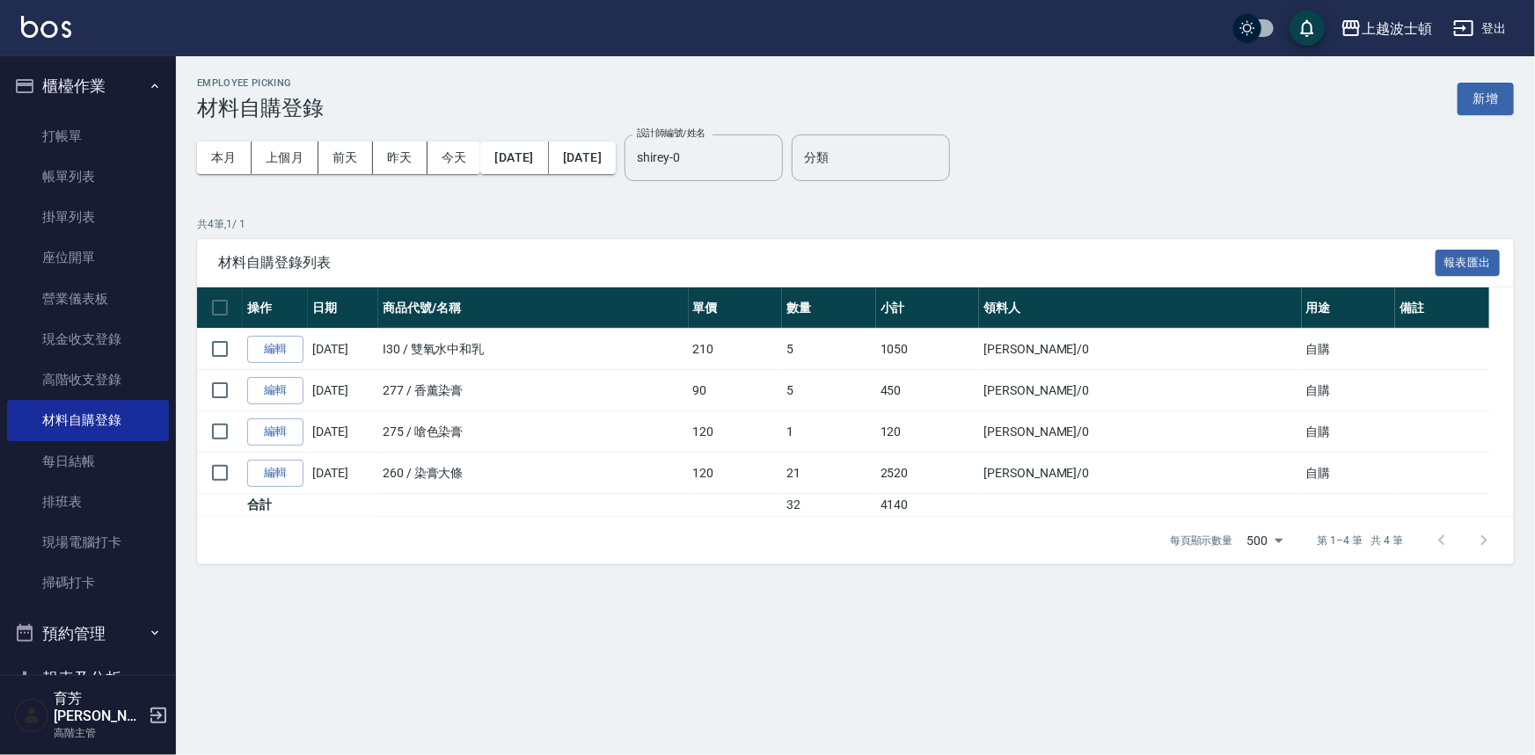
click at [1215, 200] on div "Employee Picking 材料自購登錄 新增 本月 上個月 [DATE] [DATE] [DATE] [DATE] [DATE] 設計師編號/姓名 […" at bounding box center [855, 320] width 1359 height 529
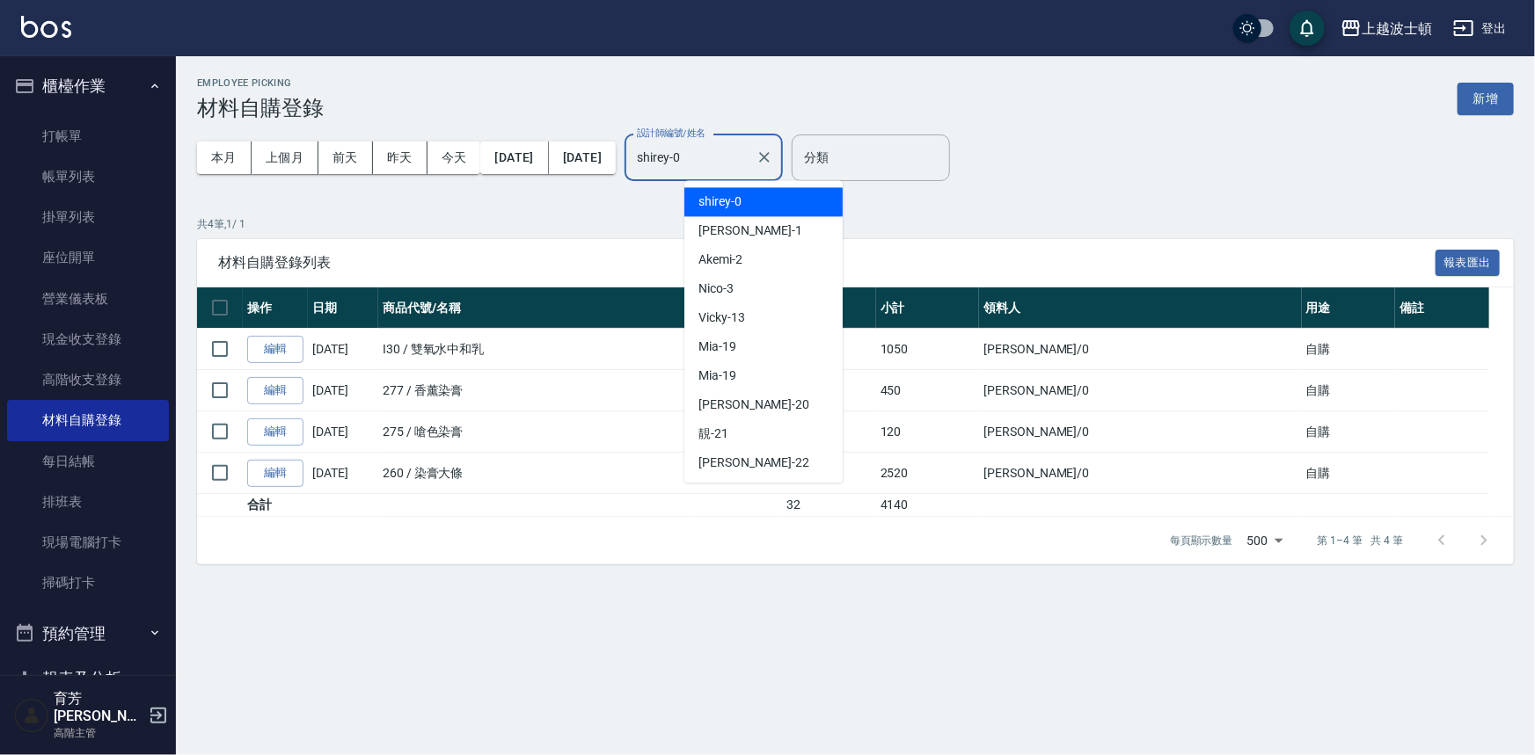
click at [748, 151] on input "shirey-0" at bounding box center [690, 157] width 116 height 31
click at [753, 266] on div "Akemi -2" at bounding box center [763, 259] width 158 height 29
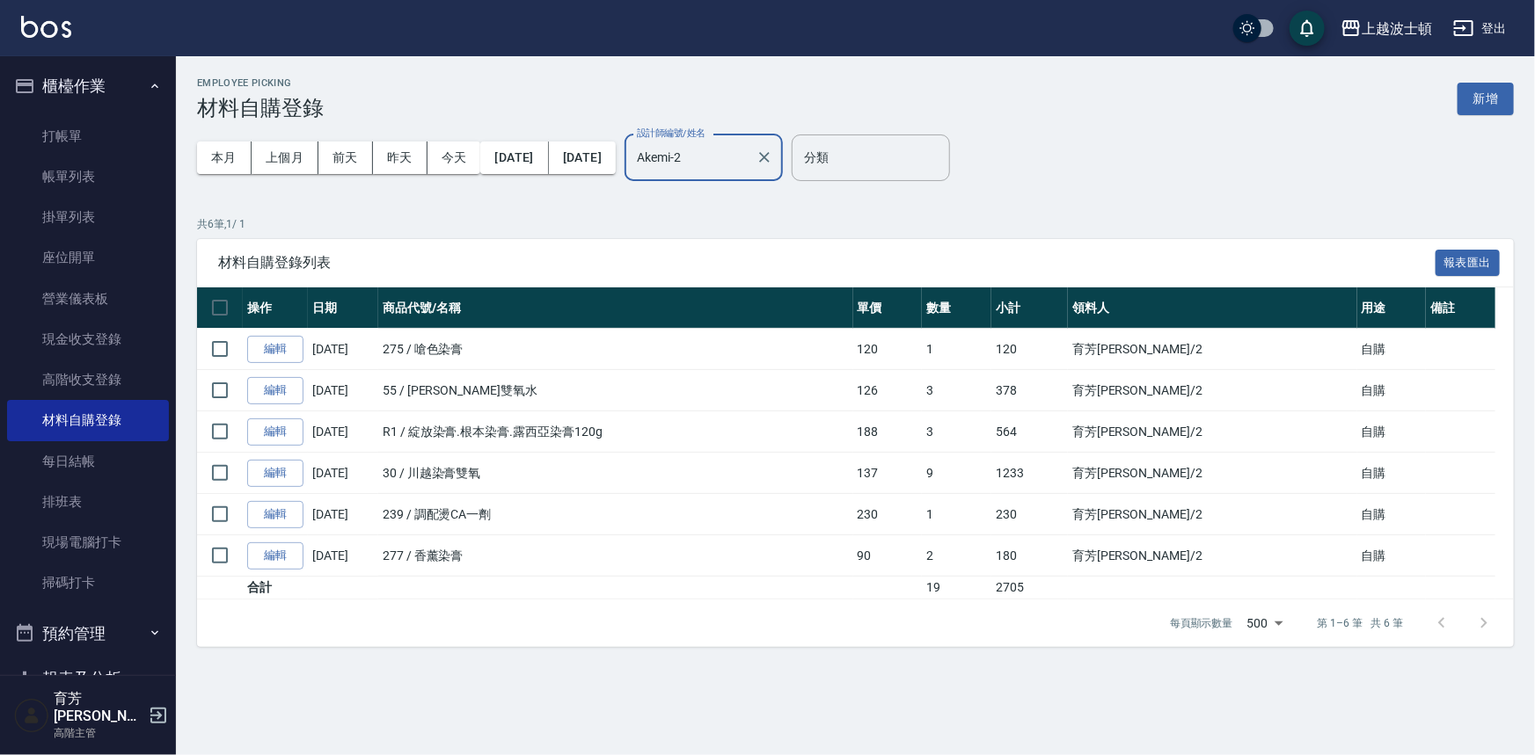
click at [748, 153] on input "Akemi-2" at bounding box center [690, 157] width 116 height 31
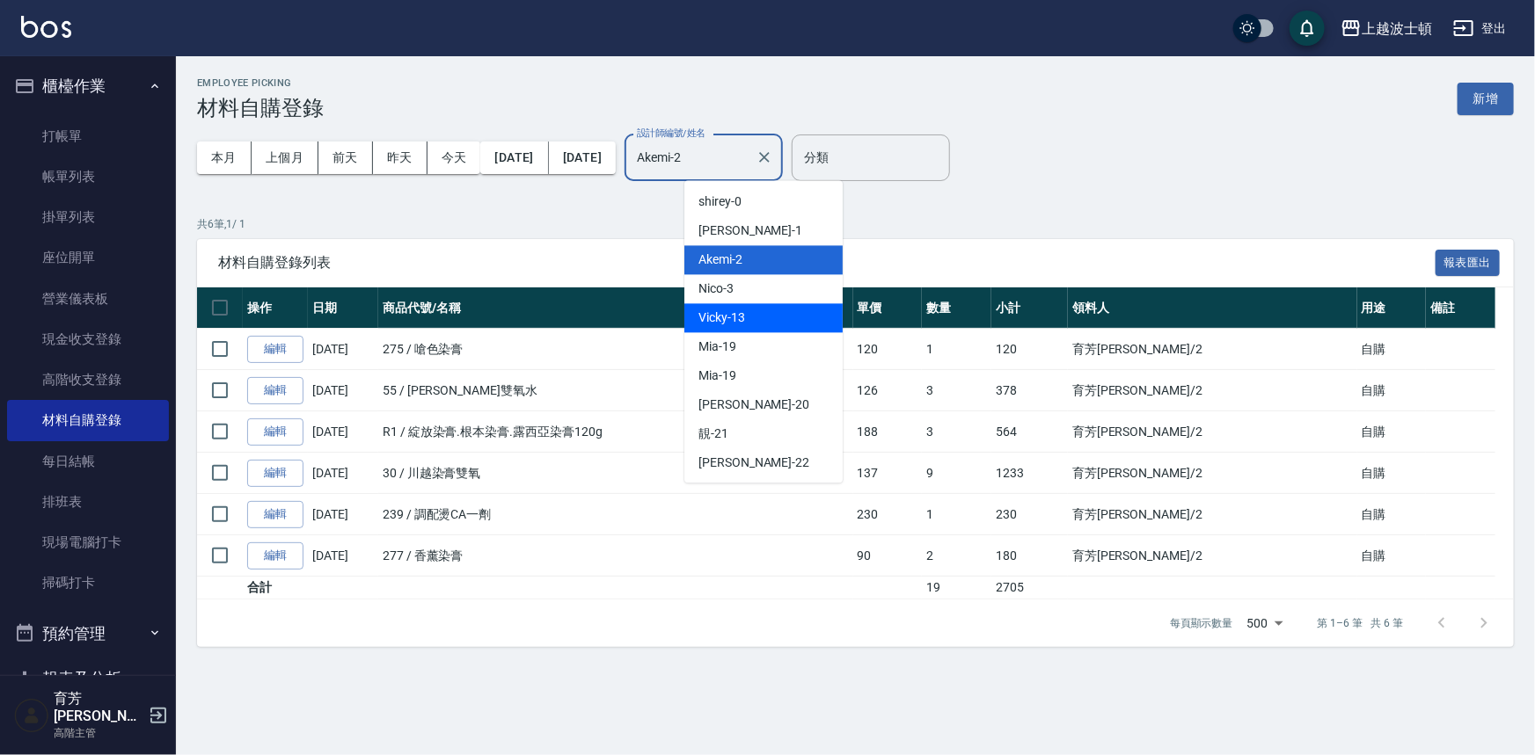
click at [751, 322] on div "Vicky -13" at bounding box center [763, 317] width 158 height 29
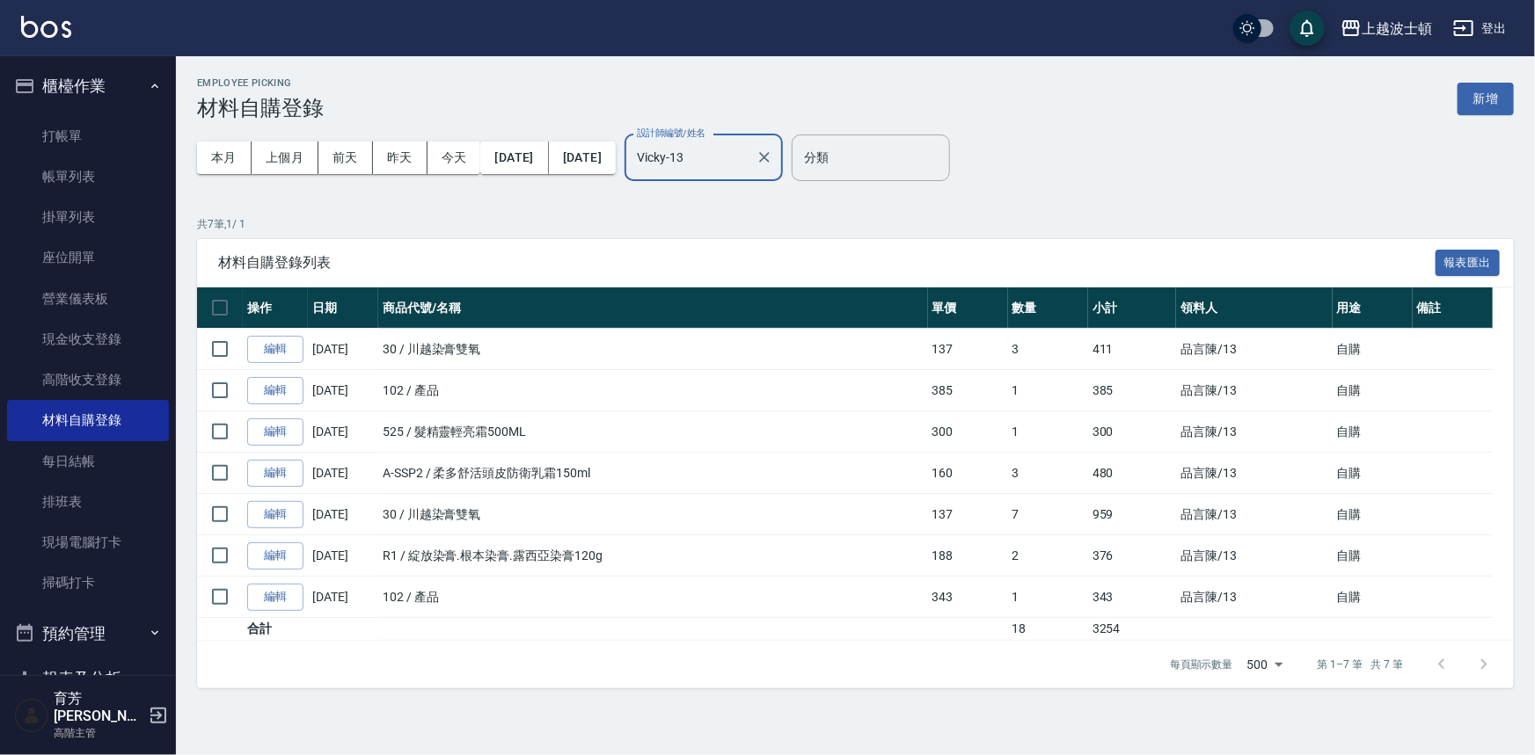
click at [748, 148] on input "Vicky-13" at bounding box center [690, 157] width 116 height 31
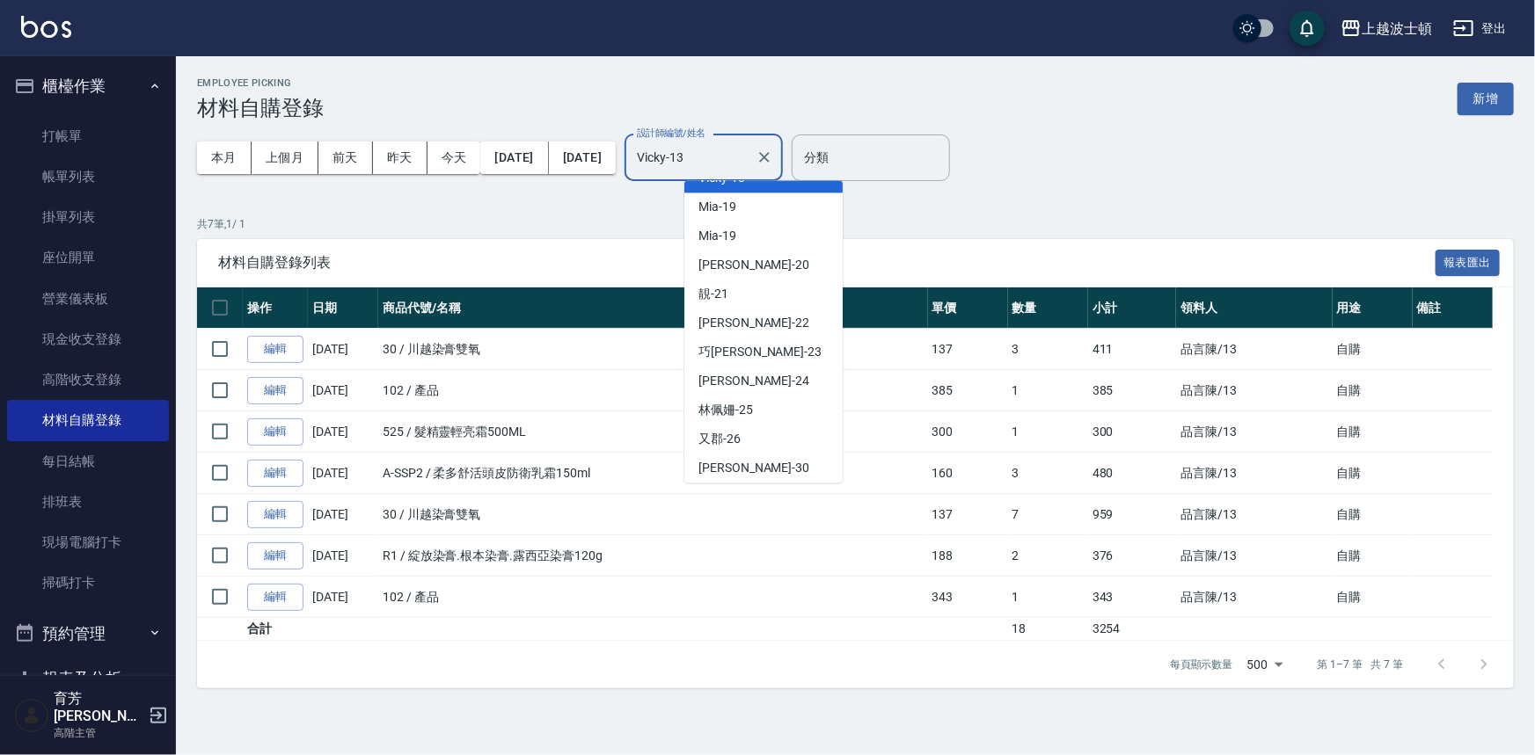
scroll to position [234, 0]
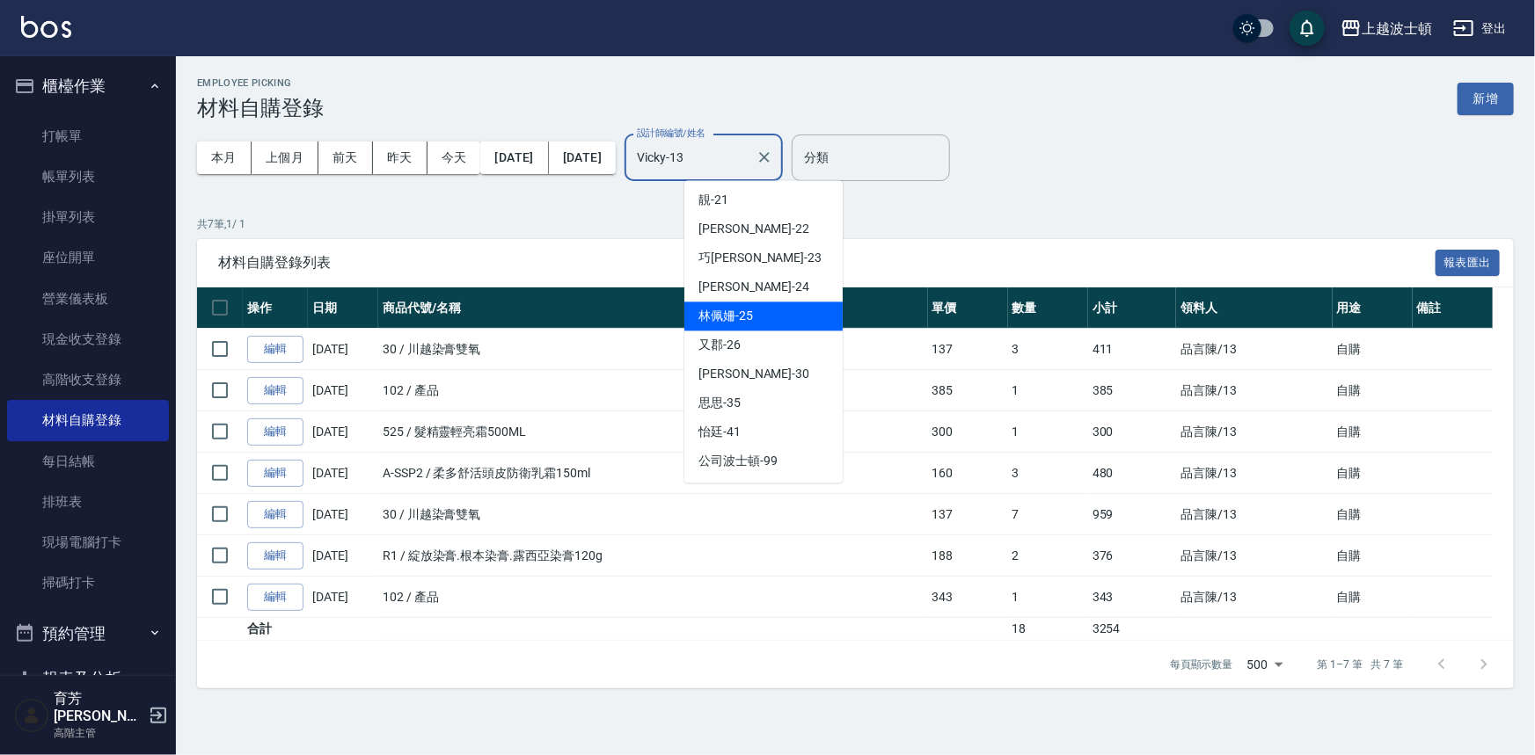
click at [758, 302] on div "[PERSON_NAME]-25" at bounding box center [763, 316] width 158 height 29
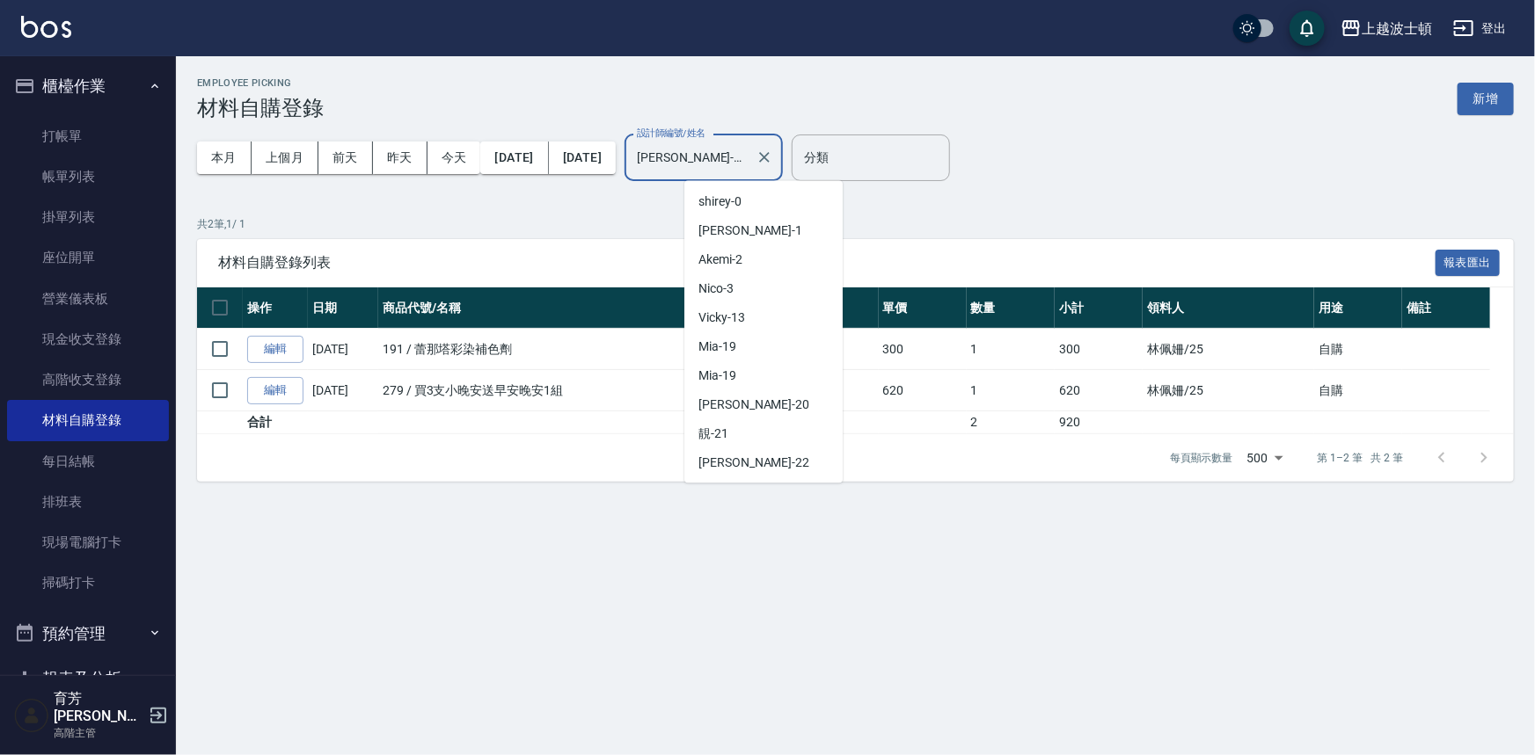
click at [748, 154] on input "[PERSON_NAME]-25" at bounding box center [690, 157] width 116 height 31
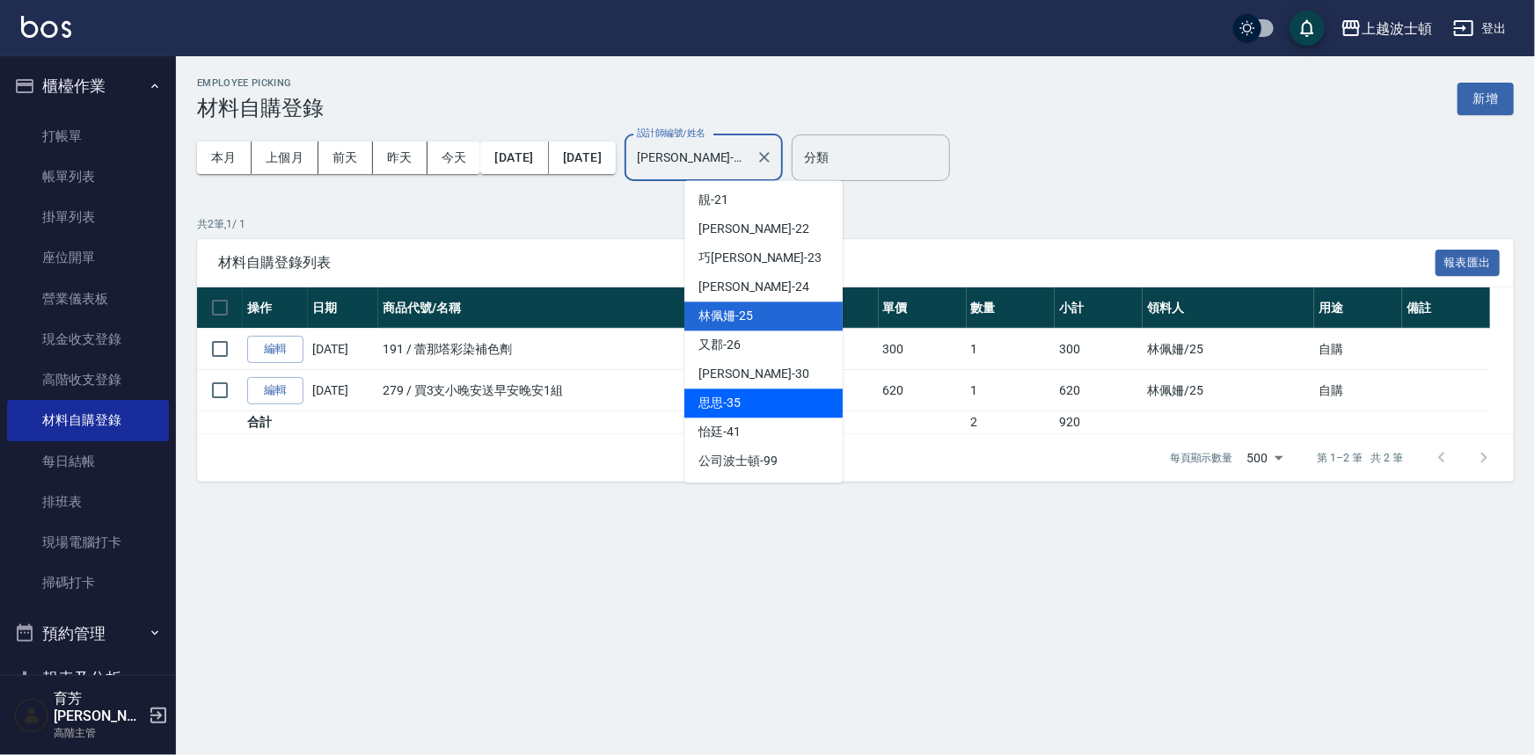
click at [769, 403] on div "思思 -35" at bounding box center [763, 403] width 158 height 29
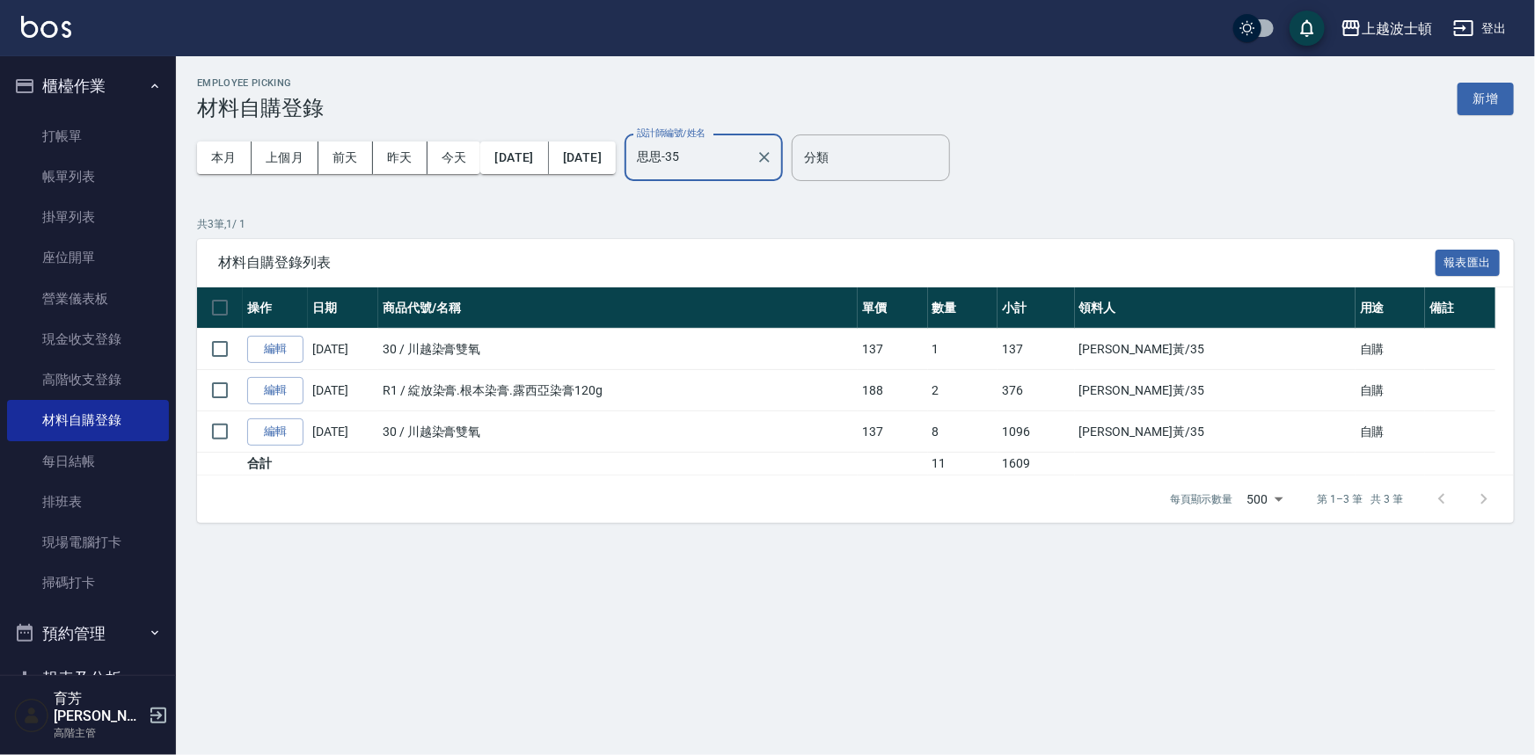
click at [748, 157] on input "思思-35" at bounding box center [690, 157] width 116 height 31
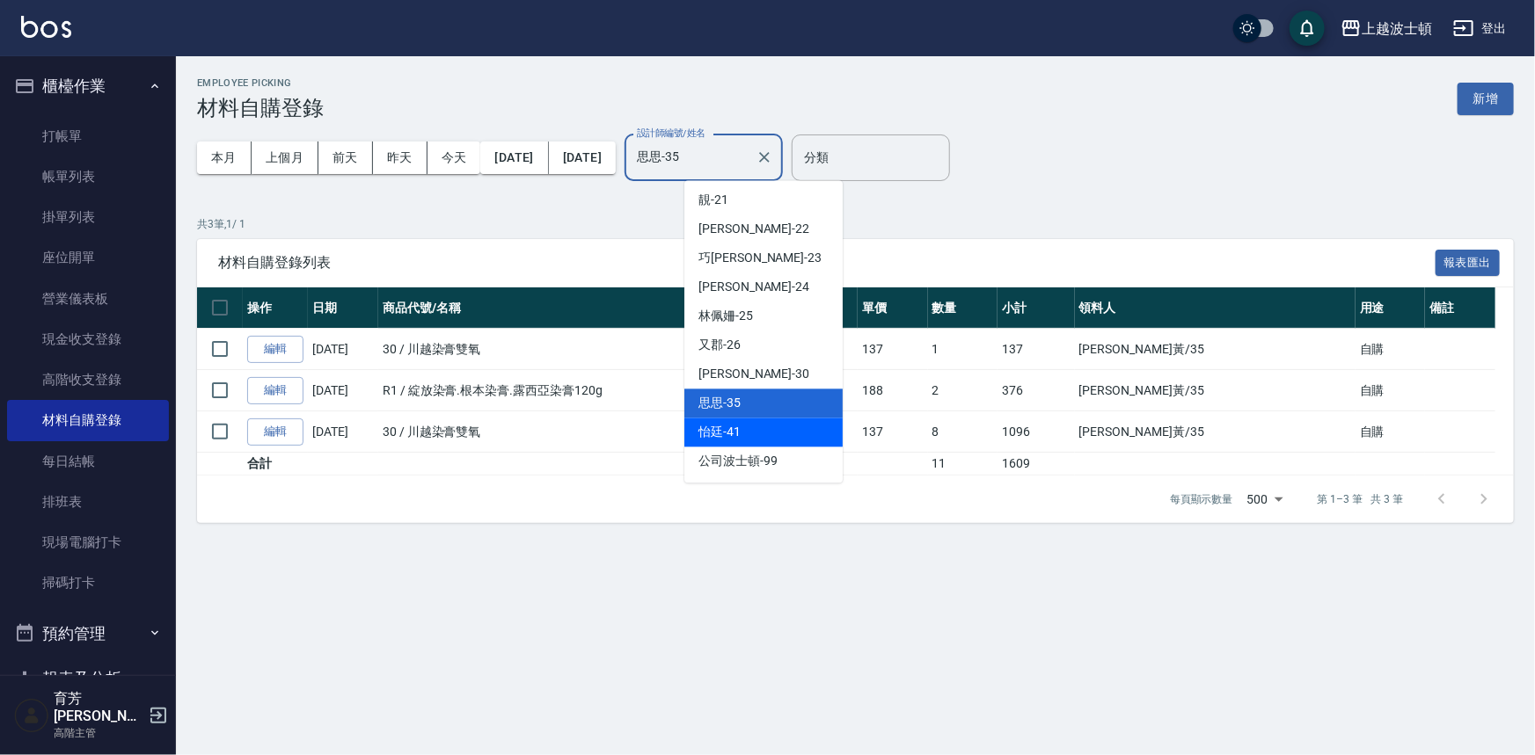
click at [776, 437] on div "怡廷 -41" at bounding box center [763, 432] width 158 height 29
type input "怡廷-41"
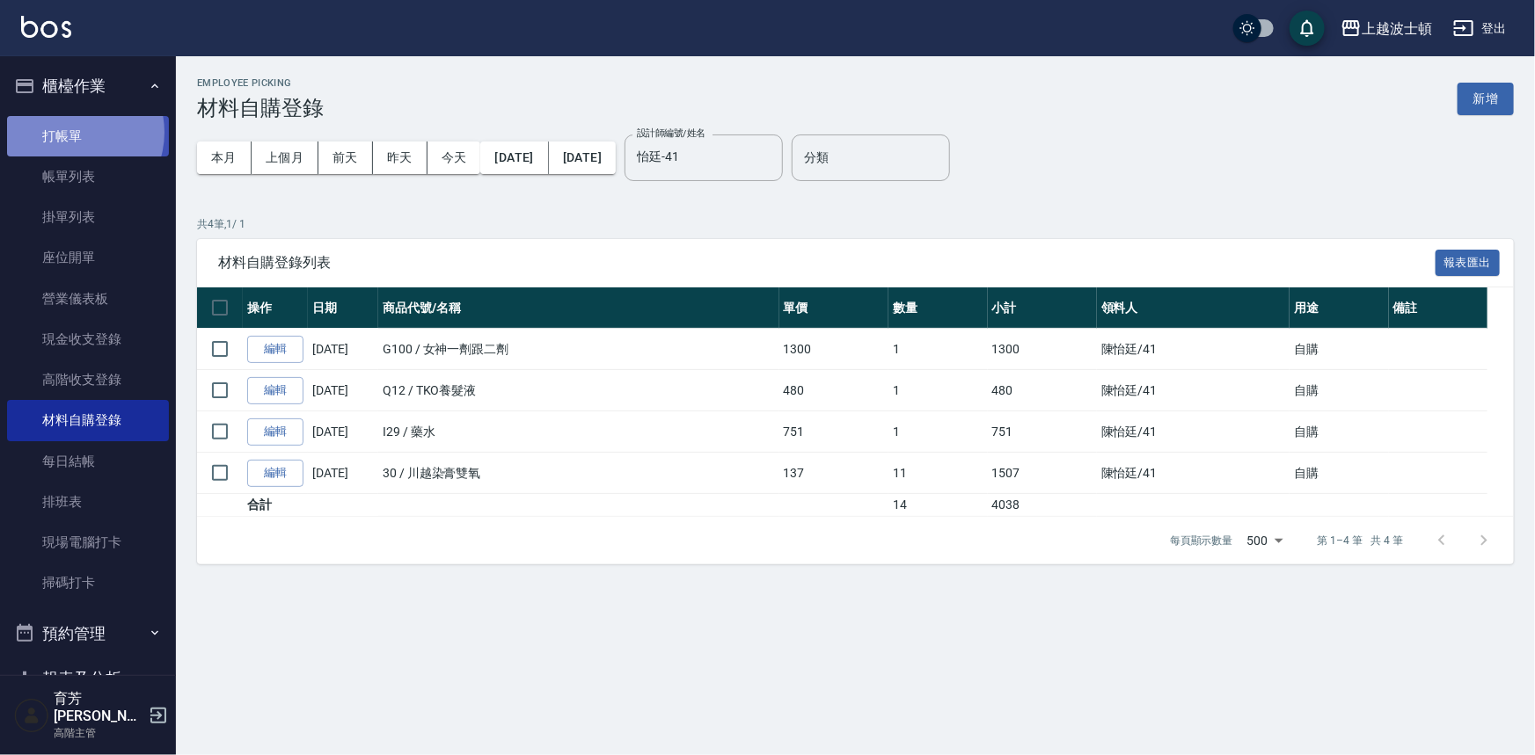
click at [69, 132] on link "打帳單" at bounding box center [88, 136] width 162 height 40
